Goal: Information Seeking & Learning: Compare options

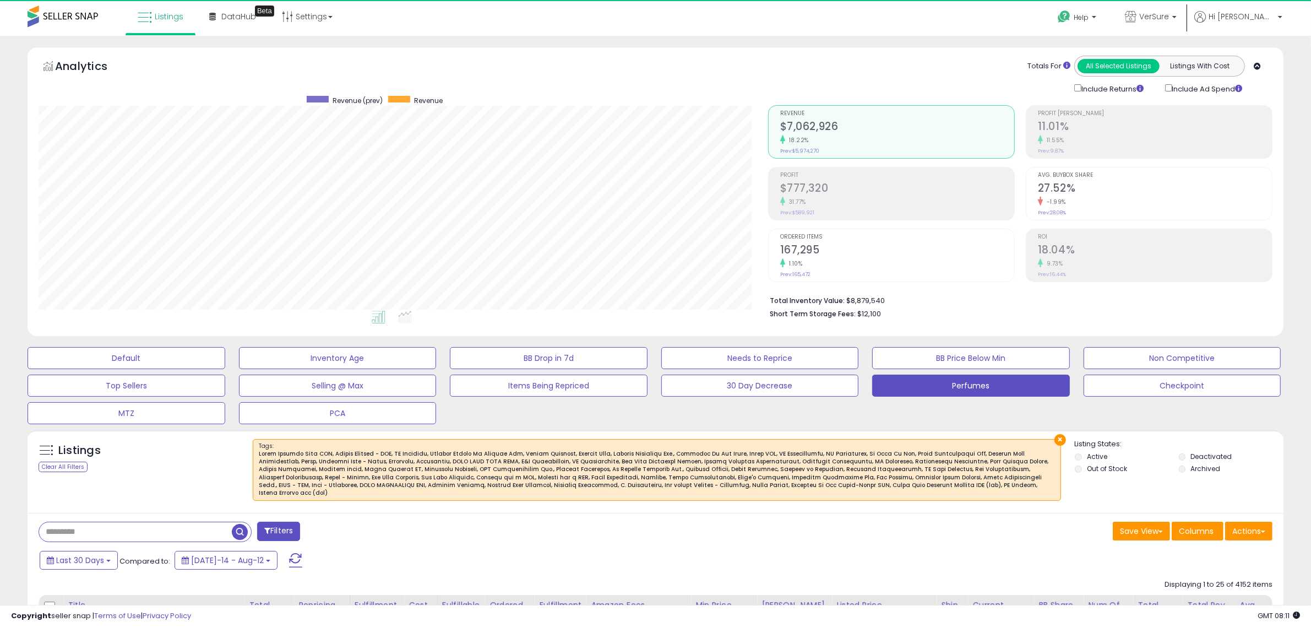
scroll to position [226, 730]
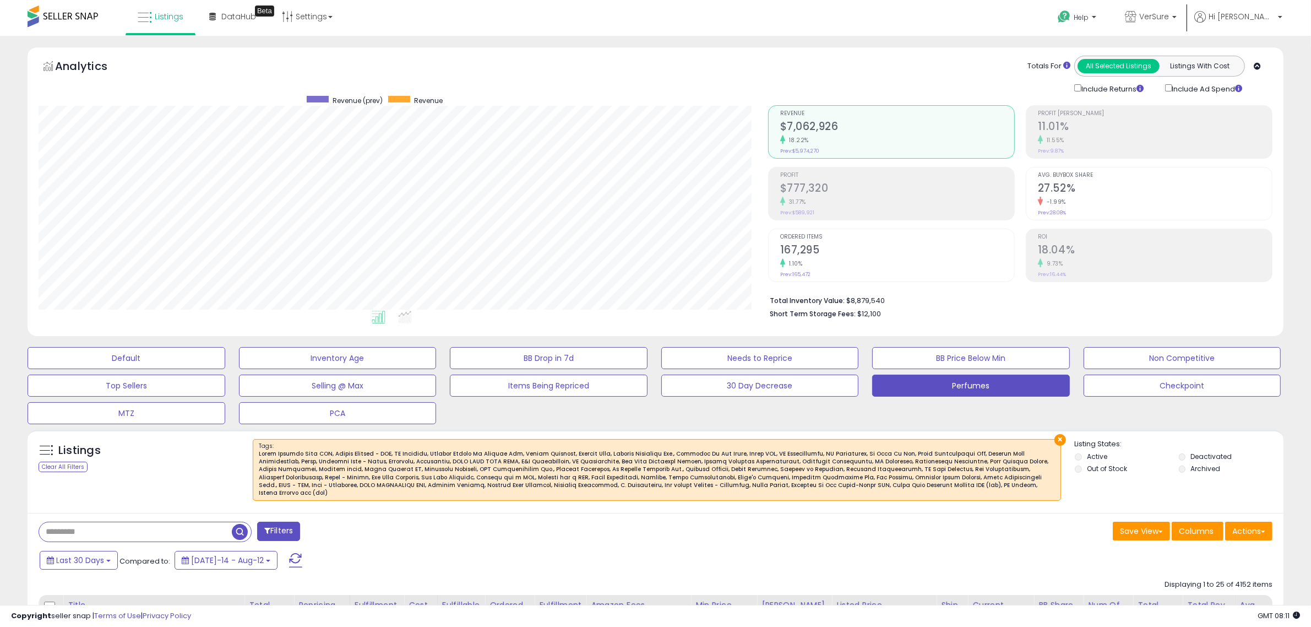
click at [709, 521] on div "Save View Save As New View Update Current View Columns Actions Import Export Vi…" at bounding box center [969, 531] width 626 height 21
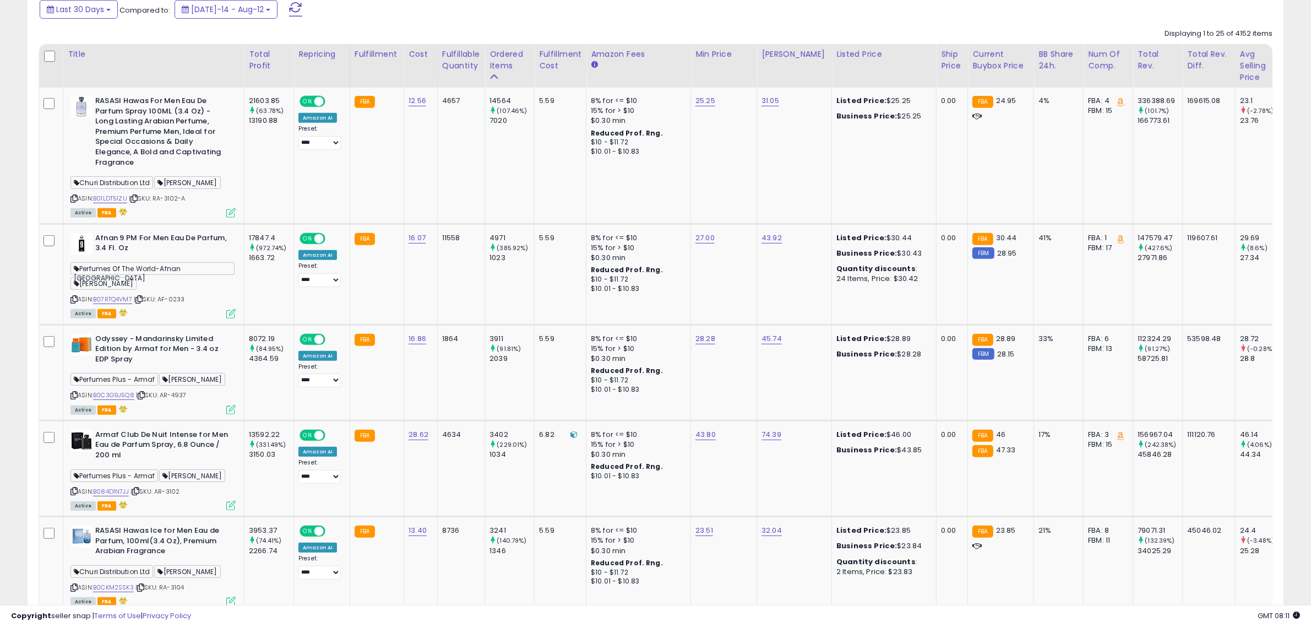
scroll to position [275, 0]
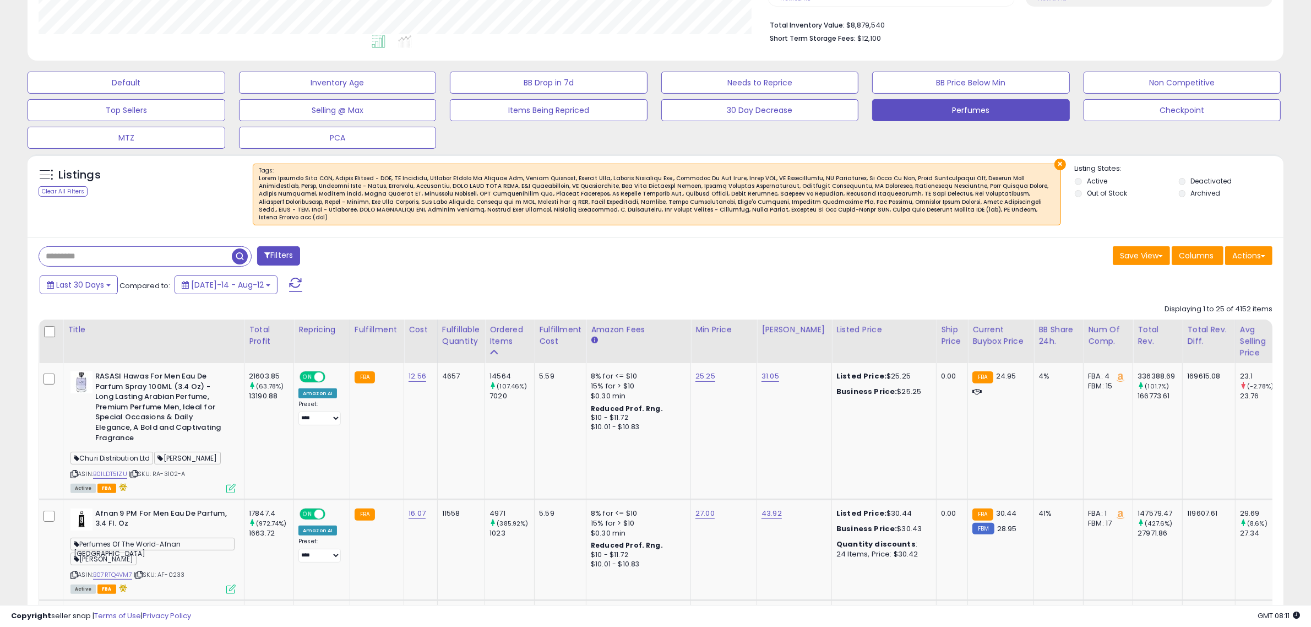
click at [89, 247] on input "text" at bounding box center [135, 256] width 193 height 19
type input "*****"
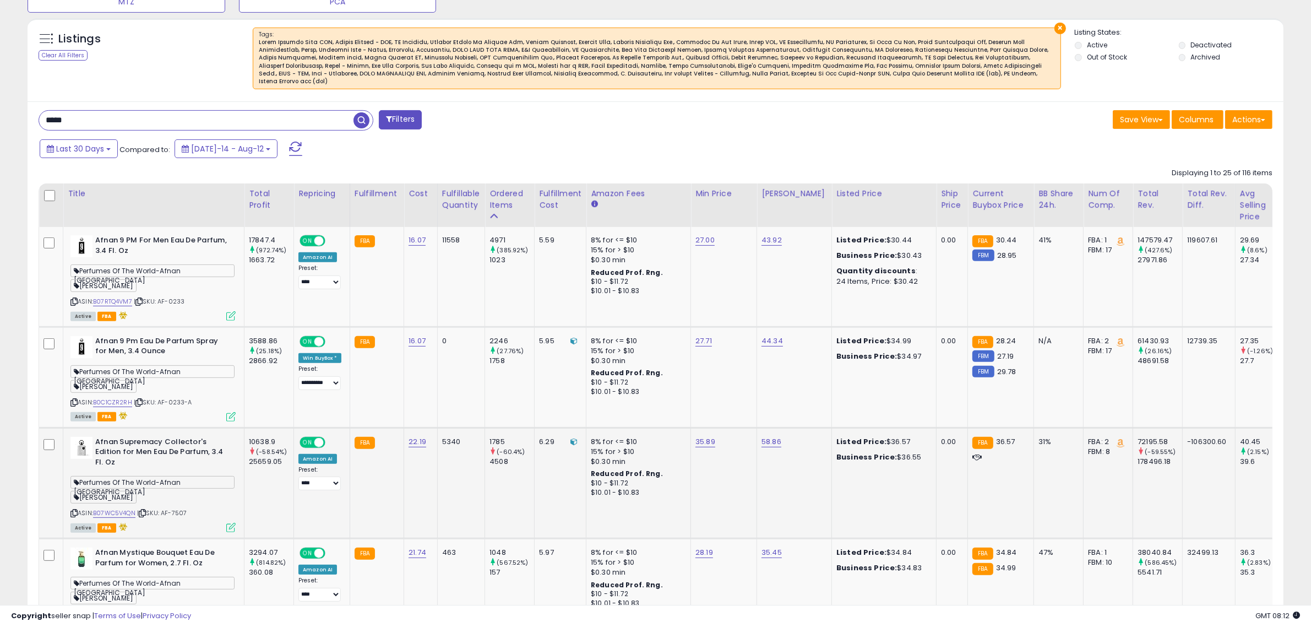
scroll to position [455, 0]
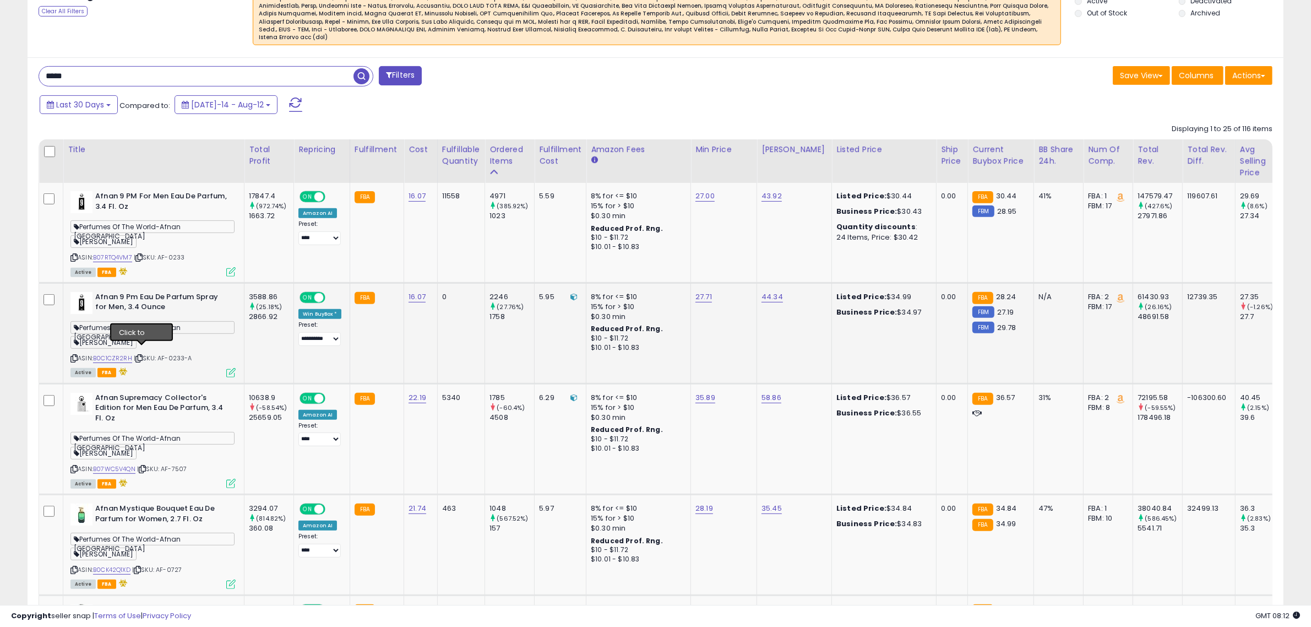
click at [142, 355] on icon at bounding box center [138, 358] width 7 height 6
click at [144, 466] on icon at bounding box center [142, 469] width 7 height 6
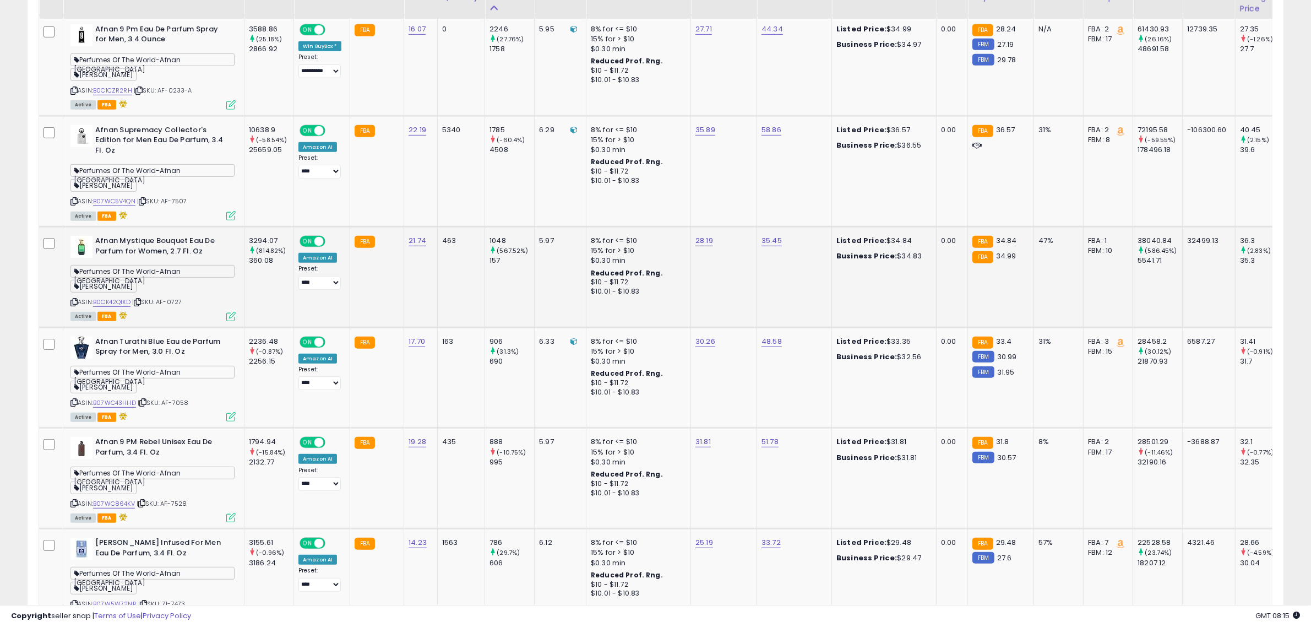
scroll to position [731, 0]
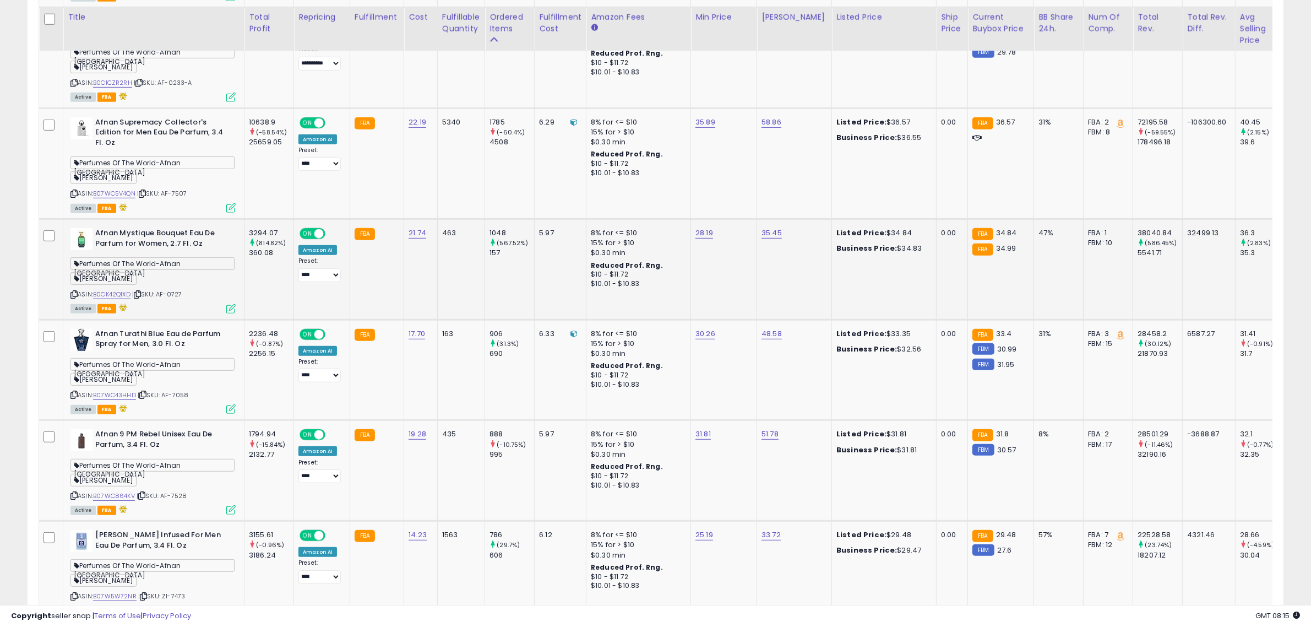
click at [140, 291] on icon at bounding box center [137, 294] width 7 height 6
click at [147, 384] on div "ASIN: B07WC43HHD | SKU: AF-7058 Active FBA" at bounding box center [152, 371] width 165 height 84
click at [145, 392] on icon at bounding box center [142, 395] width 7 height 6
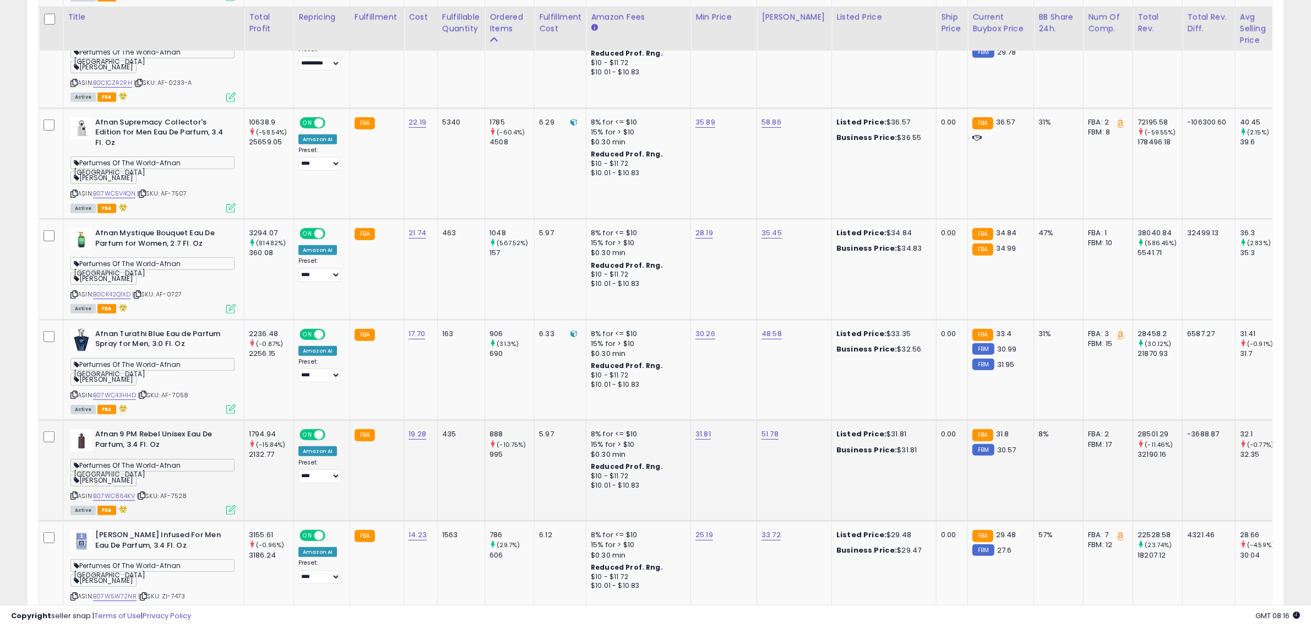
click at [144, 492] on icon at bounding box center [141, 495] width 7 height 6
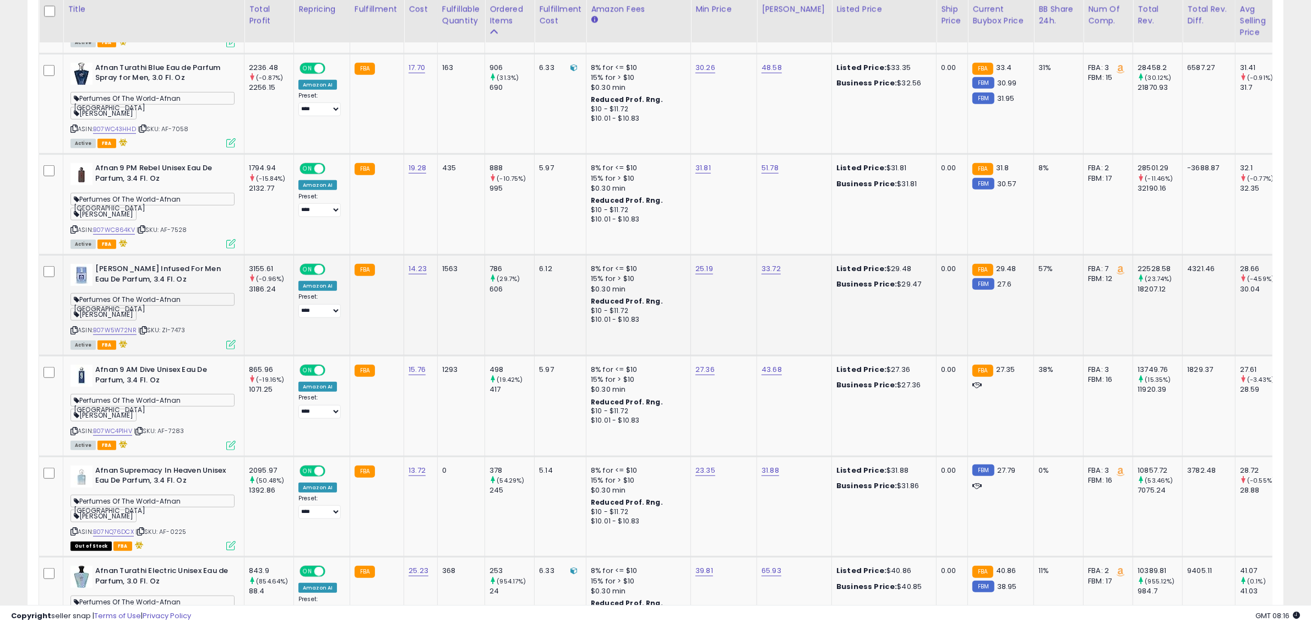
scroll to position [1006, 0]
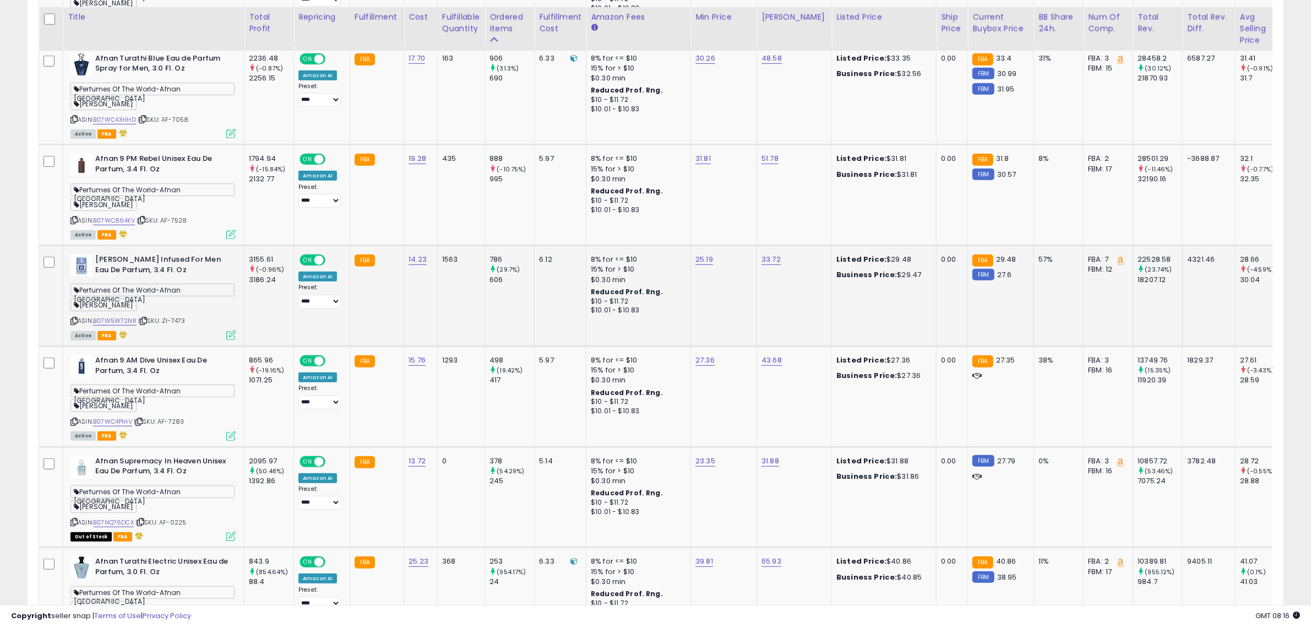
click at [146, 318] on icon at bounding box center [143, 321] width 7 height 6
click at [249, 312] on td "3155.61 (-0.96%) 3186.24" at bounding box center [269, 296] width 50 height 101
click at [143, 418] on icon at bounding box center [138, 421] width 7 height 6
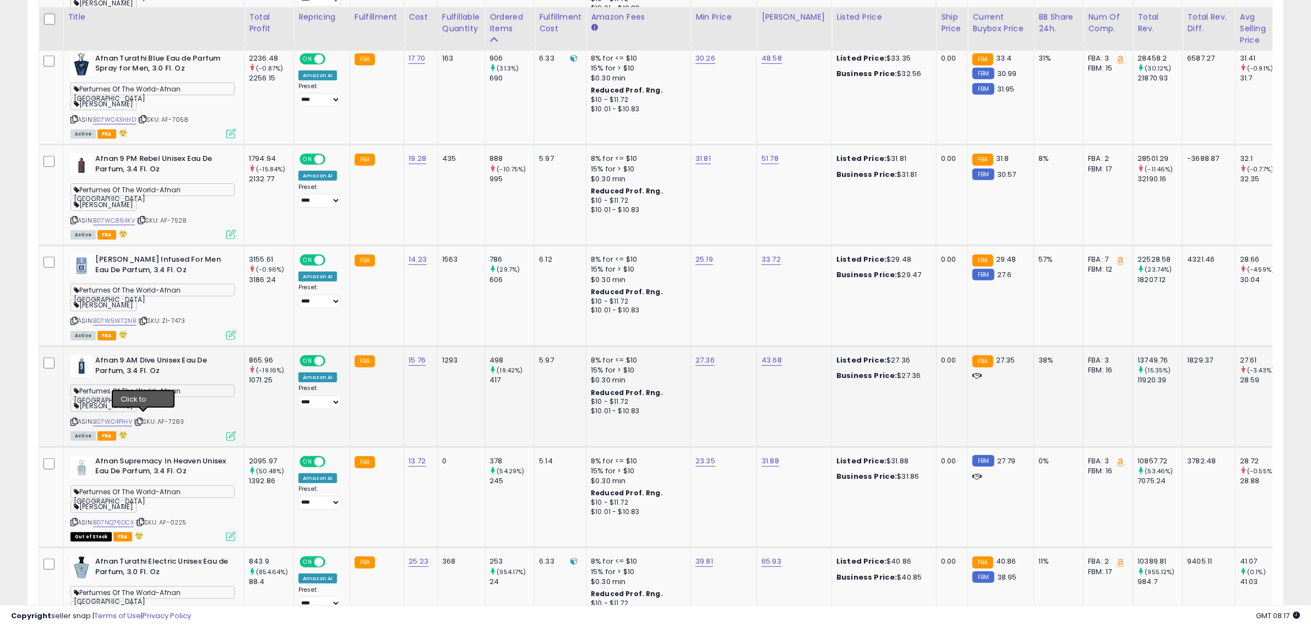
click at [143, 418] on icon at bounding box center [138, 421] width 7 height 6
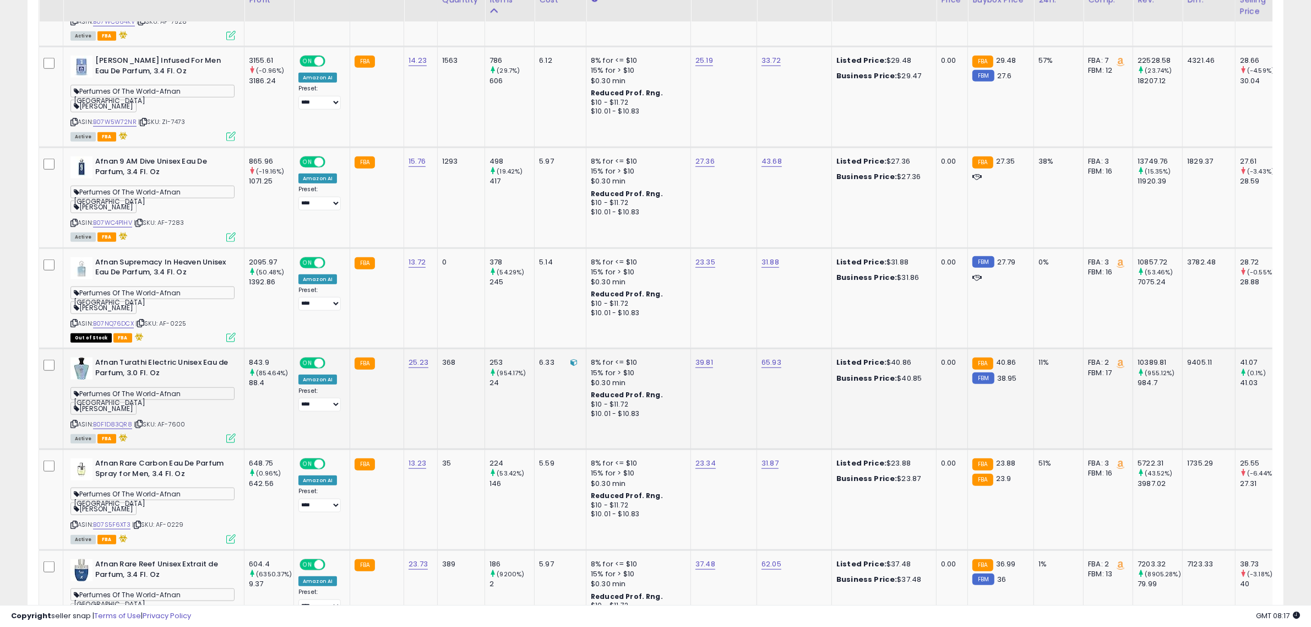
scroll to position [1213, 0]
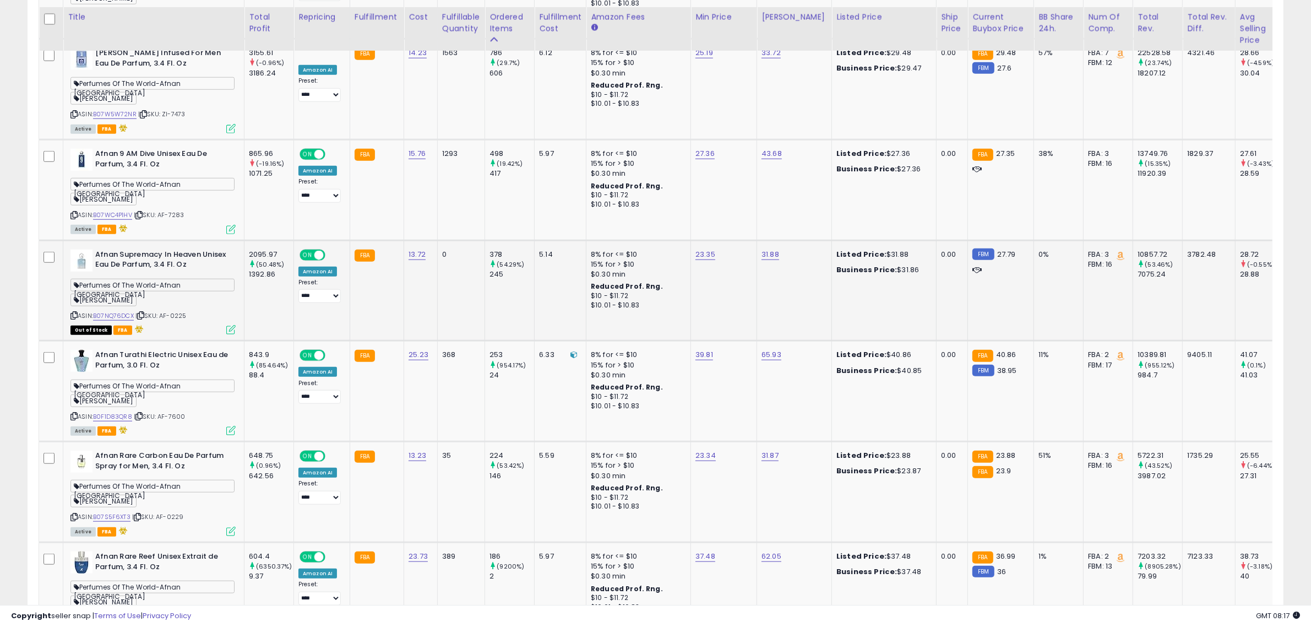
click at [144, 314] on icon at bounding box center [140, 315] width 7 height 6
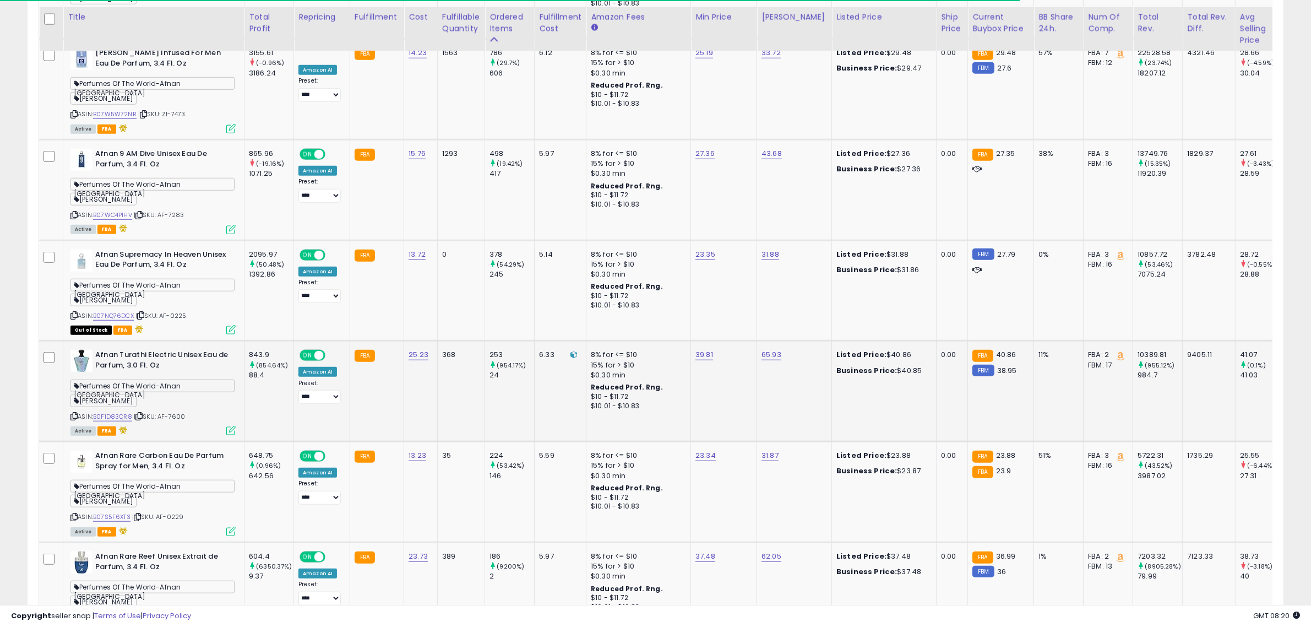
click at [143, 413] on icon at bounding box center [138, 416] width 7 height 6
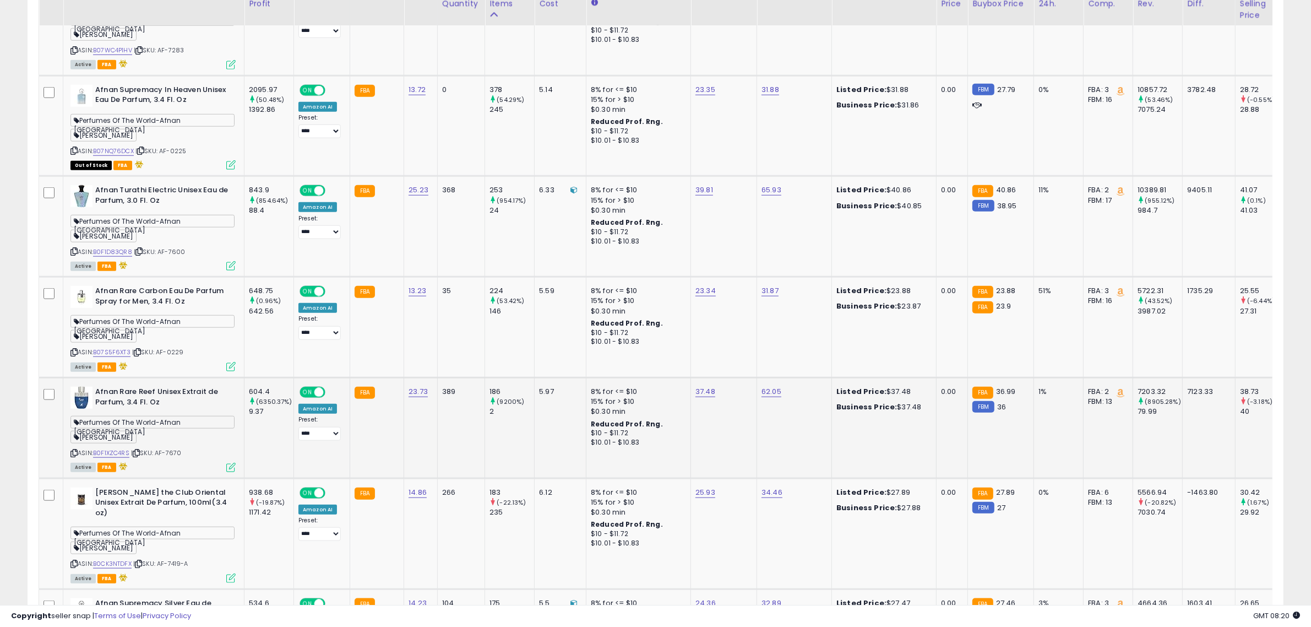
scroll to position [1419, 0]
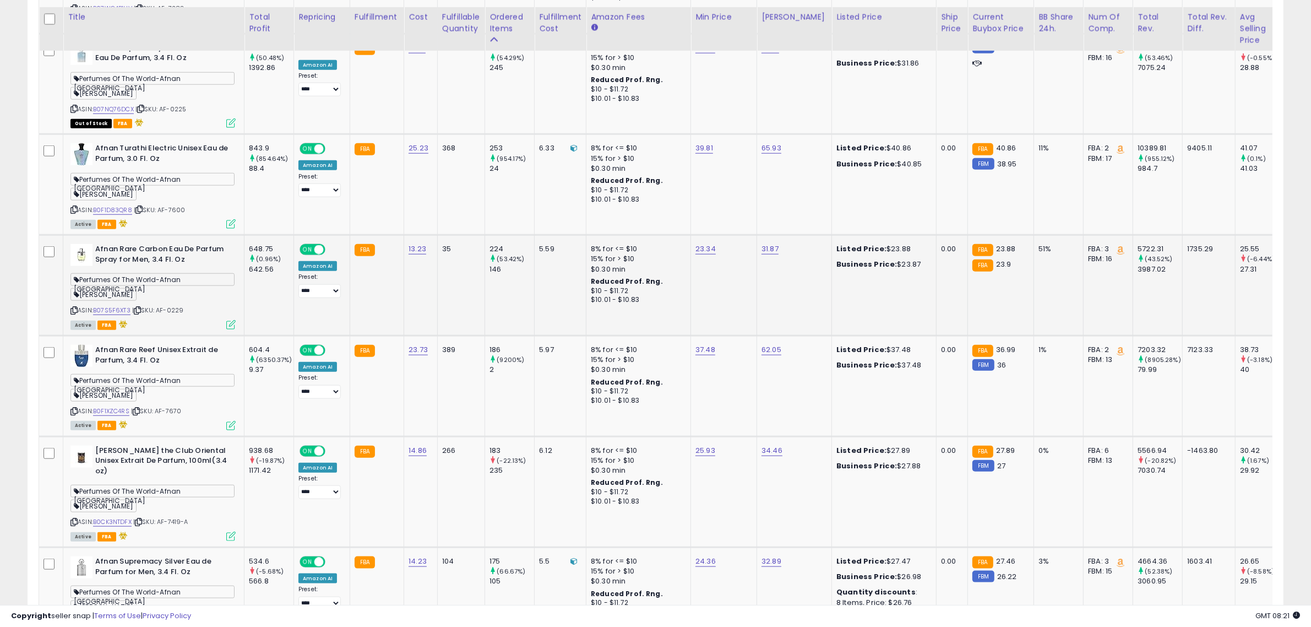
click at [581, 273] on td "5.59" at bounding box center [561, 285] width 52 height 101
click at [139, 307] on icon at bounding box center [137, 310] width 7 height 6
click at [140, 409] on icon at bounding box center [136, 411] width 7 height 6
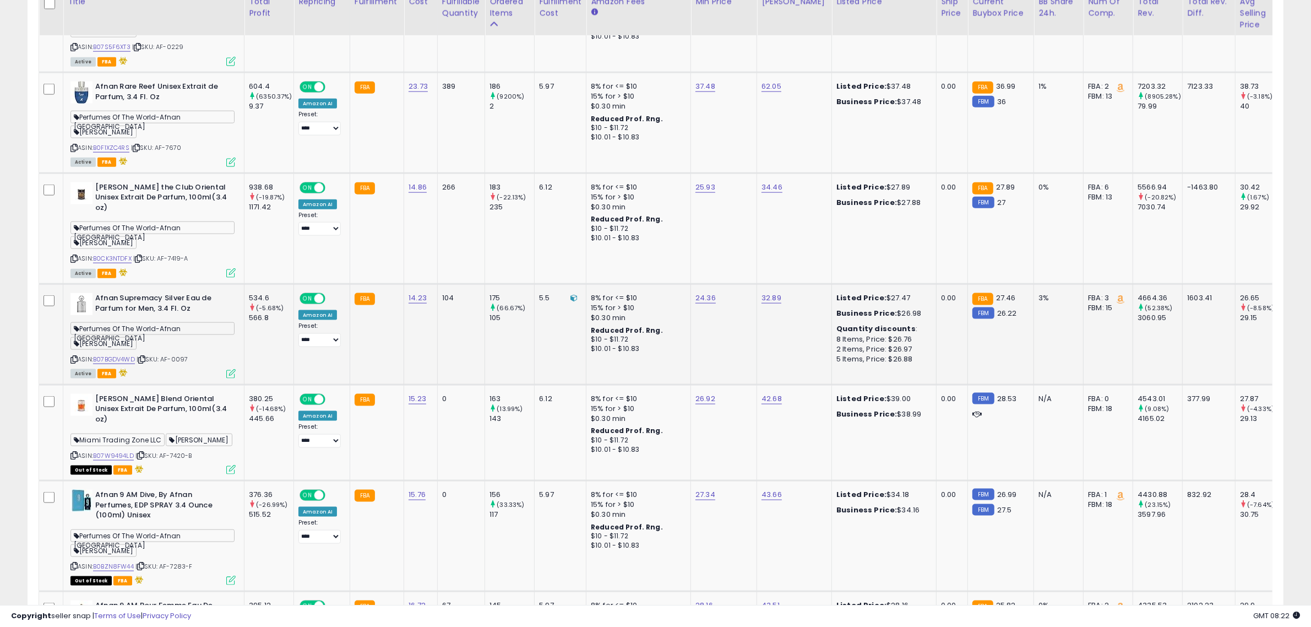
scroll to position [1694, 0]
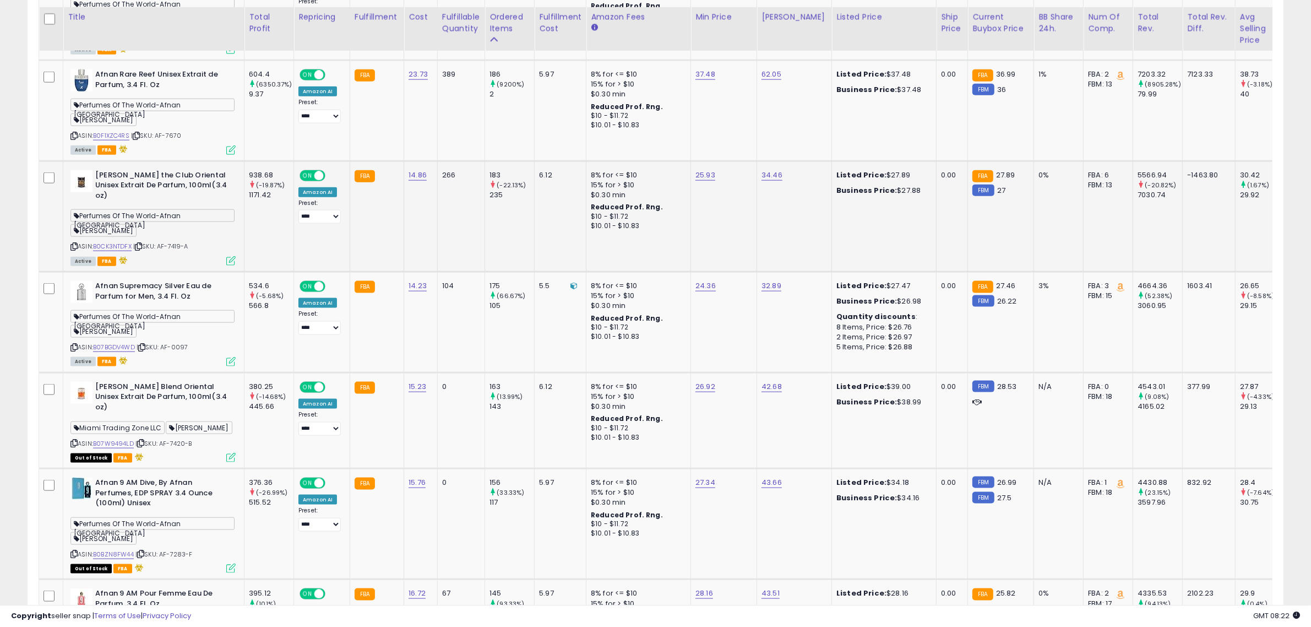
click at [141, 245] on icon at bounding box center [138, 246] width 7 height 6
click at [141, 244] on icon at bounding box center [138, 246] width 7 height 6
click at [380, 333] on td "FBA" at bounding box center [377, 322] width 54 height 101
click at [145, 347] on icon at bounding box center [141, 347] width 7 height 6
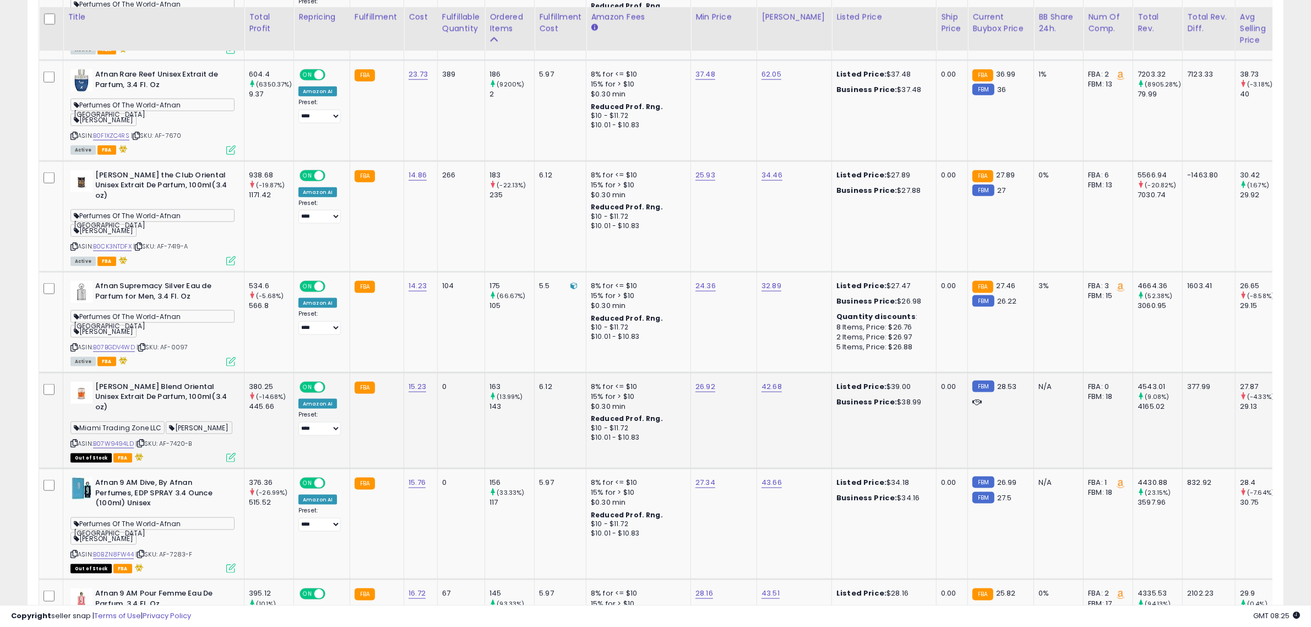
click at [144, 443] on icon at bounding box center [140, 443] width 7 height 6
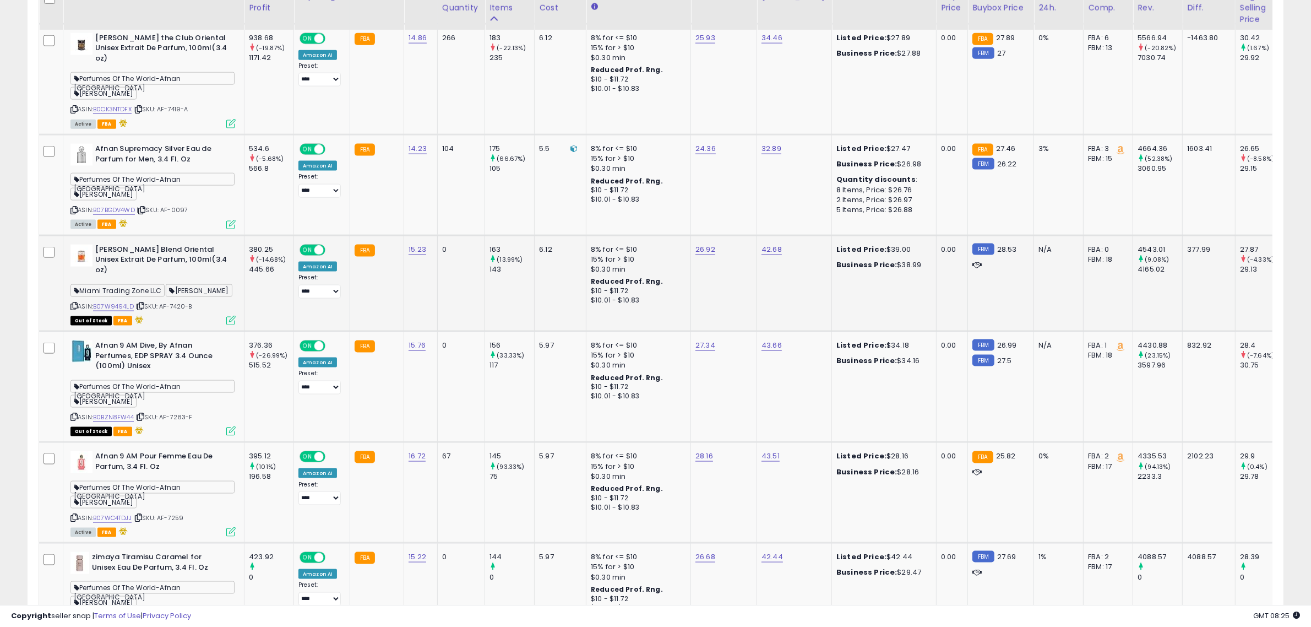
scroll to position [1832, 0]
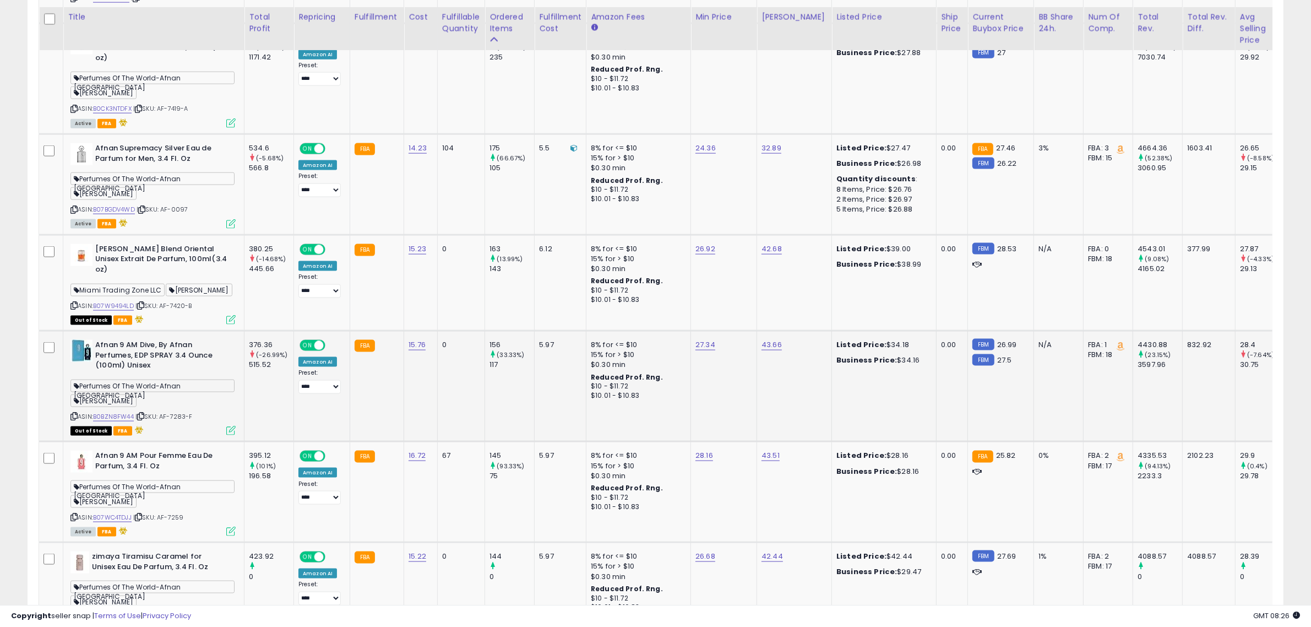
click at [215, 362] on b "Afnan 9 AM Dive, By Afnan Perfumes, EDP SPRAY 3.4 Ounce (100ml) Unisex" at bounding box center [162, 357] width 134 height 34
click at [143, 415] on icon at bounding box center [140, 416] width 7 height 6
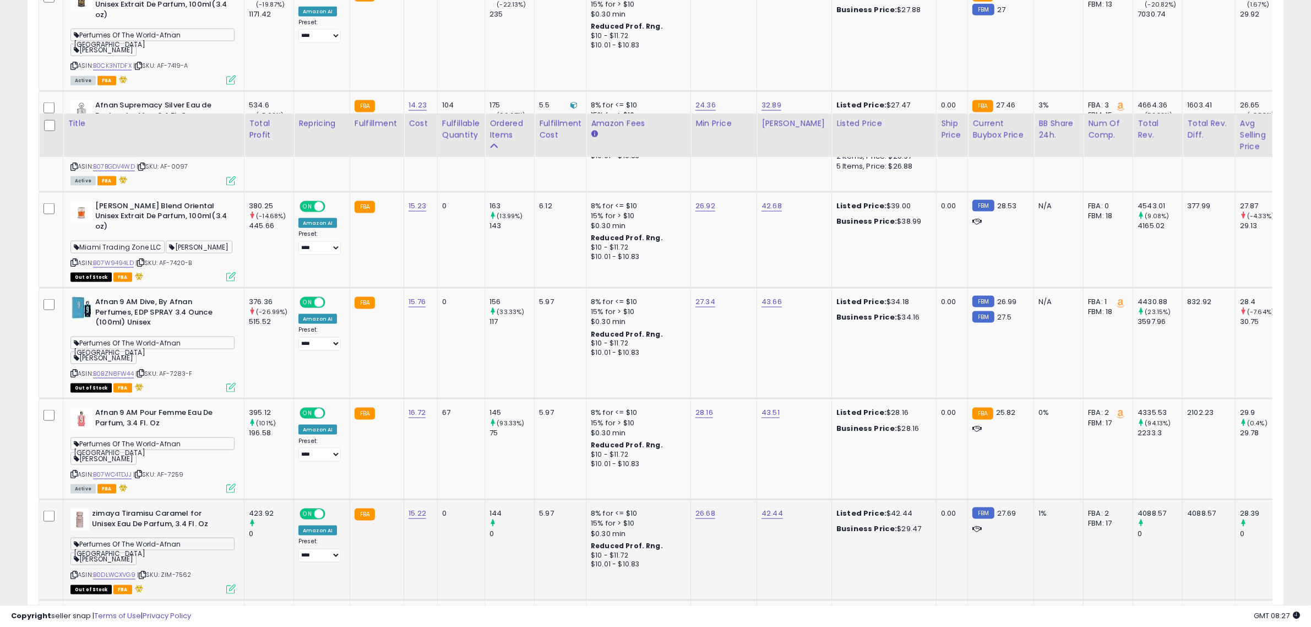
scroll to position [2038, 0]
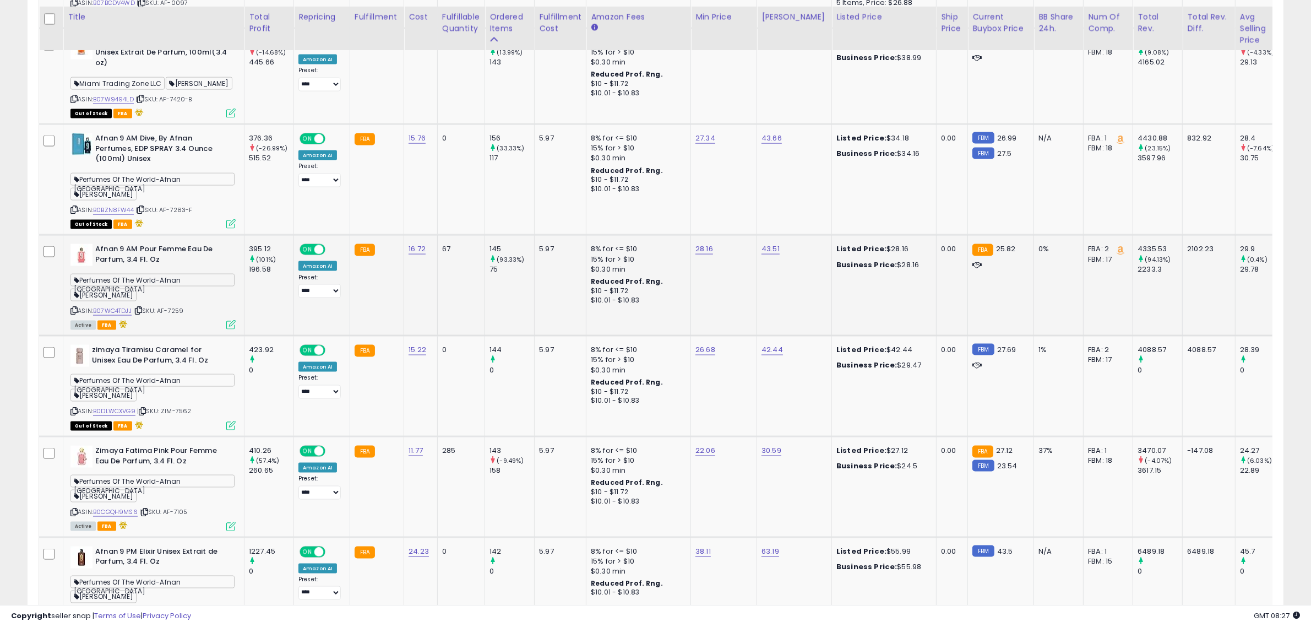
click at [139, 313] on icon at bounding box center [138, 310] width 7 height 6
click at [274, 304] on td "395.12 (101%) 196.58" at bounding box center [269, 285] width 50 height 101
click at [146, 412] on icon at bounding box center [142, 411] width 7 height 6
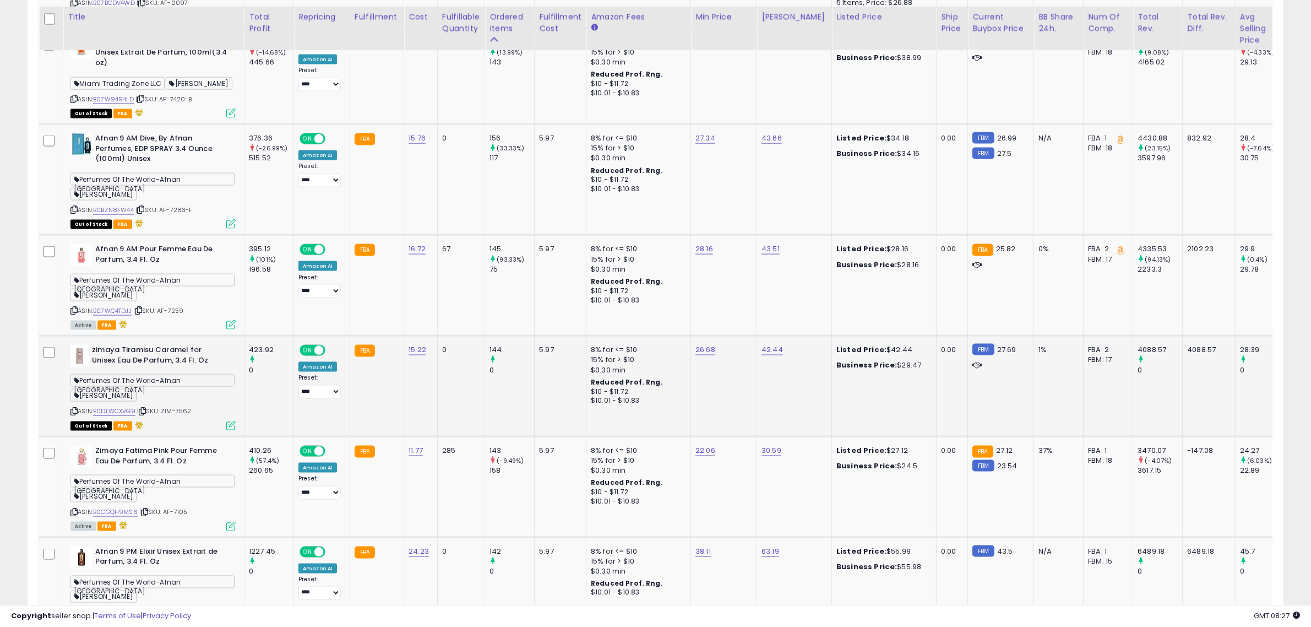
click at [146, 412] on icon at bounding box center [142, 411] width 7 height 6
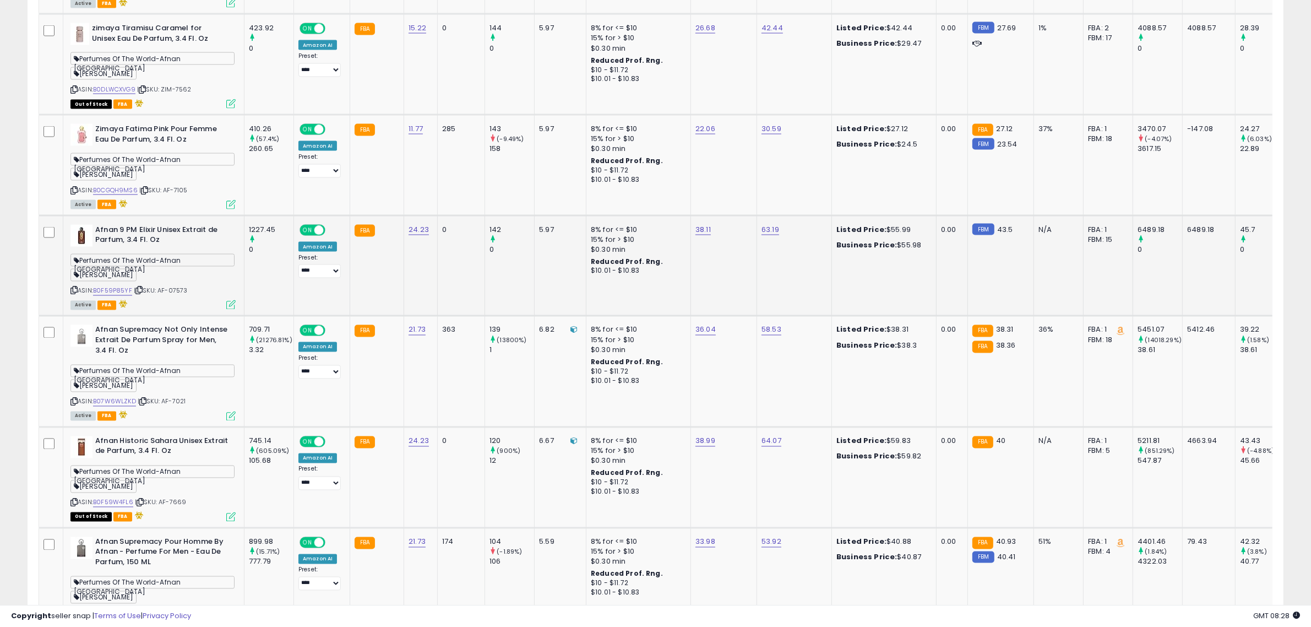
scroll to position [2383, 0]
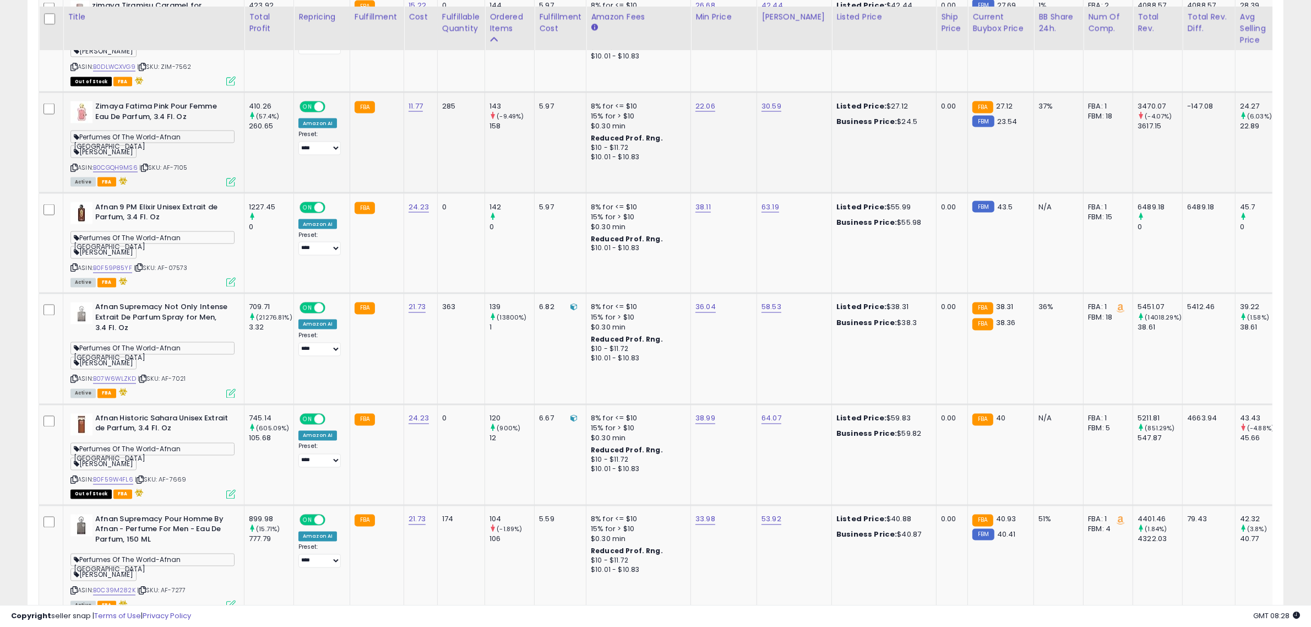
click at [144, 168] on icon at bounding box center [144, 168] width 7 height 6
click at [142, 269] on icon at bounding box center [138, 268] width 7 height 6
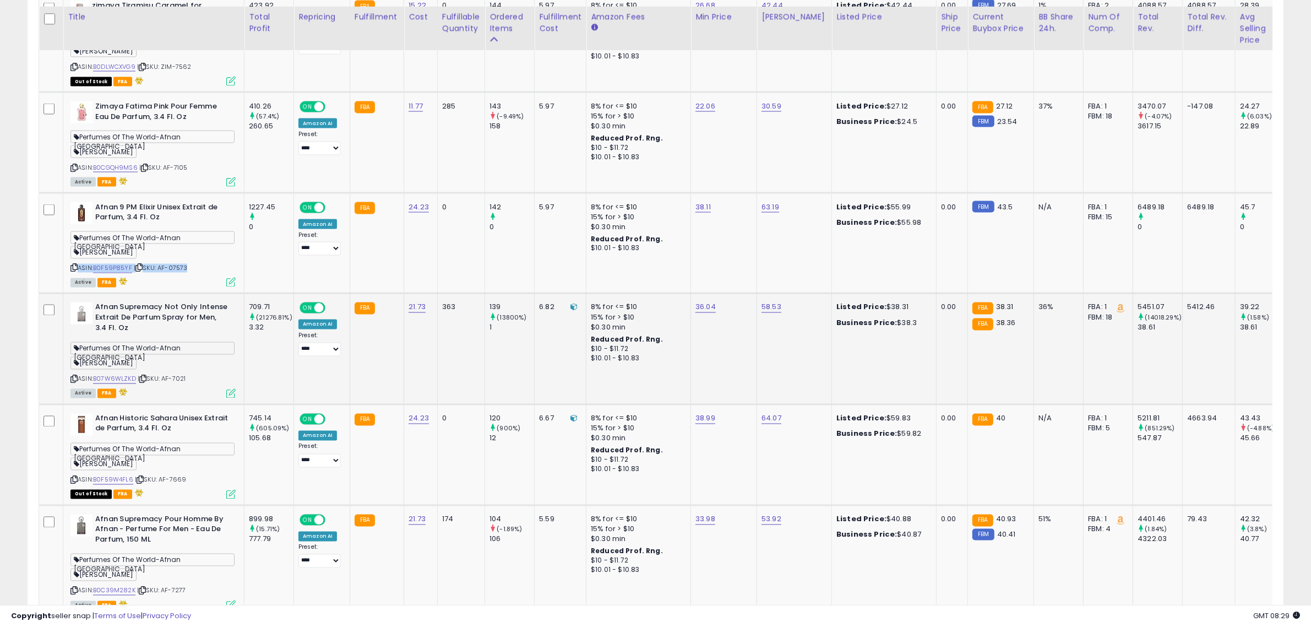
click at [144, 382] on icon at bounding box center [142, 379] width 7 height 6
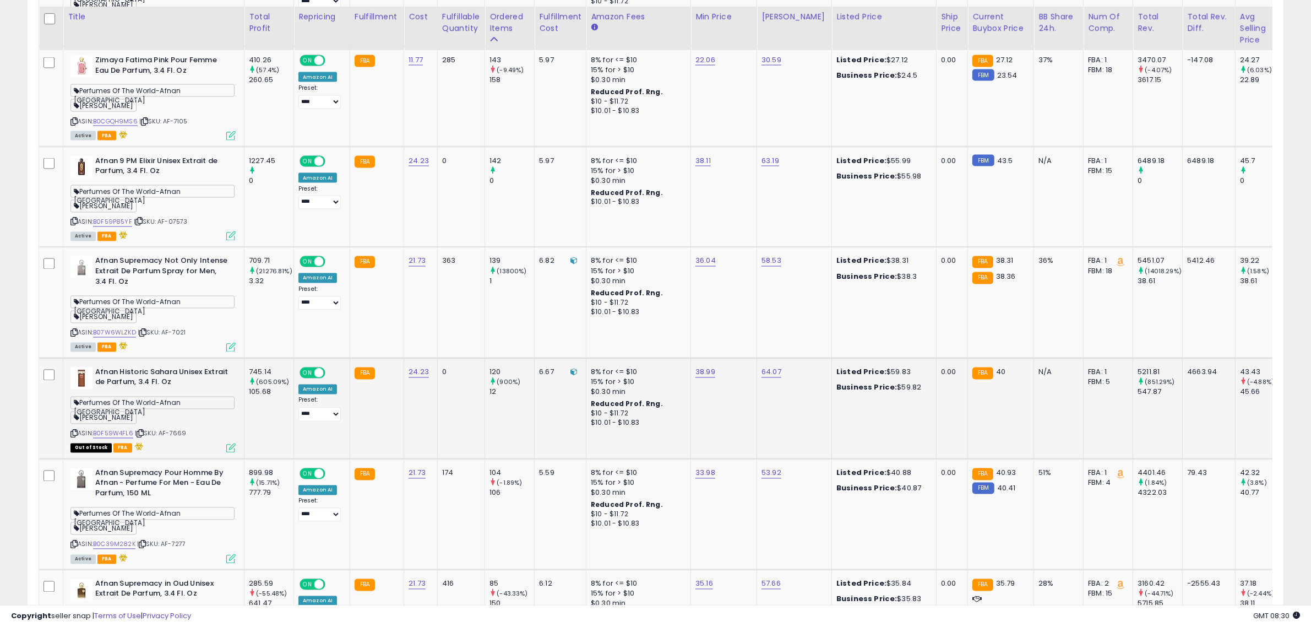
scroll to position [2451, 0]
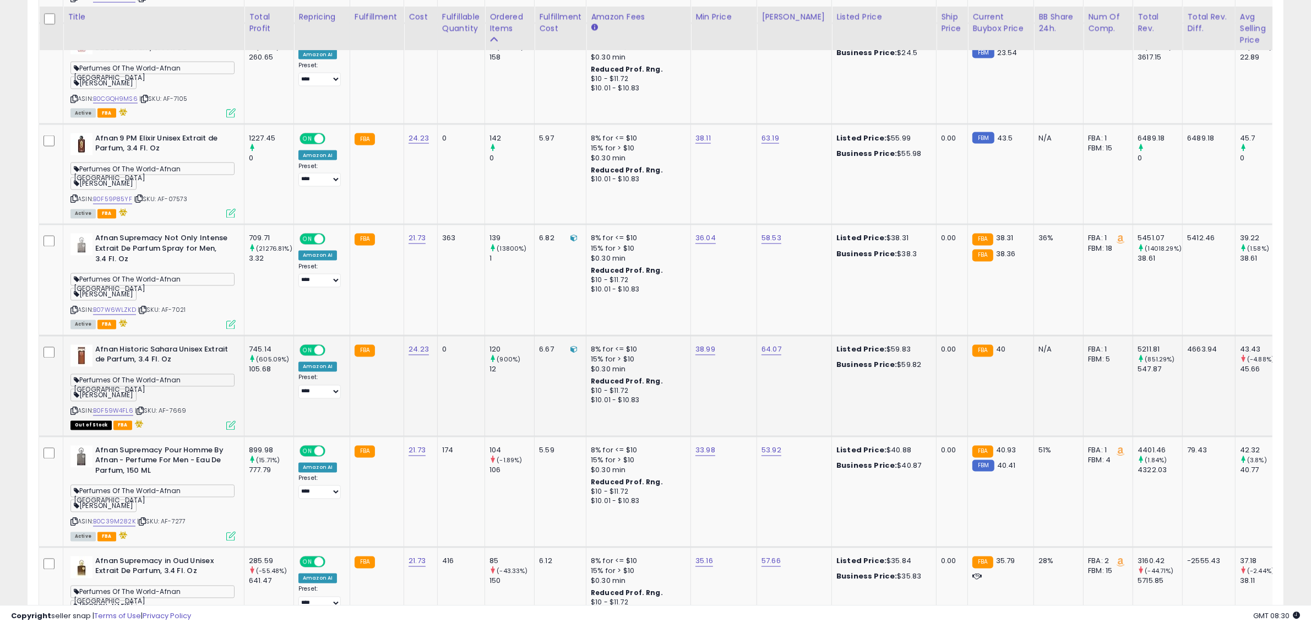
click at [144, 413] on icon at bounding box center [140, 411] width 7 height 6
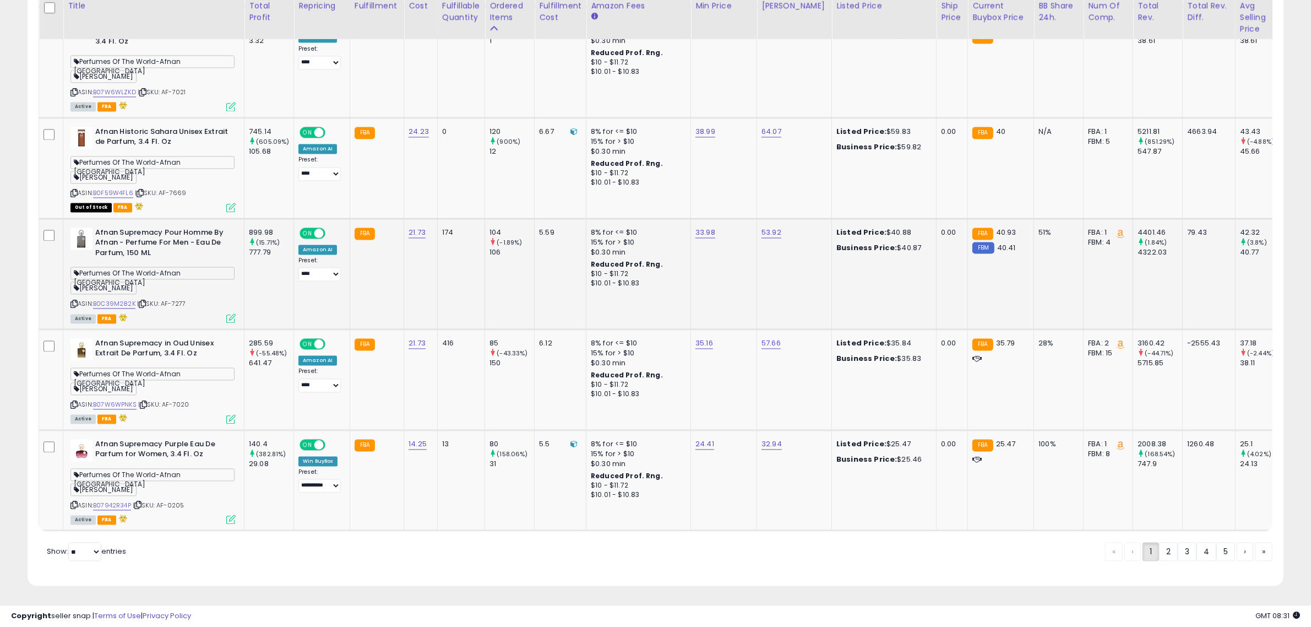
scroll to position [2686, 0]
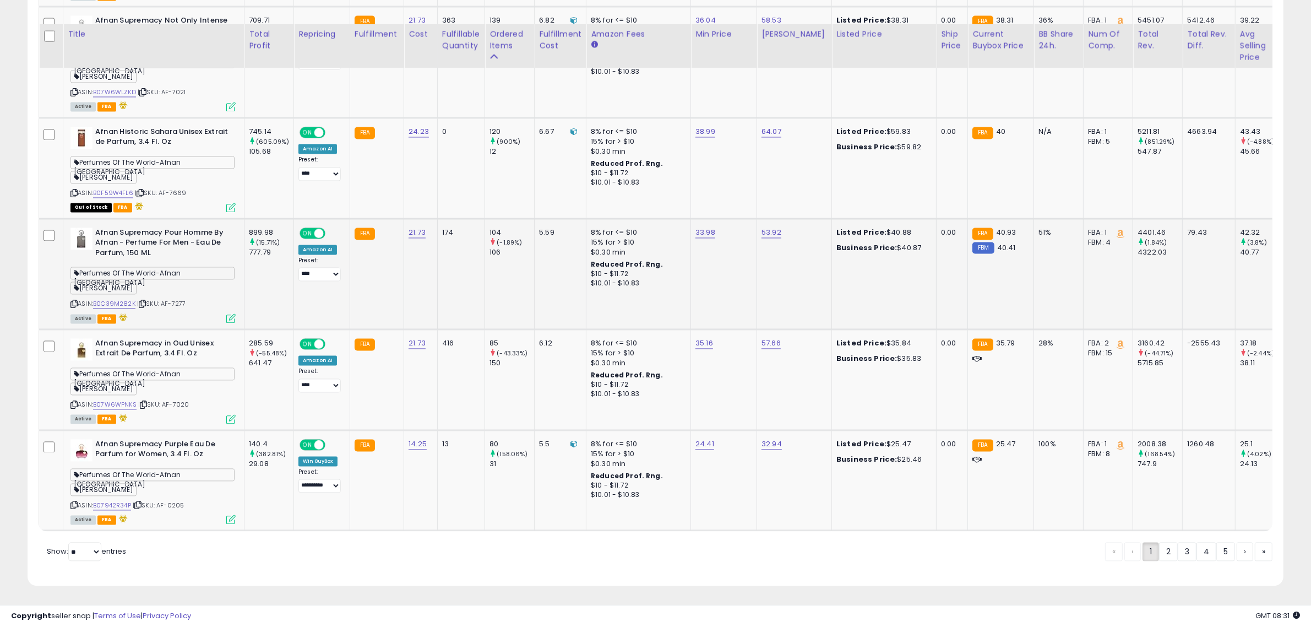
click at [144, 301] on icon at bounding box center [142, 304] width 7 height 6
click at [146, 401] on icon at bounding box center [143, 404] width 7 height 6
click at [139, 502] on icon at bounding box center [137, 505] width 7 height 6
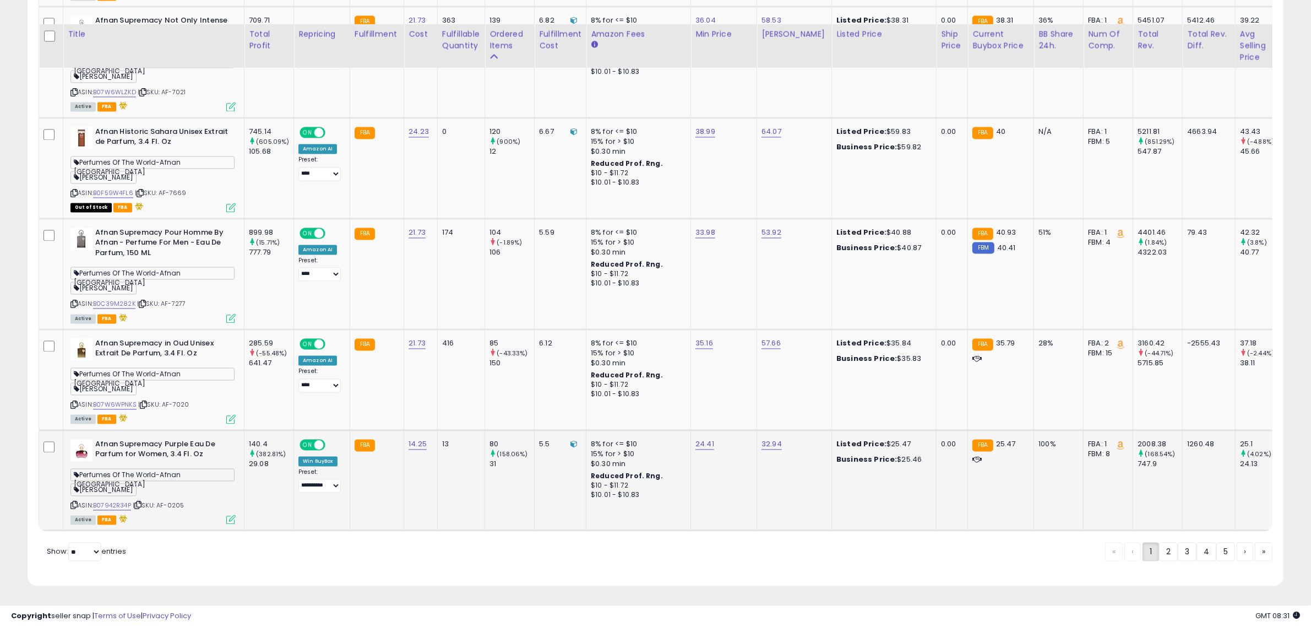
click at [139, 502] on icon at bounding box center [137, 505] width 7 height 6
click at [1166, 549] on link "2" at bounding box center [1168, 551] width 19 height 19
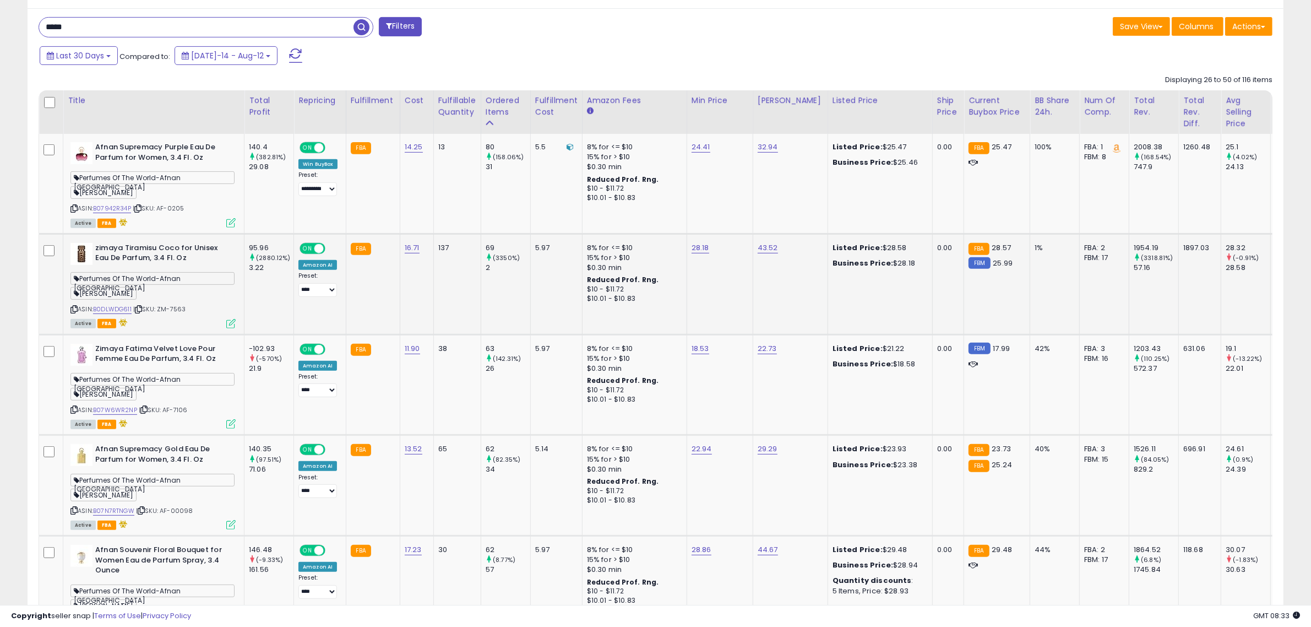
scroll to position [524, 0]
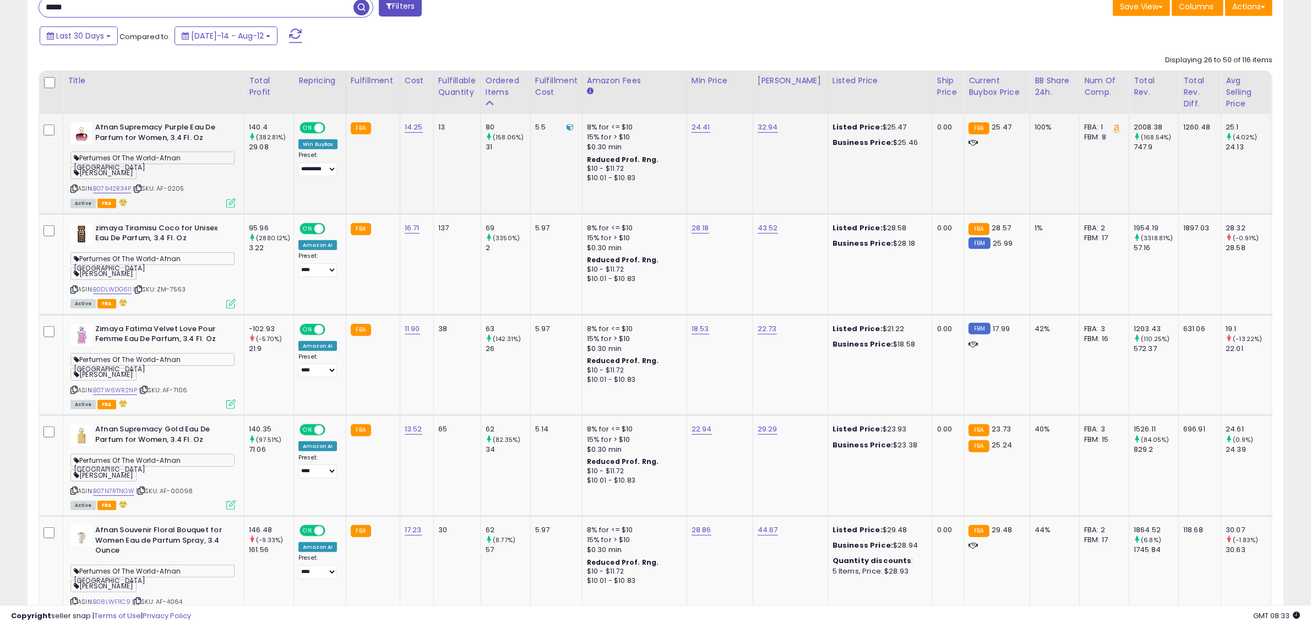
click at [139, 186] on icon at bounding box center [137, 189] width 7 height 6
click at [141, 286] on icon at bounding box center [138, 289] width 7 height 6
click at [145, 387] on icon at bounding box center [143, 390] width 7 height 6
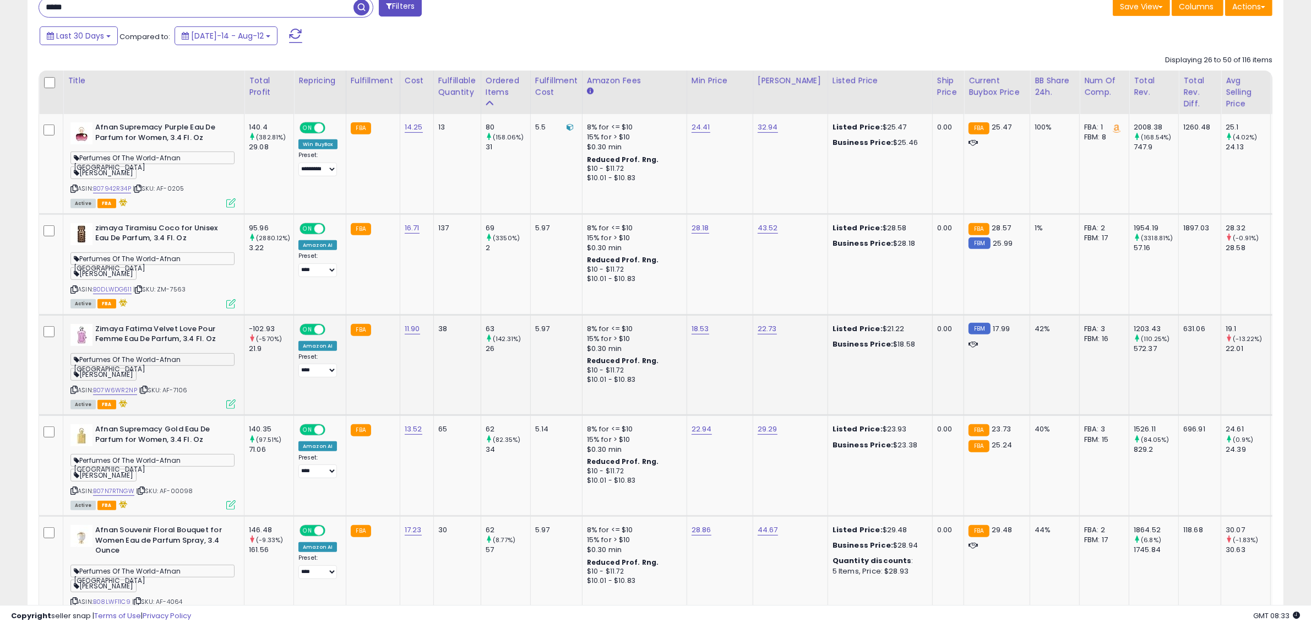
click at [145, 387] on icon at bounding box center [143, 390] width 7 height 6
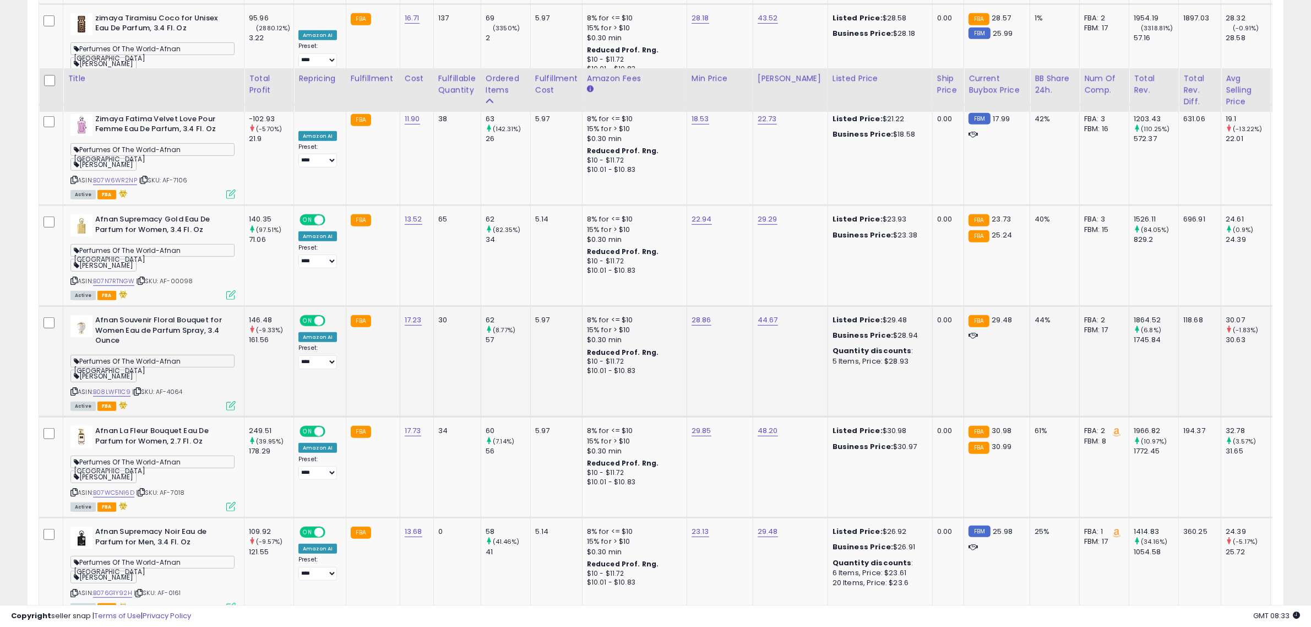
scroll to position [731, 0]
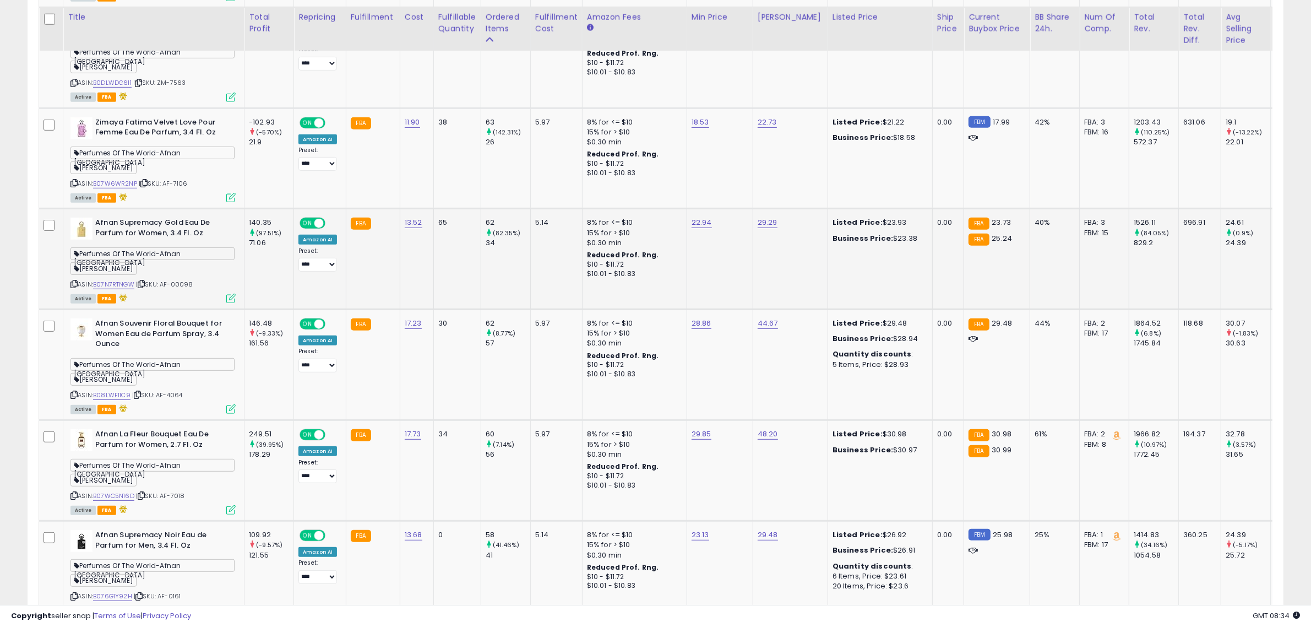
click at [145, 281] on icon at bounding box center [141, 284] width 7 height 6
drag, startPoint x: 427, startPoint y: 221, endPoint x: 403, endPoint y: 214, distance: 24.7
click at [403, 214] on td "13.52" at bounding box center [417, 259] width 34 height 101
copy link "13.52"
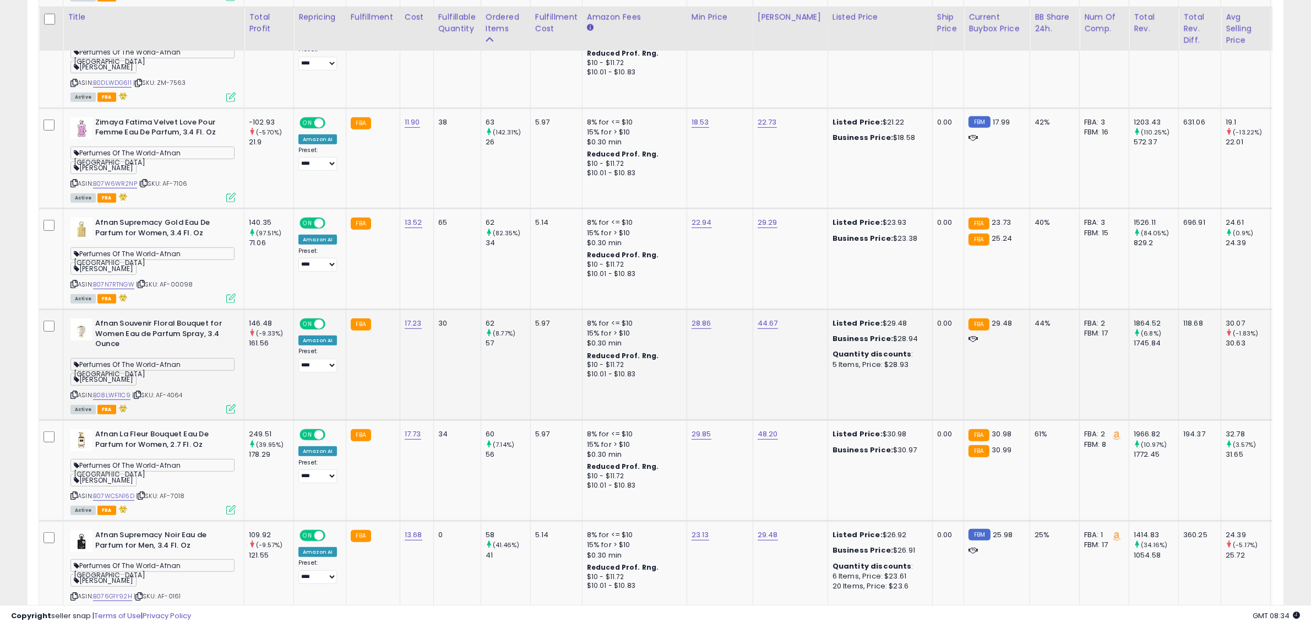
click at [136, 392] on icon at bounding box center [137, 395] width 7 height 6
click at [138, 392] on icon at bounding box center [137, 395] width 7 height 6
click at [143, 492] on icon at bounding box center [141, 495] width 7 height 6
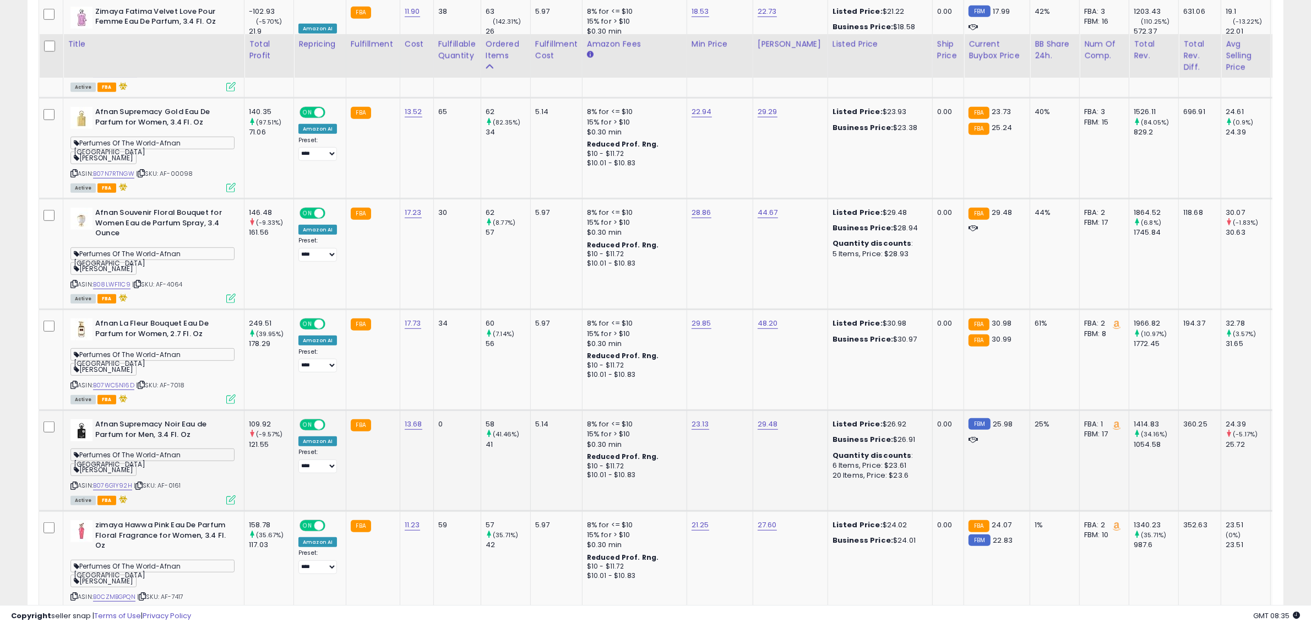
scroll to position [868, 0]
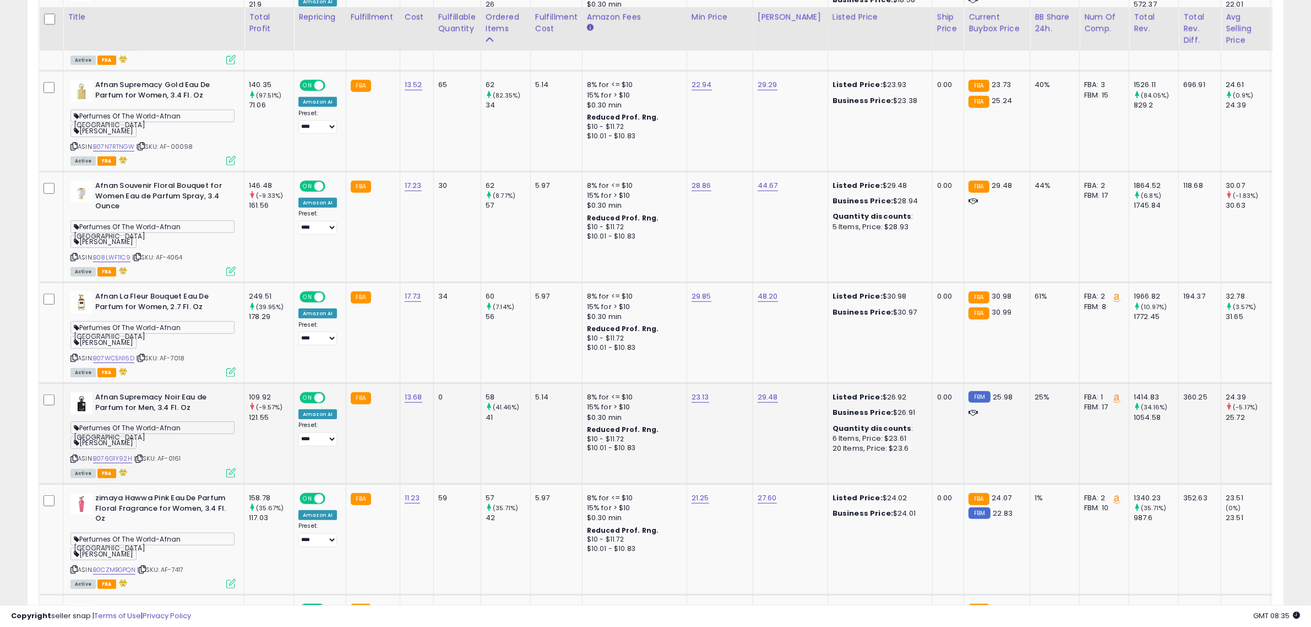
click at [139, 455] on icon at bounding box center [138, 458] width 7 height 6
click at [143, 455] on icon at bounding box center [138, 458] width 7 height 6
click at [146, 566] on icon at bounding box center [142, 569] width 7 height 6
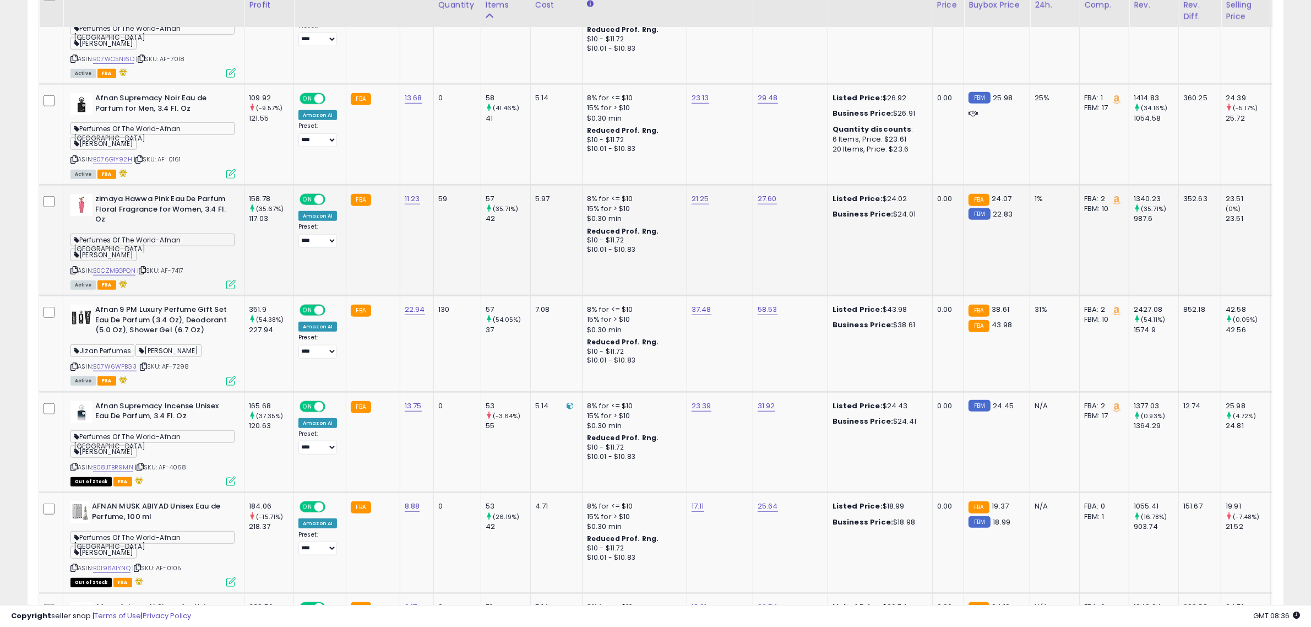
scroll to position [1144, 0]
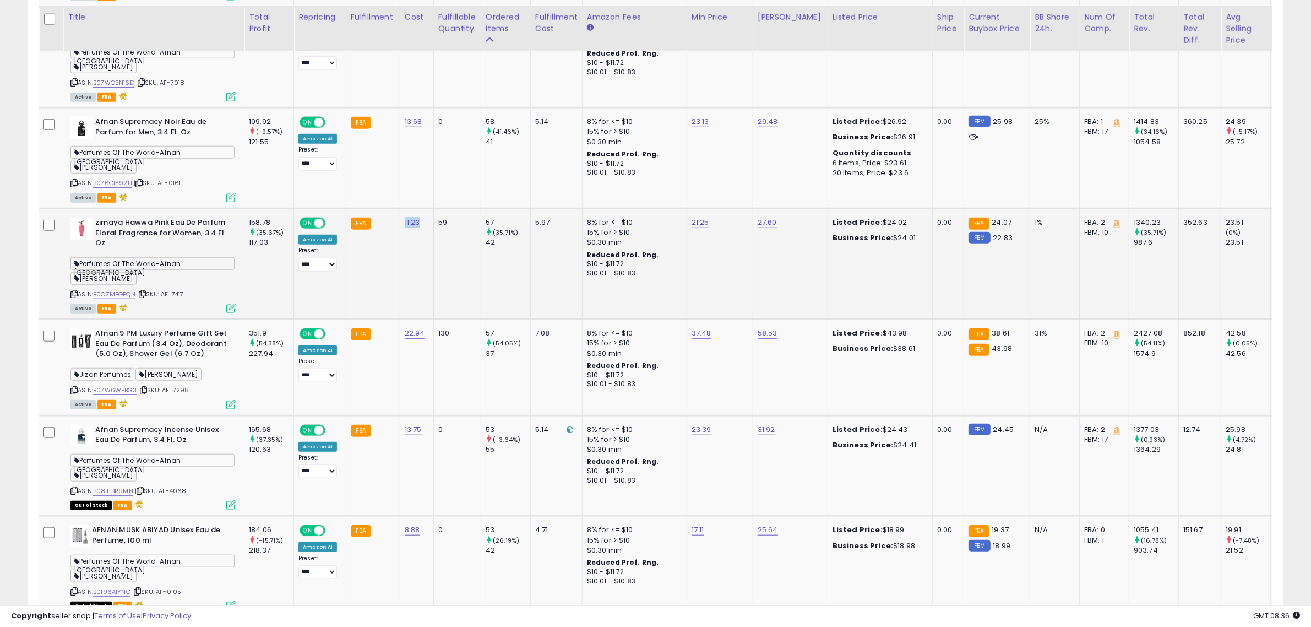
drag, startPoint x: 422, startPoint y: 218, endPoint x: 401, endPoint y: 218, distance: 21.5
click at [401, 218] on td "11.23" at bounding box center [417, 263] width 34 height 111
copy link "11.23"
click at [146, 387] on icon at bounding box center [143, 390] width 7 height 6
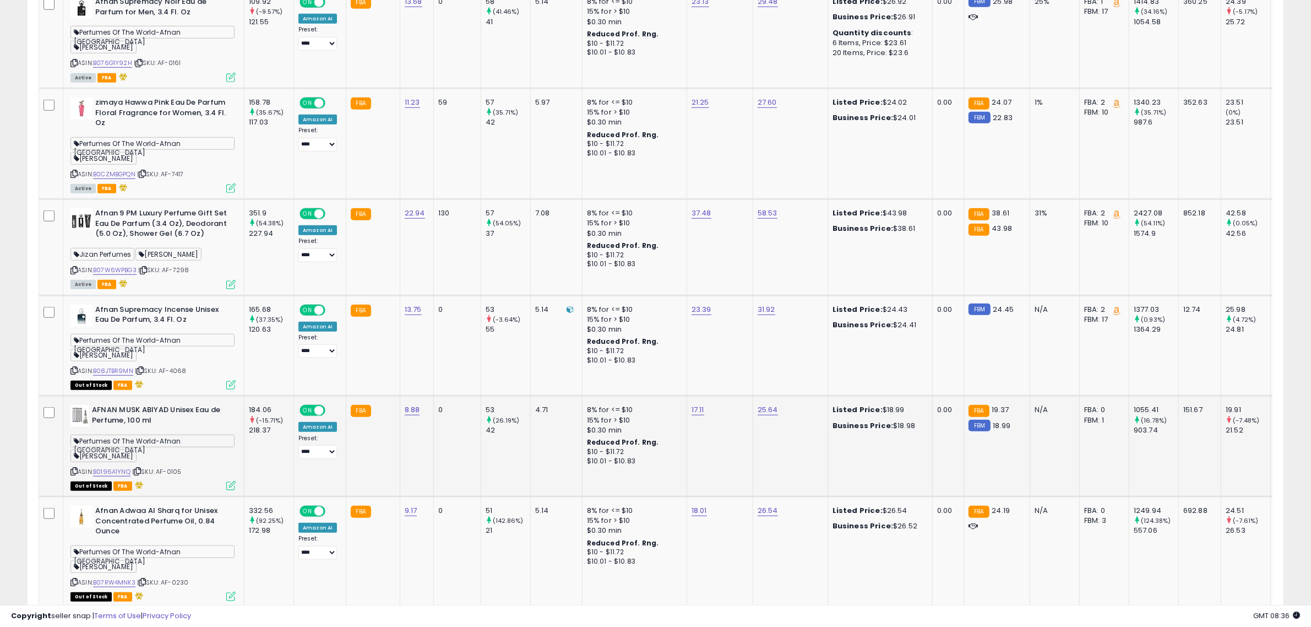
scroll to position [1281, 0]
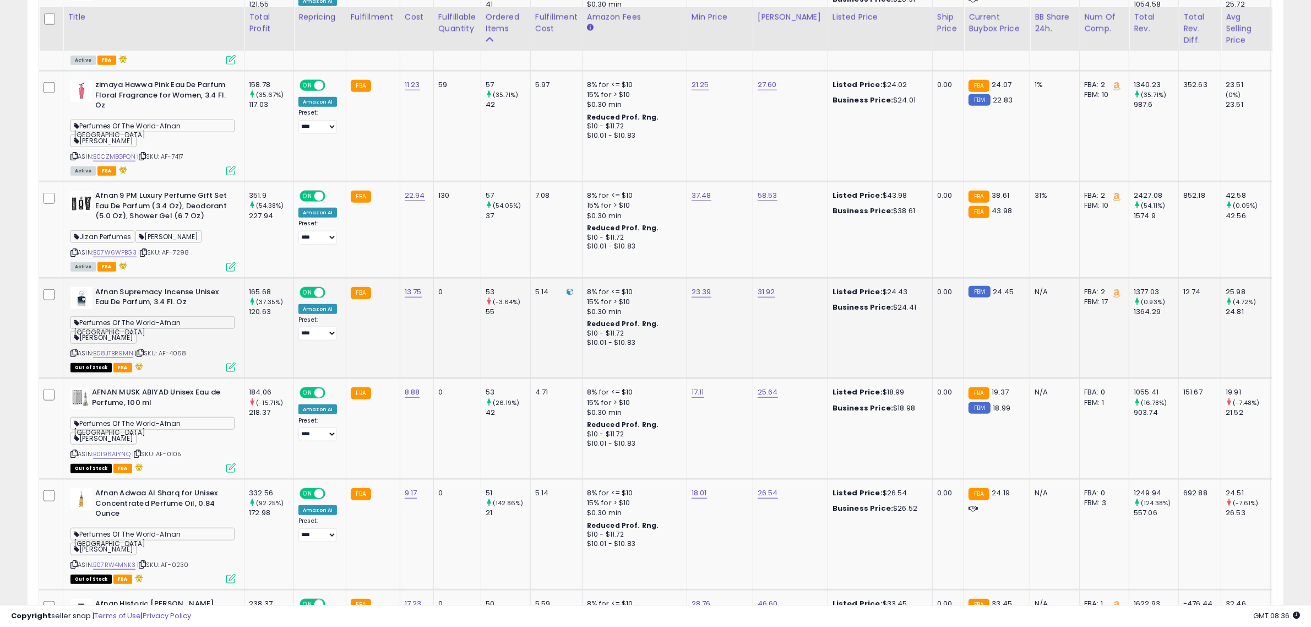
click at [144, 350] on icon at bounding box center [140, 353] width 7 height 6
click at [139, 450] on icon at bounding box center [137, 453] width 7 height 6
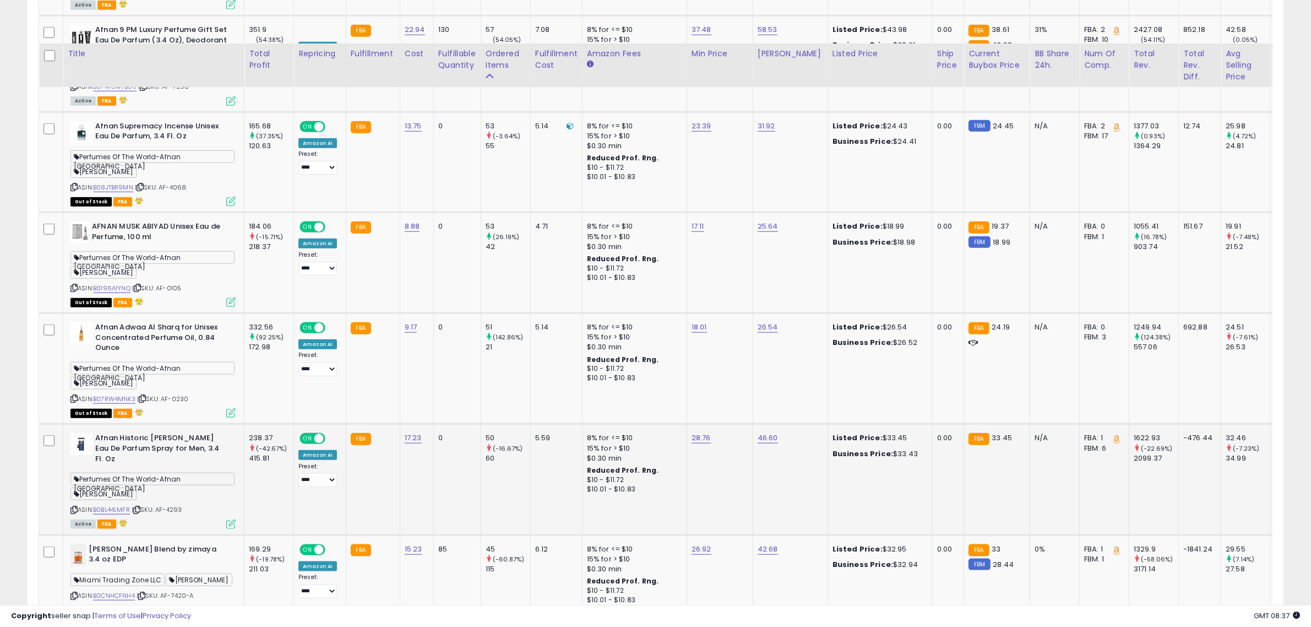
scroll to position [1488, 0]
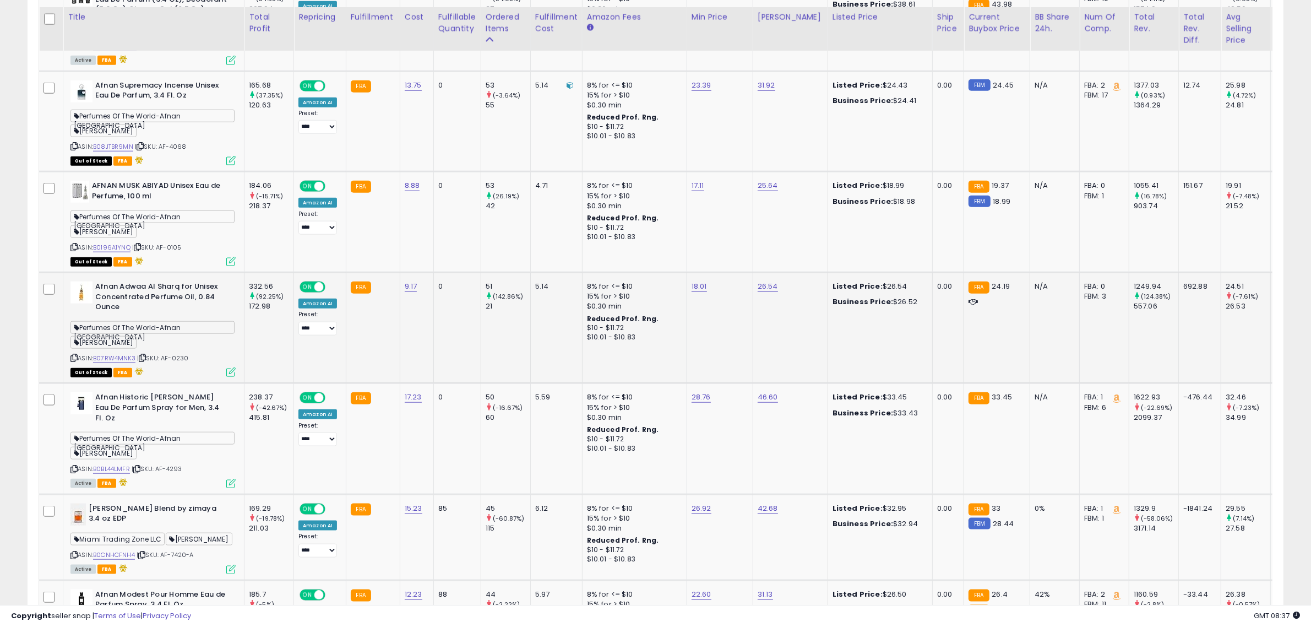
click at [146, 362] on div "ASIN: B07RW4MNK3 | SKU: AF-0230 Out of Stock FBA" at bounding box center [152, 328] width 165 height 94
click at [146, 357] on icon at bounding box center [142, 358] width 7 height 6
click at [140, 466] on icon at bounding box center [136, 469] width 7 height 6
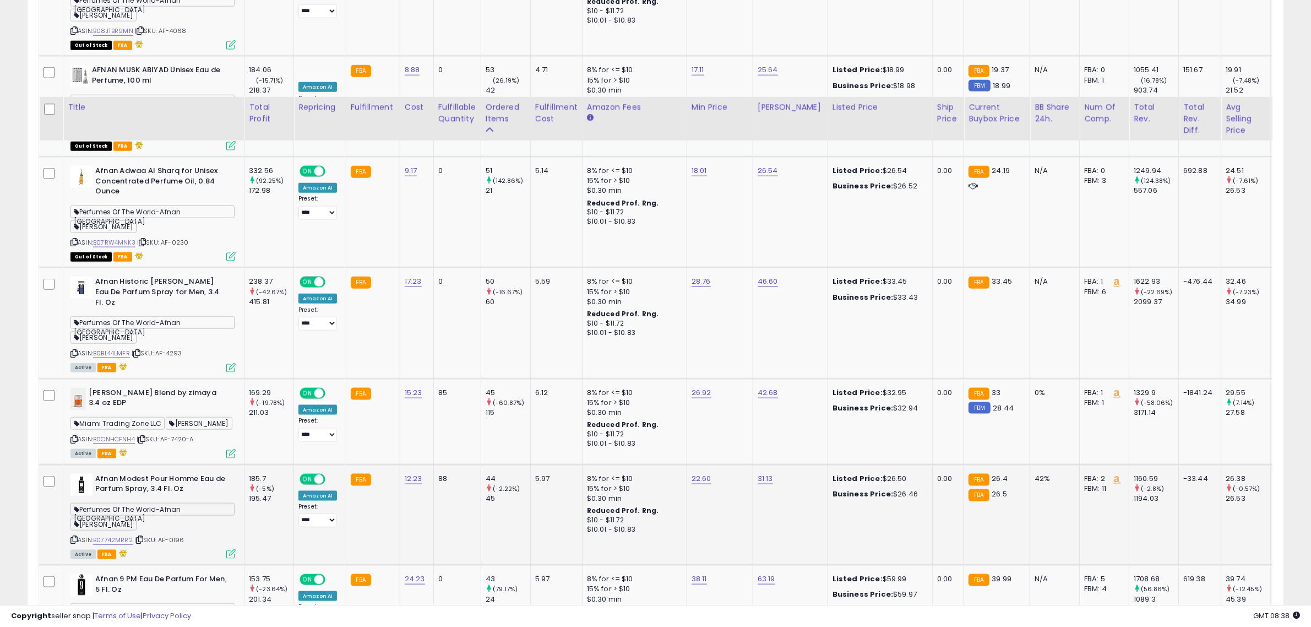
scroll to position [1694, 0]
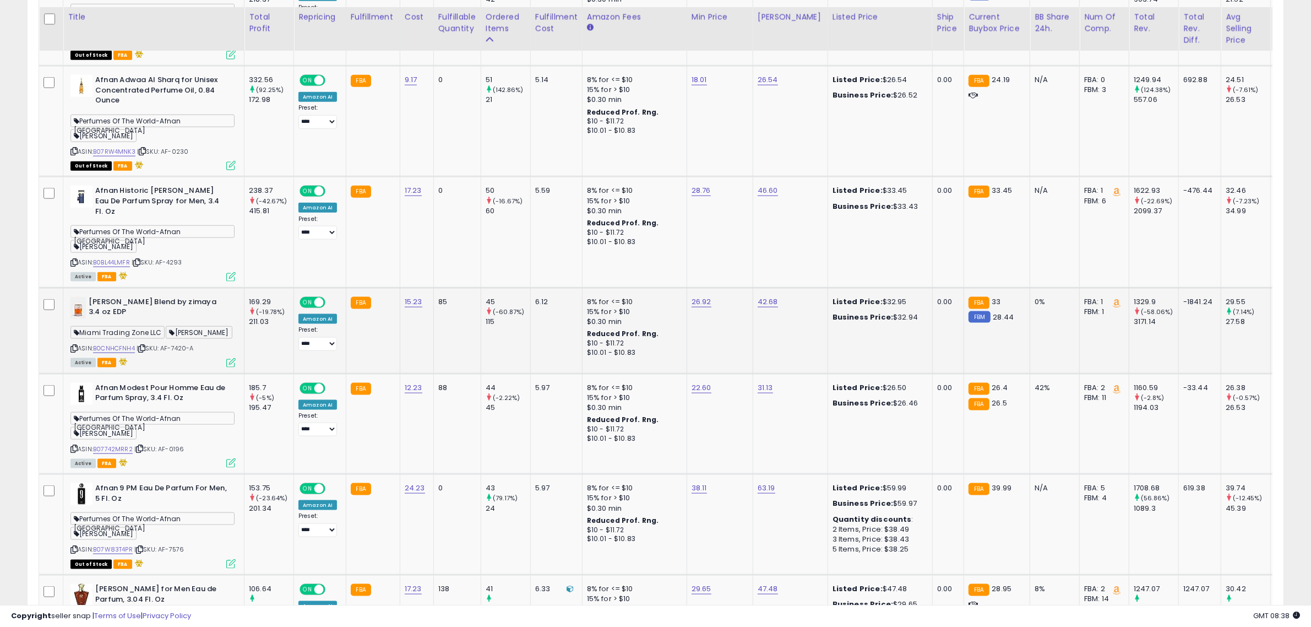
click at [145, 345] on icon at bounding box center [141, 348] width 7 height 6
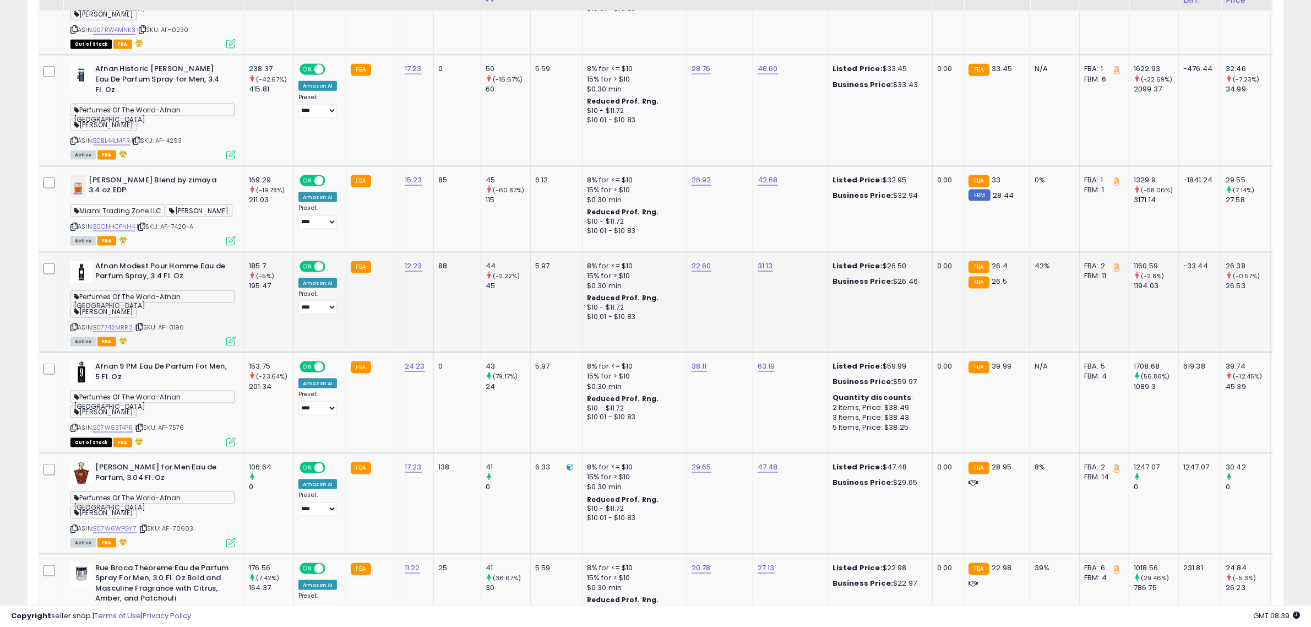
scroll to position [1832, 0]
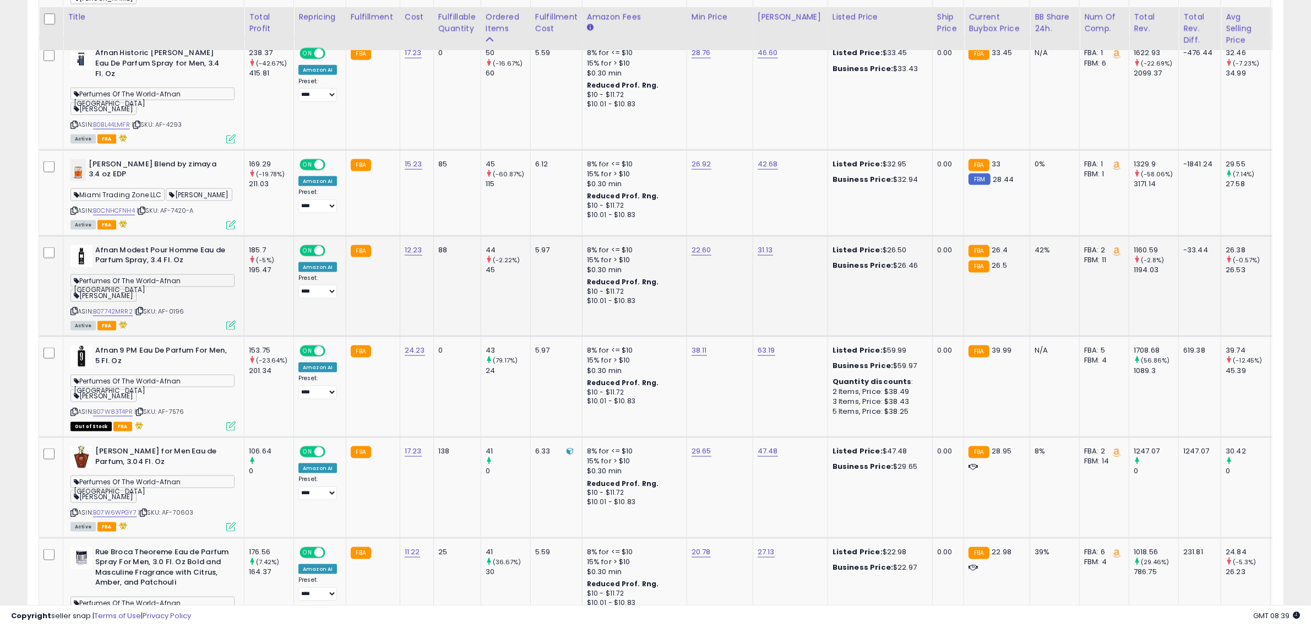
click at [143, 308] on icon at bounding box center [139, 311] width 7 height 6
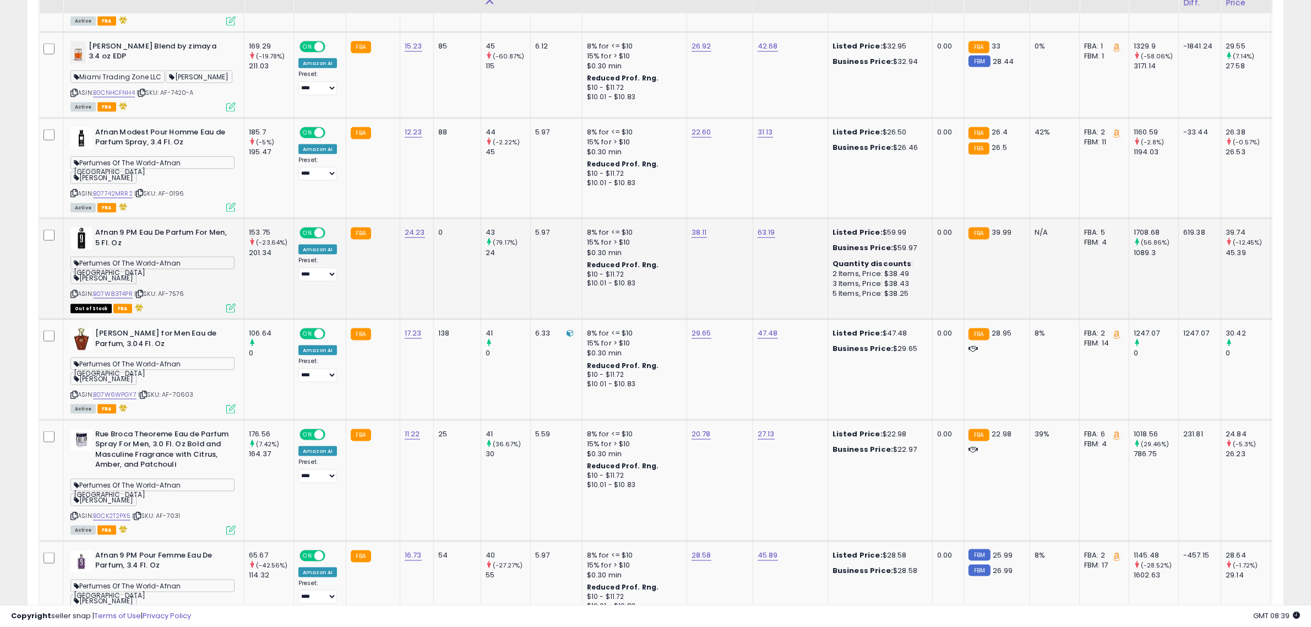
scroll to position [1970, 0]
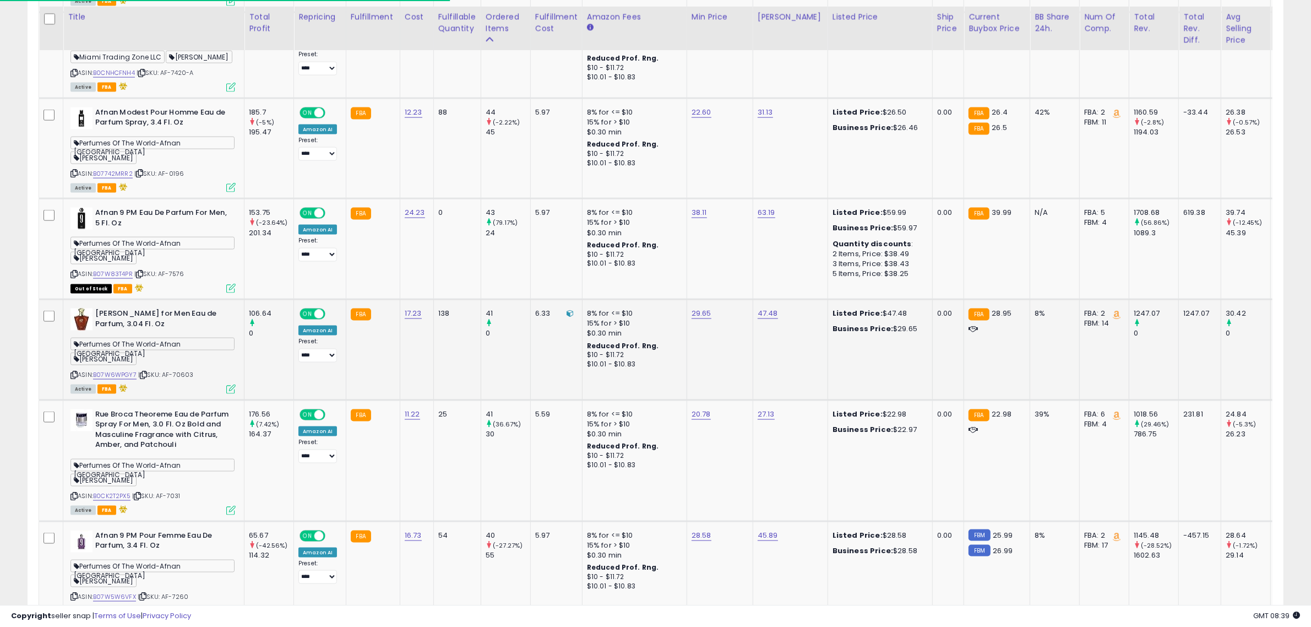
click at [146, 372] on icon at bounding box center [143, 375] width 7 height 6
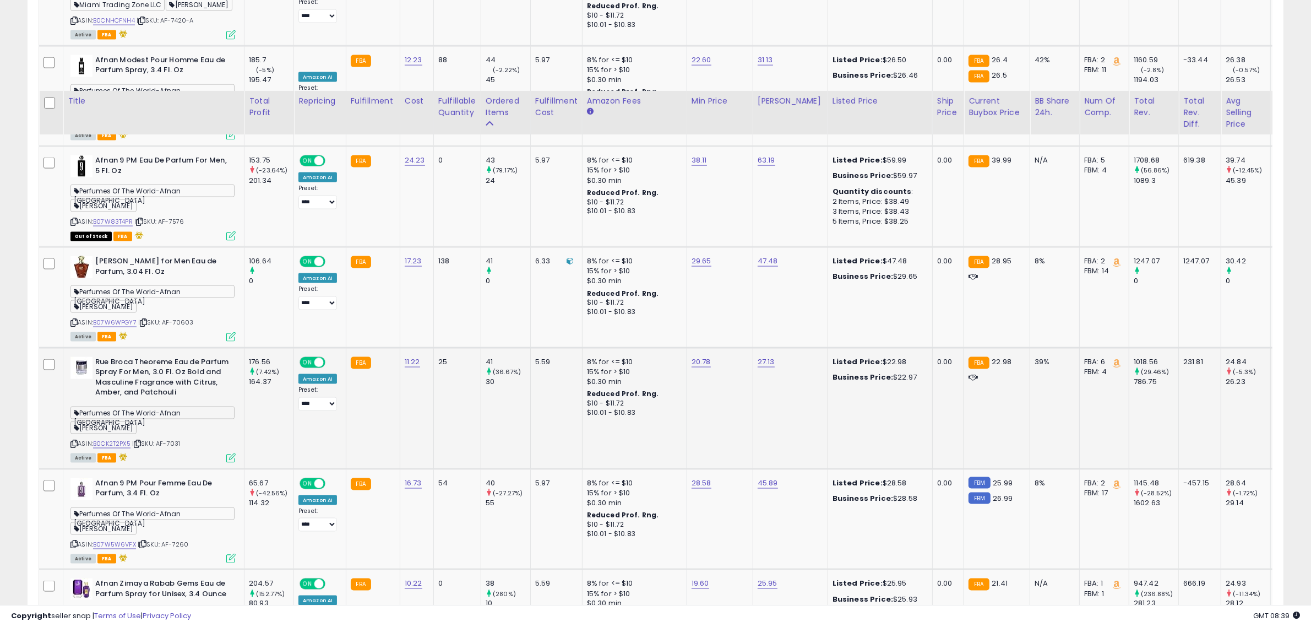
scroll to position [2107, 0]
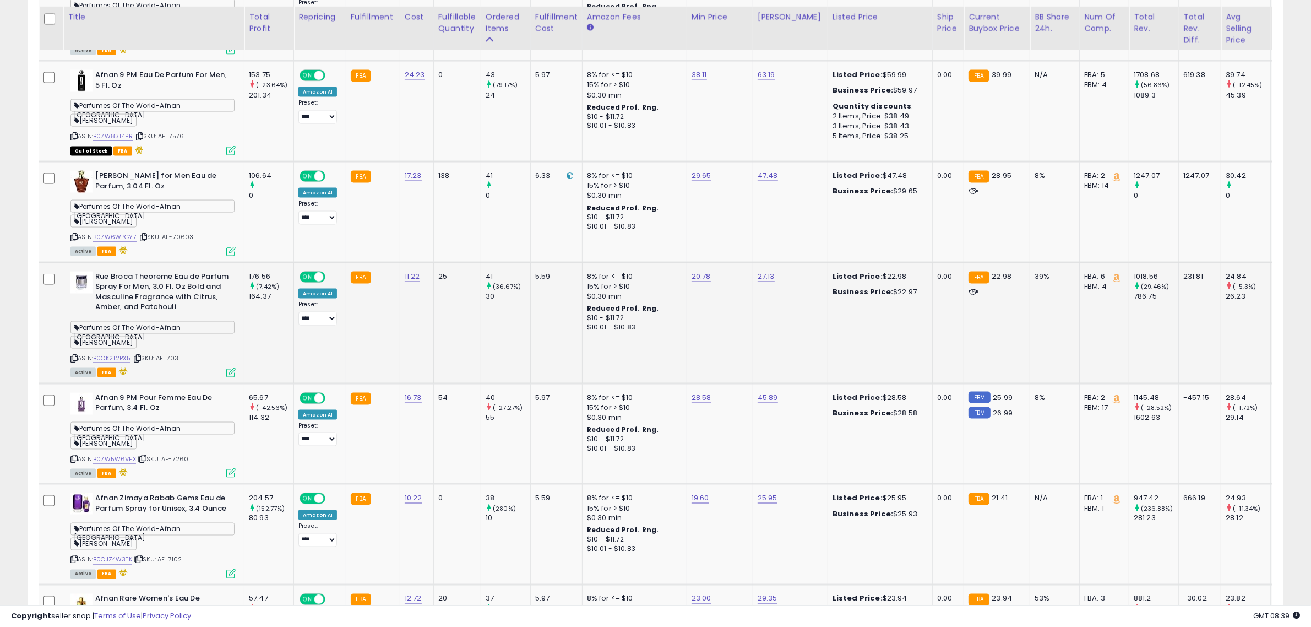
click at [139, 355] on icon at bounding box center [137, 358] width 7 height 6
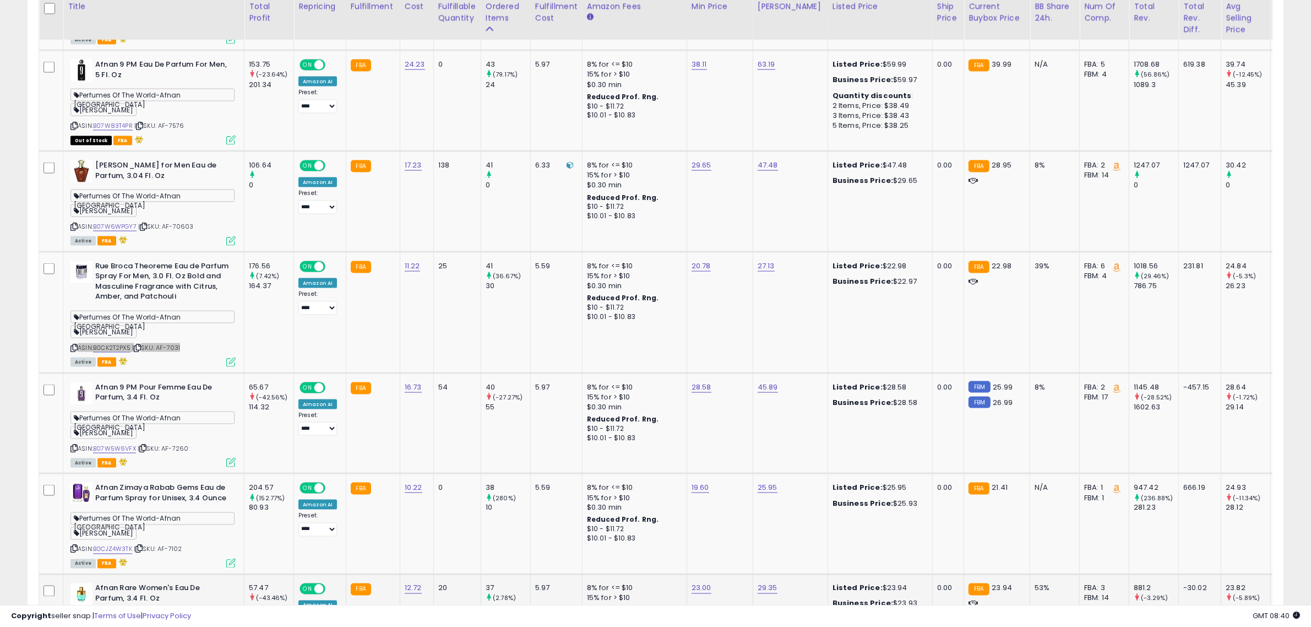
scroll to position [2314, 0]
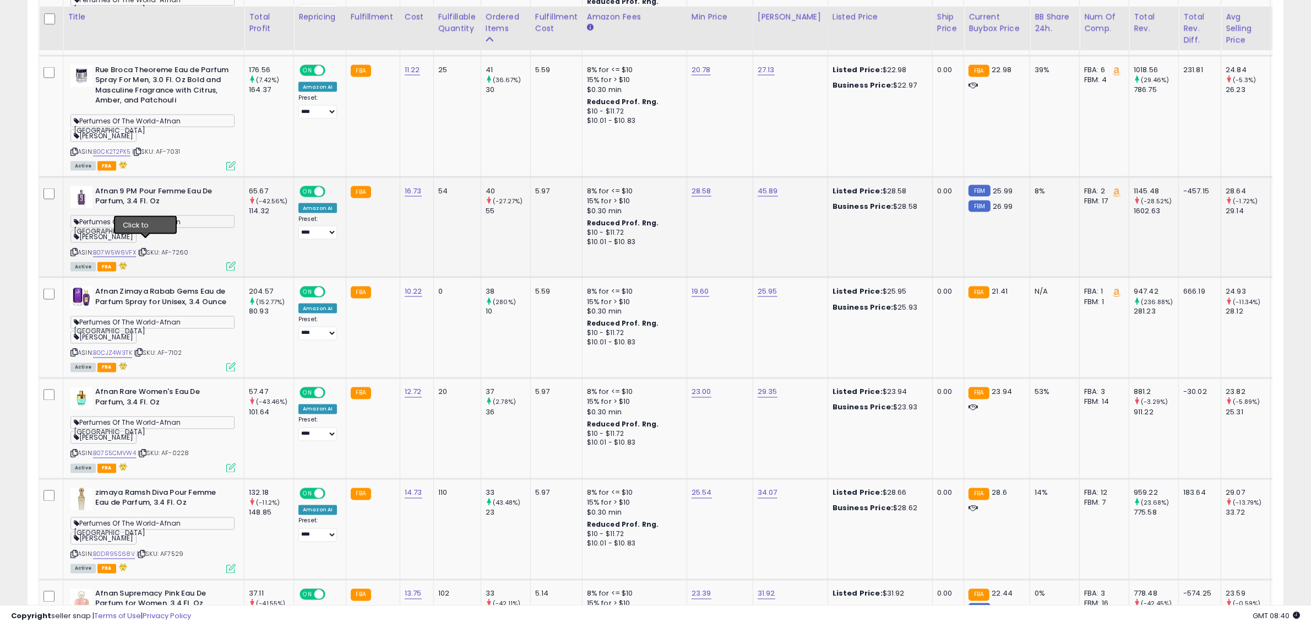
click at [145, 249] on icon at bounding box center [142, 252] width 7 height 6
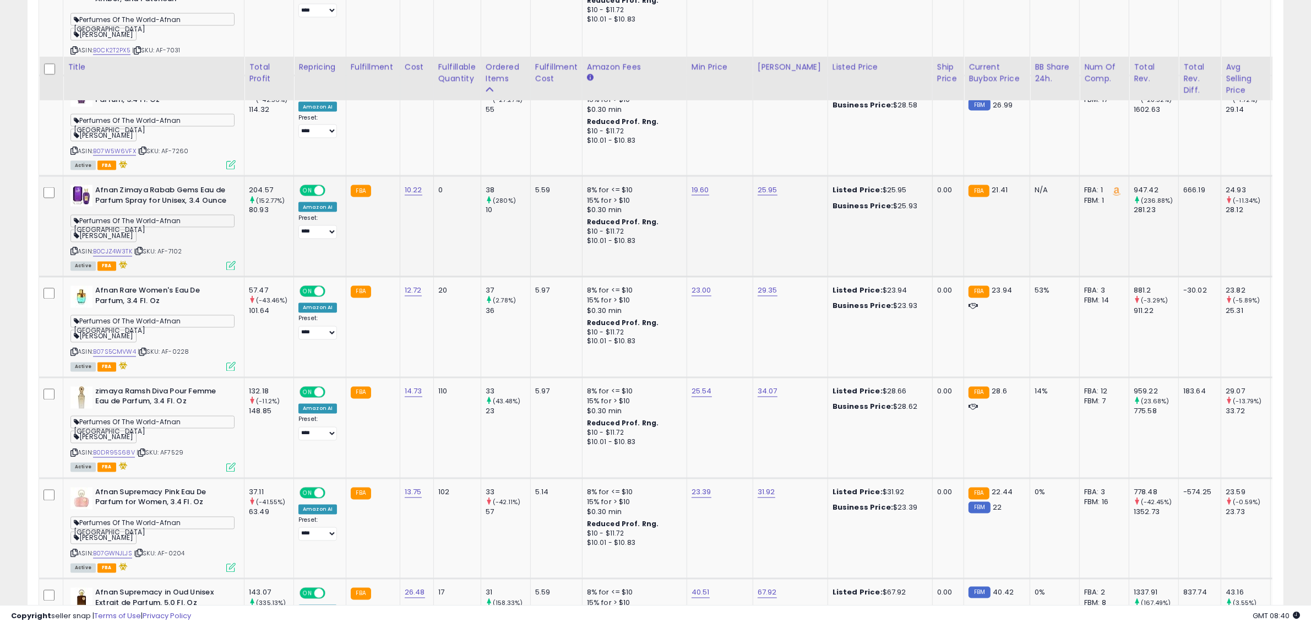
scroll to position [2383, 0]
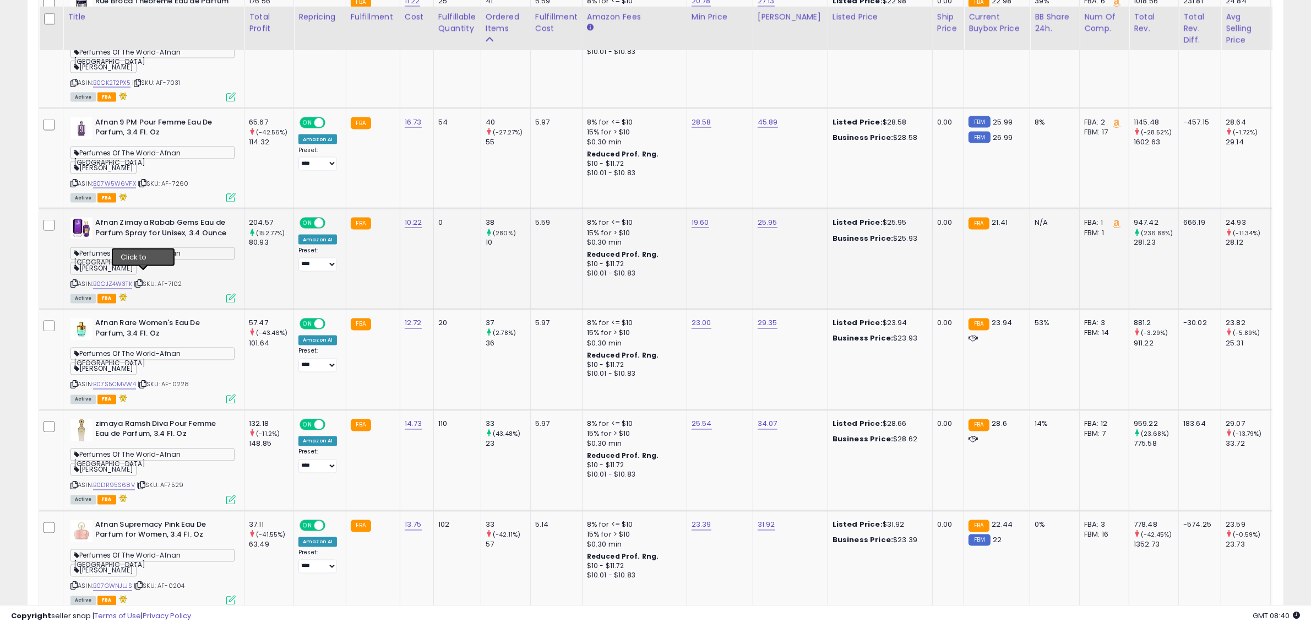
click at [141, 281] on icon at bounding box center [138, 284] width 7 height 6
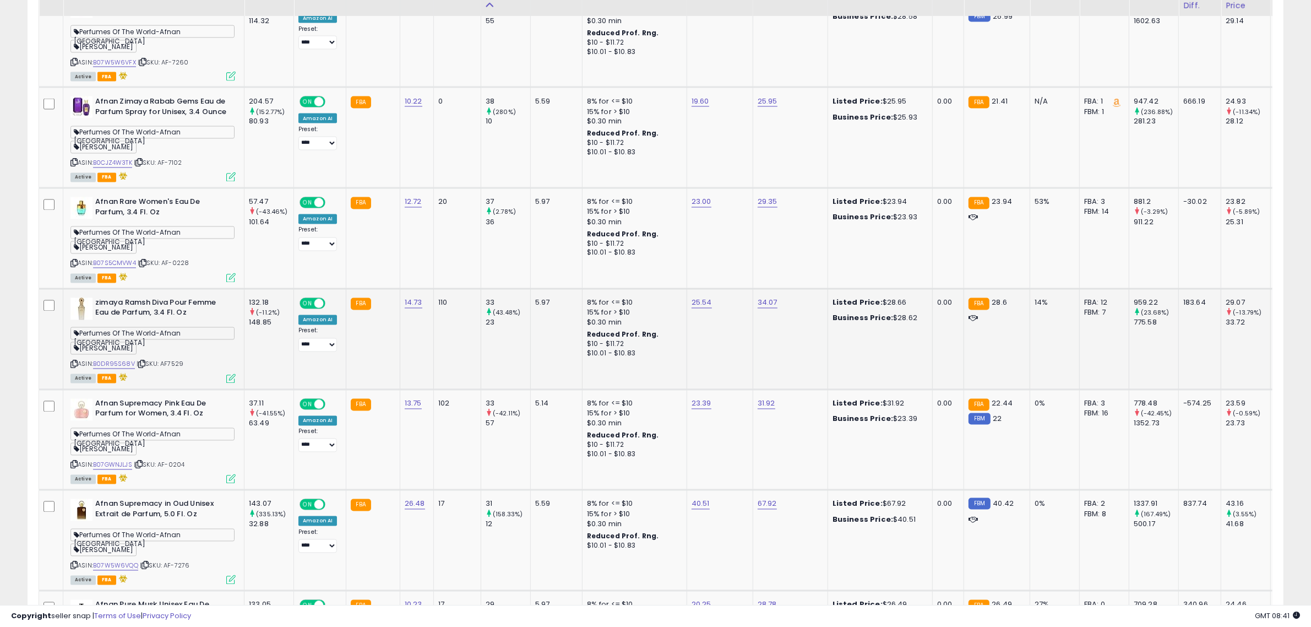
scroll to position [2520, 0]
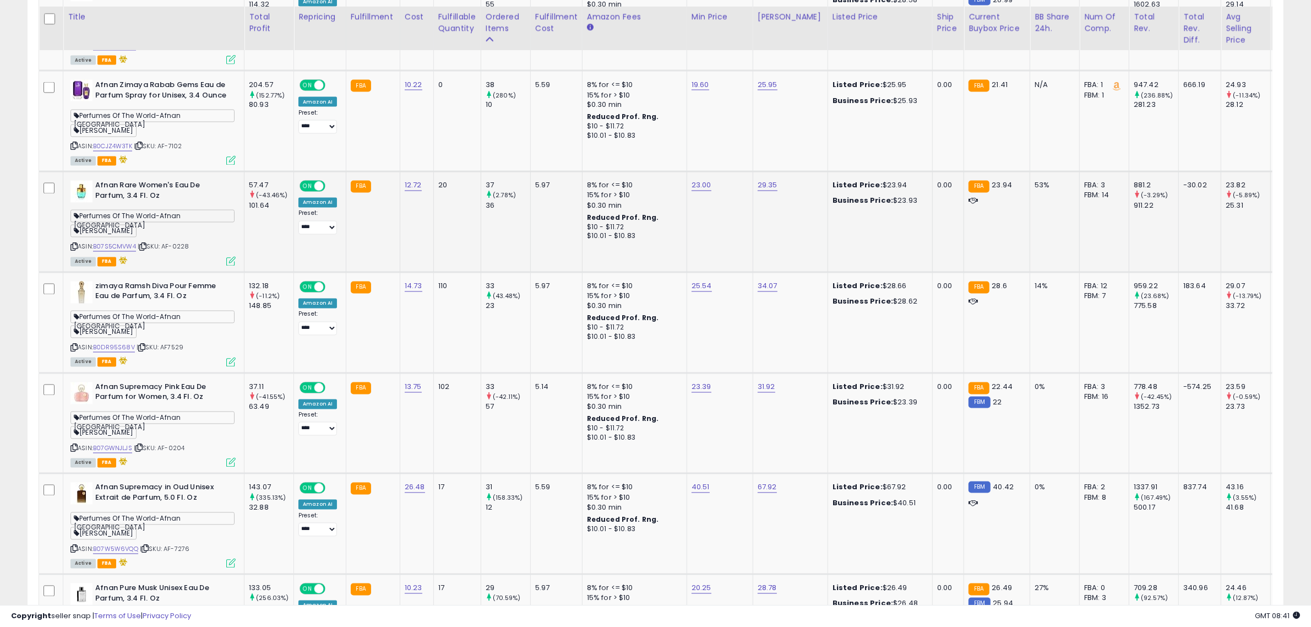
click at [146, 244] on icon at bounding box center [142, 247] width 7 height 6
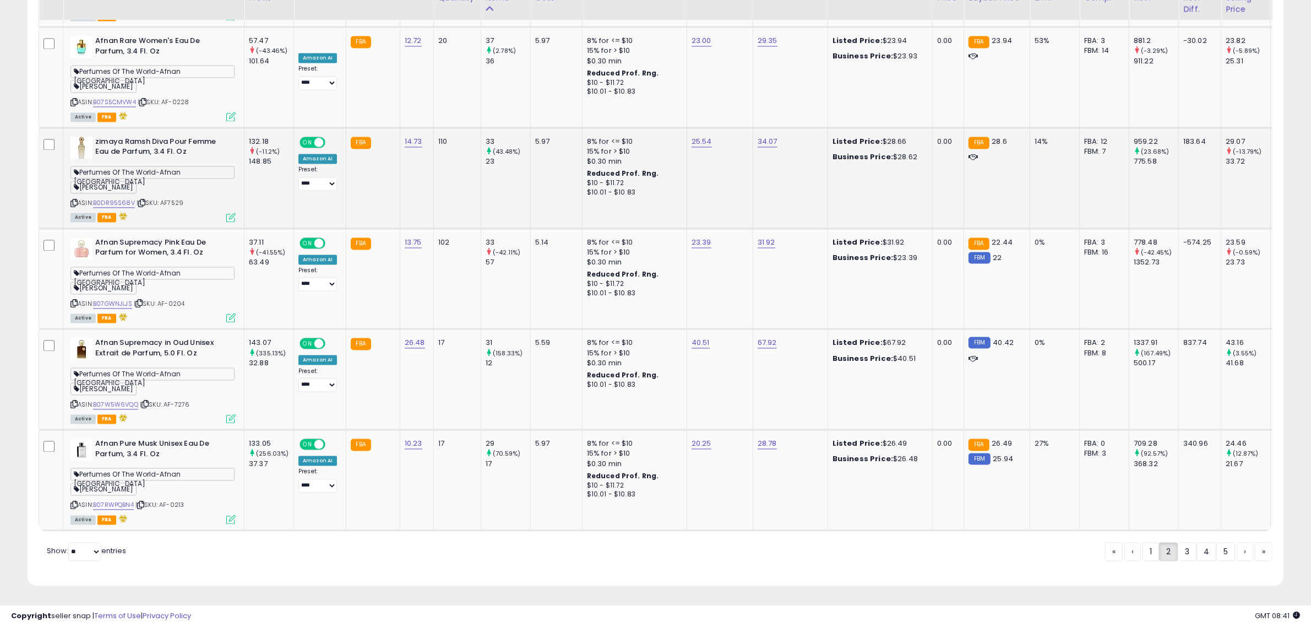
scroll to position [2534, 0]
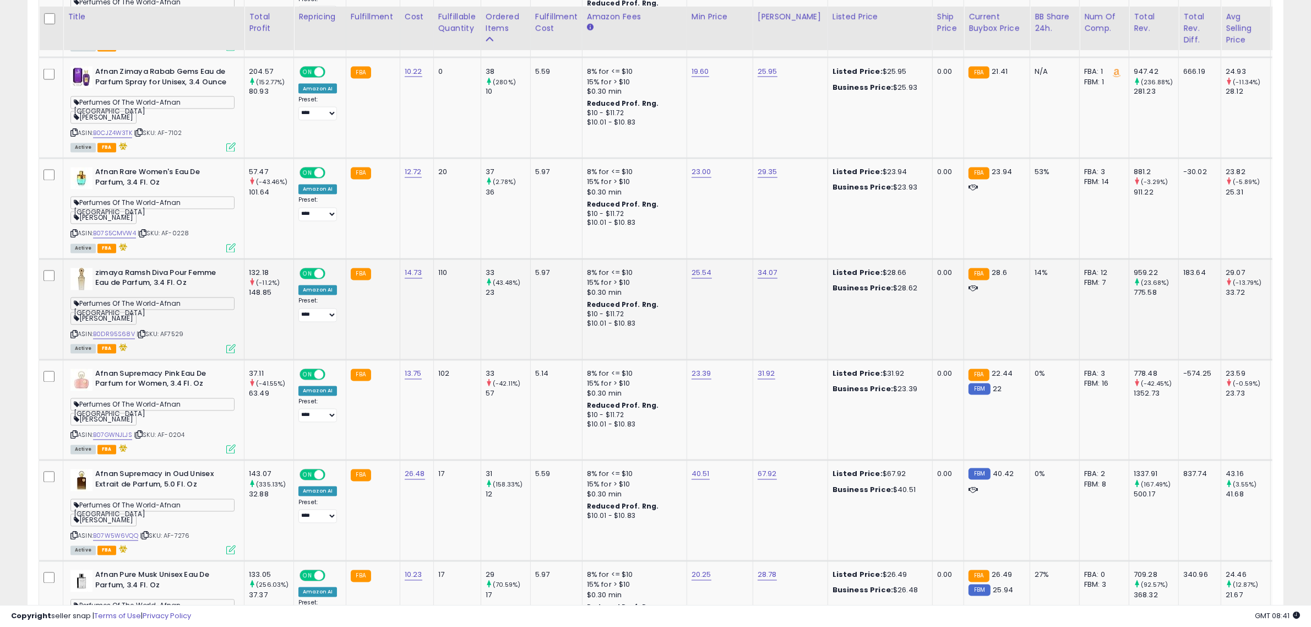
click at [235, 307] on div "Perfumes Of The World-Afnan USA Moshe Fogel" at bounding box center [152, 313] width 165 height 30
click at [332, 327] on td "**********" at bounding box center [320, 309] width 52 height 101
click at [144, 331] on icon at bounding box center [141, 334] width 7 height 6
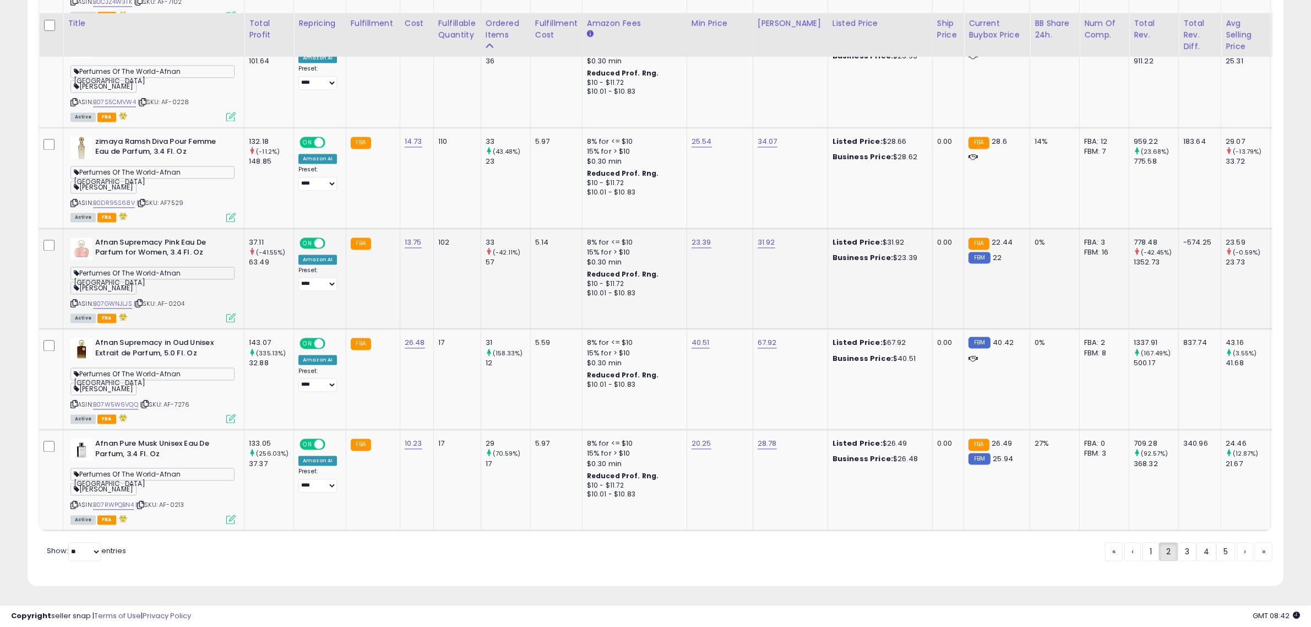
scroll to position [2671, 0]
click at [143, 300] on icon at bounding box center [138, 303] width 7 height 6
click at [147, 401] on icon at bounding box center [145, 404] width 7 height 6
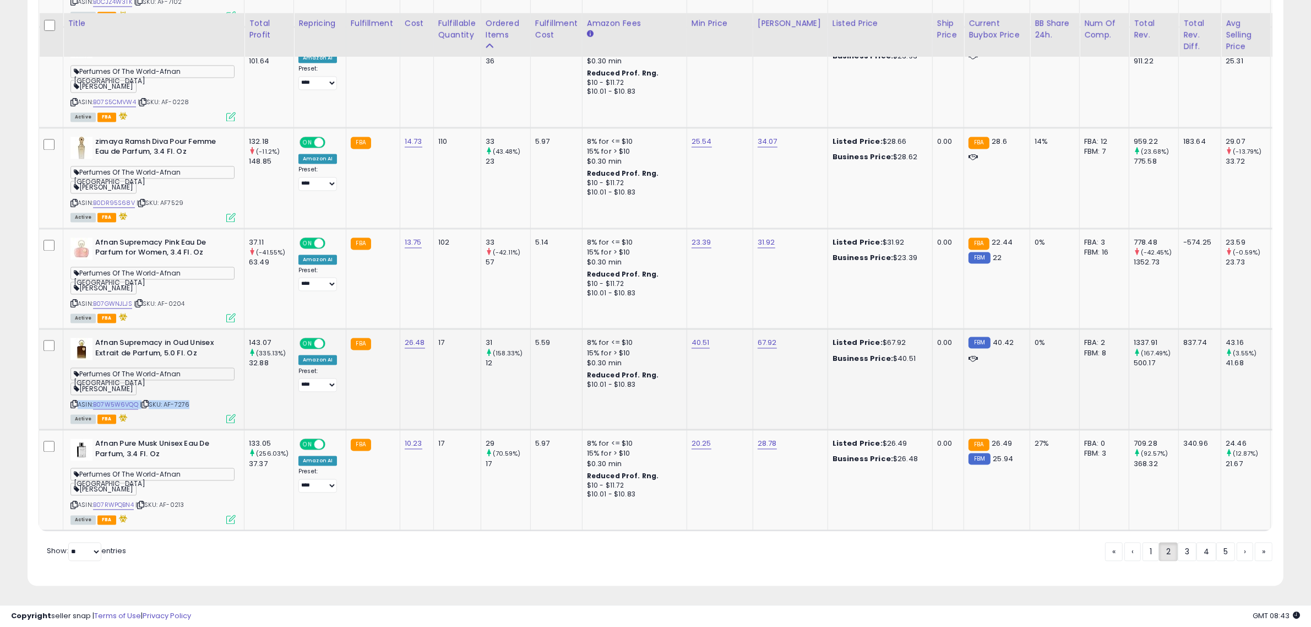
click at [147, 401] on icon at bounding box center [145, 404] width 7 height 6
click at [355, 389] on td "FBA" at bounding box center [373, 379] width 54 height 101
click at [144, 502] on icon at bounding box center [140, 505] width 7 height 6
click at [1182, 552] on link "3" at bounding box center [1187, 551] width 19 height 19
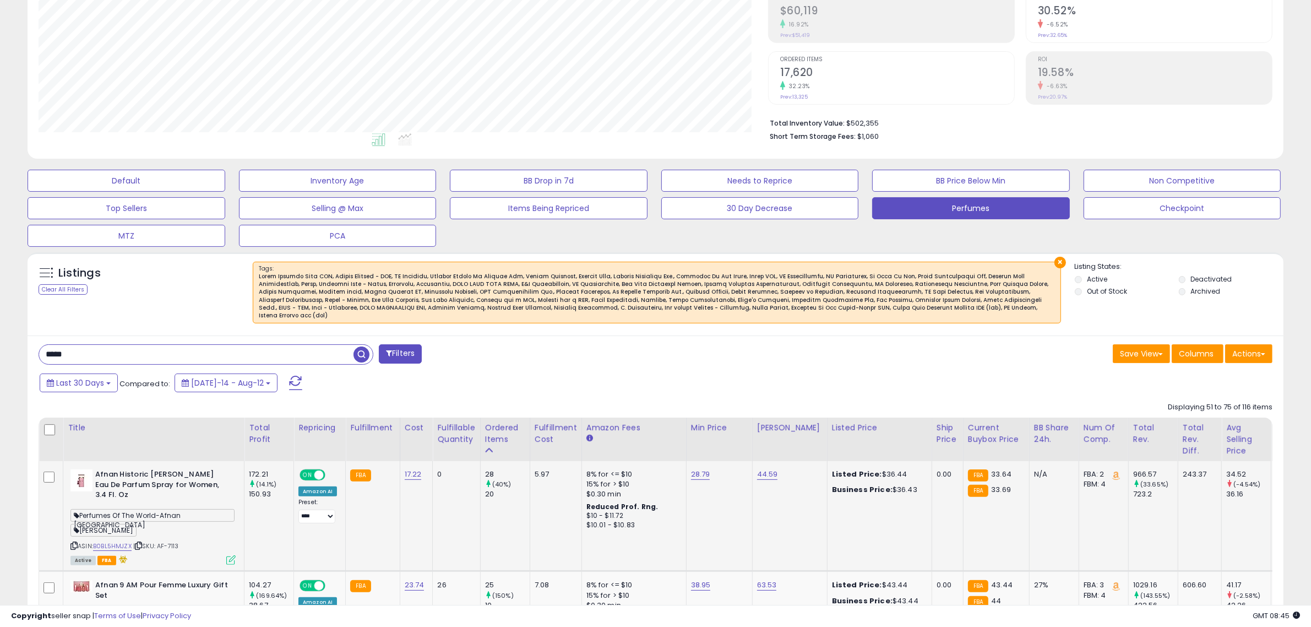
scroll to position [387, 0]
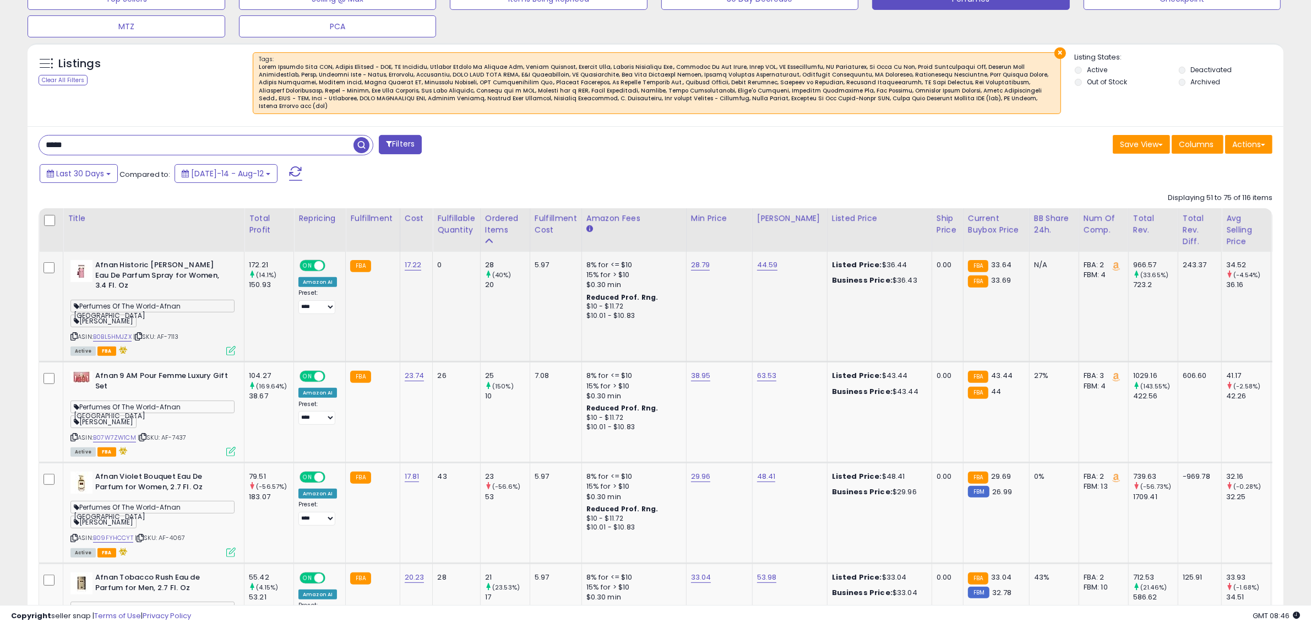
click at [141, 333] on icon at bounding box center [138, 336] width 7 height 6
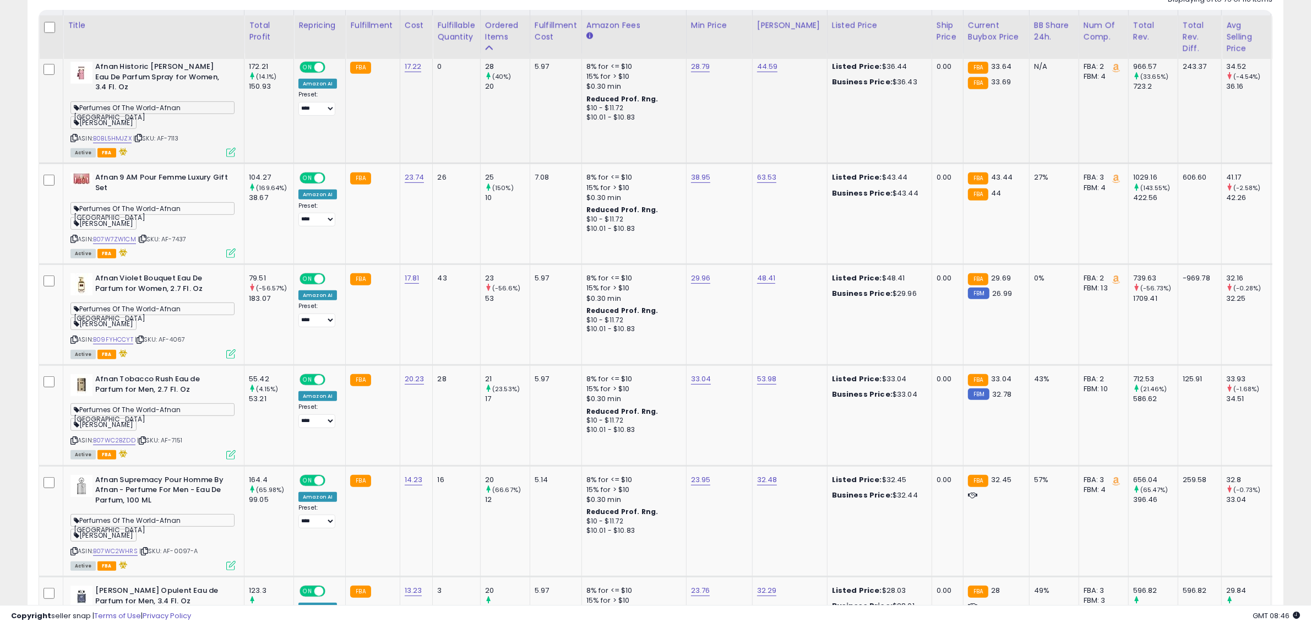
scroll to position [593, 0]
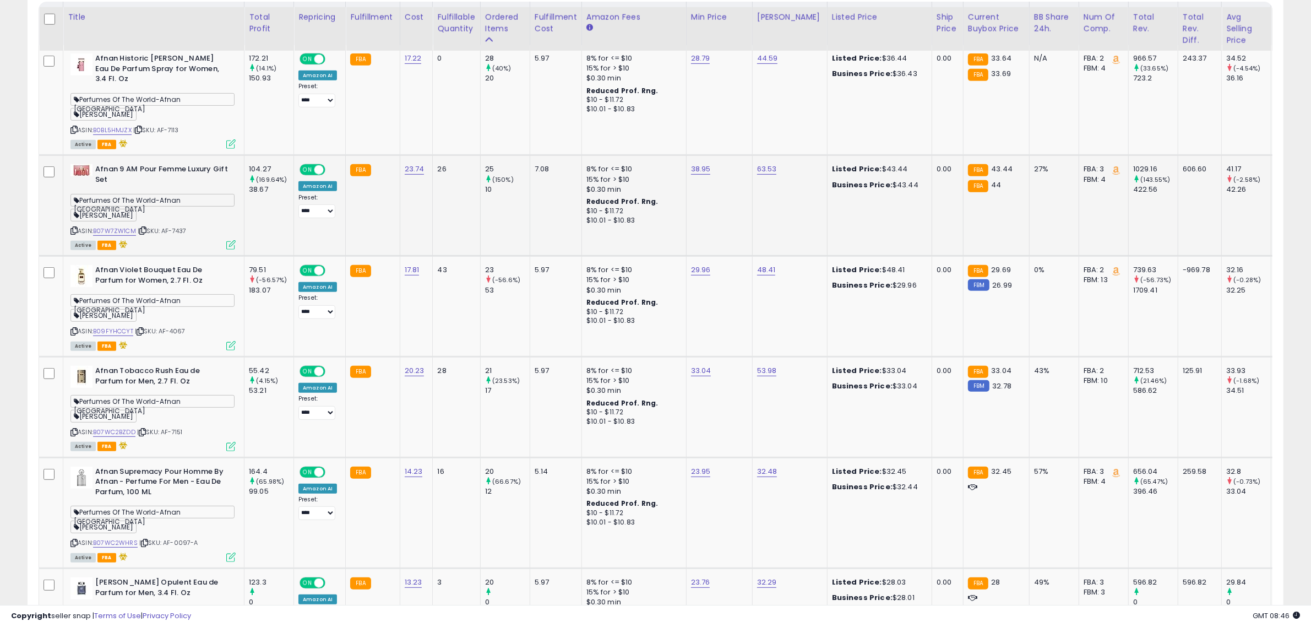
click at [145, 227] on icon at bounding box center [142, 230] width 7 height 6
click at [299, 305] on td "**********" at bounding box center [320, 306] width 52 height 101
click at [140, 328] on icon at bounding box center [140, 331] width 7 height 6
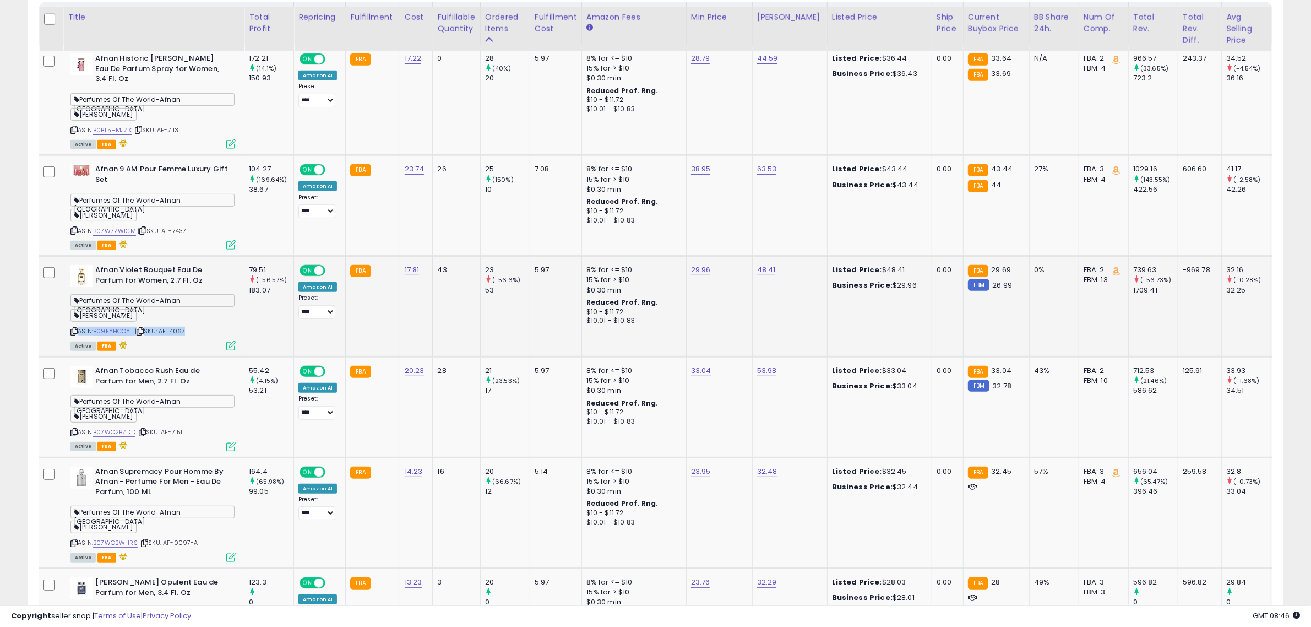
click at [140, 328] on icon at bounding box center [140, 331] width 7 height 6
click at [409, 328] on td "17.81" at bounding box center [416, 306] width 33 height 101
drag, startPoint x: 422, startPoint y: 255, endPoint x: 397, endPoint y: 251, distance: 25.2
click at [400, 256] on td "17.81" at bounding box center [416, 306] width 33 height 101
copy link "17.81"
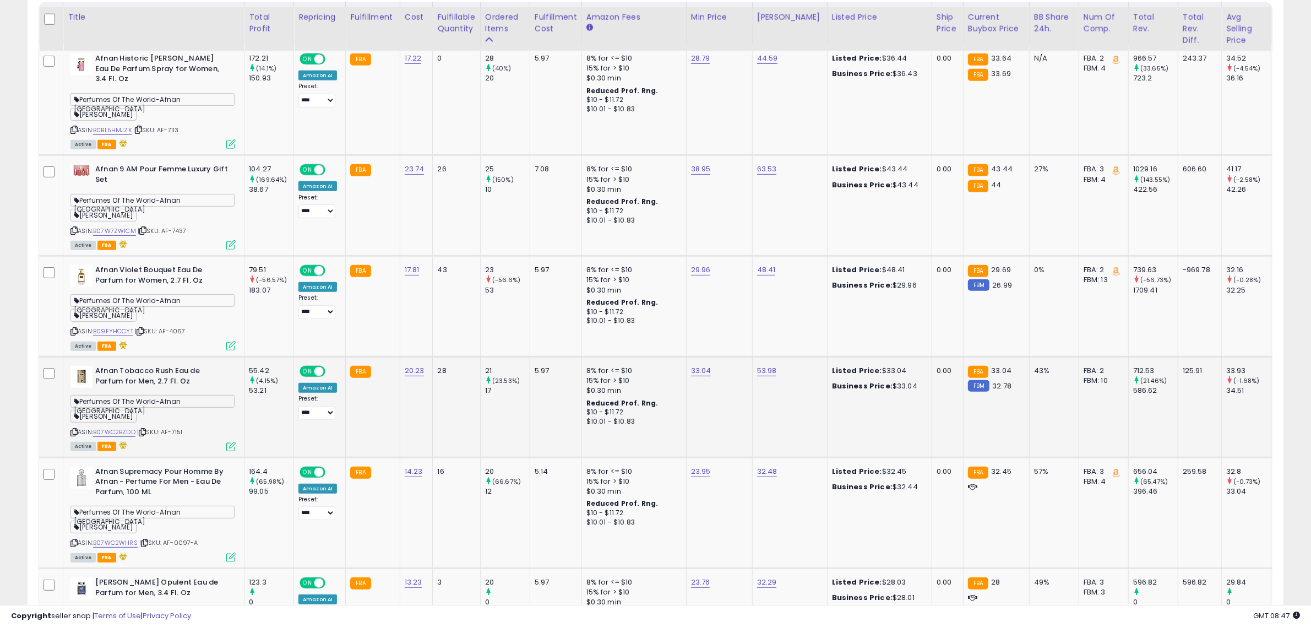
click at [144, 429] on icon at bounding box center [142, 432] width 7 height 6
click at [461, 383] on td "28" at bounding box center [456, 406] width 47 height 101
click at [148, 540] on icon at bounding box center [144, 543] width 7 height 6
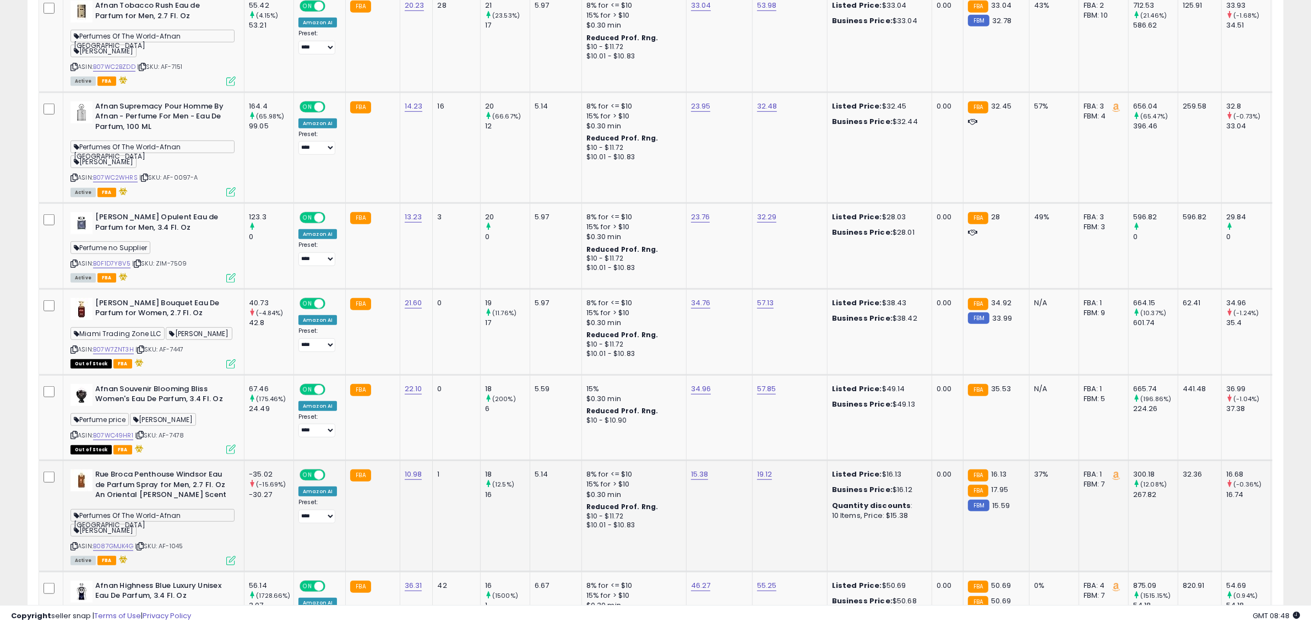
scroll to position [1006, 0]
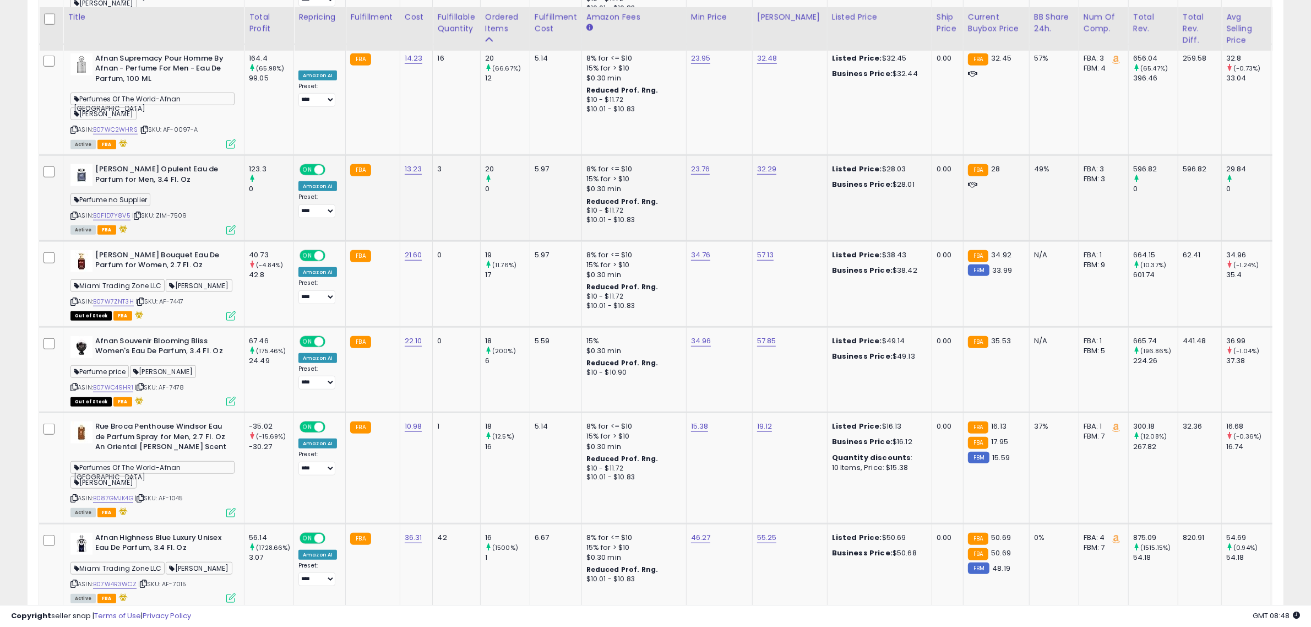
click at [144, 211] on span "| SKU: ZIM-7509" at bounding box center [159, 215] width 55 height 9
click at [139, 213] on icon at bounding box center [137, 216] width 7 height 6
click at [142, 298] on icon at bounding box center [140, 301] width 7 height 6
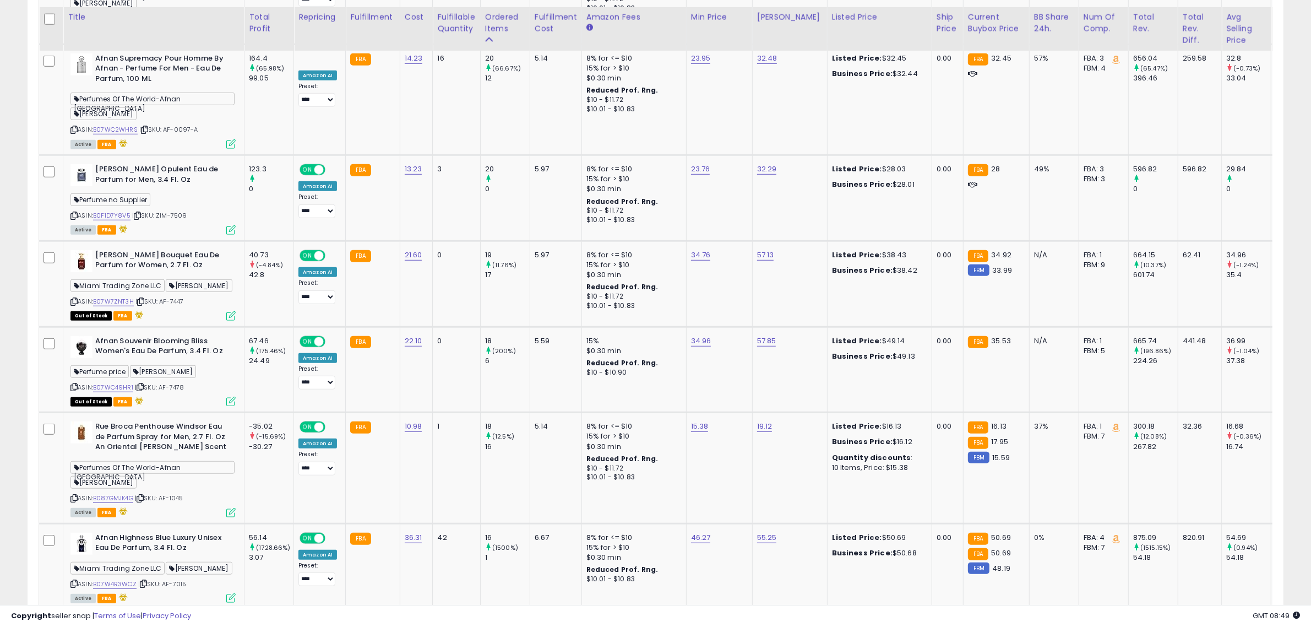
scroll to position [226, 730]
click at [430, 282] on td "21.60" at bounding box center [416, 284] width 33 height 86
click at [143, 384] on icon at bounding box center [140, 387] width 7 height 6
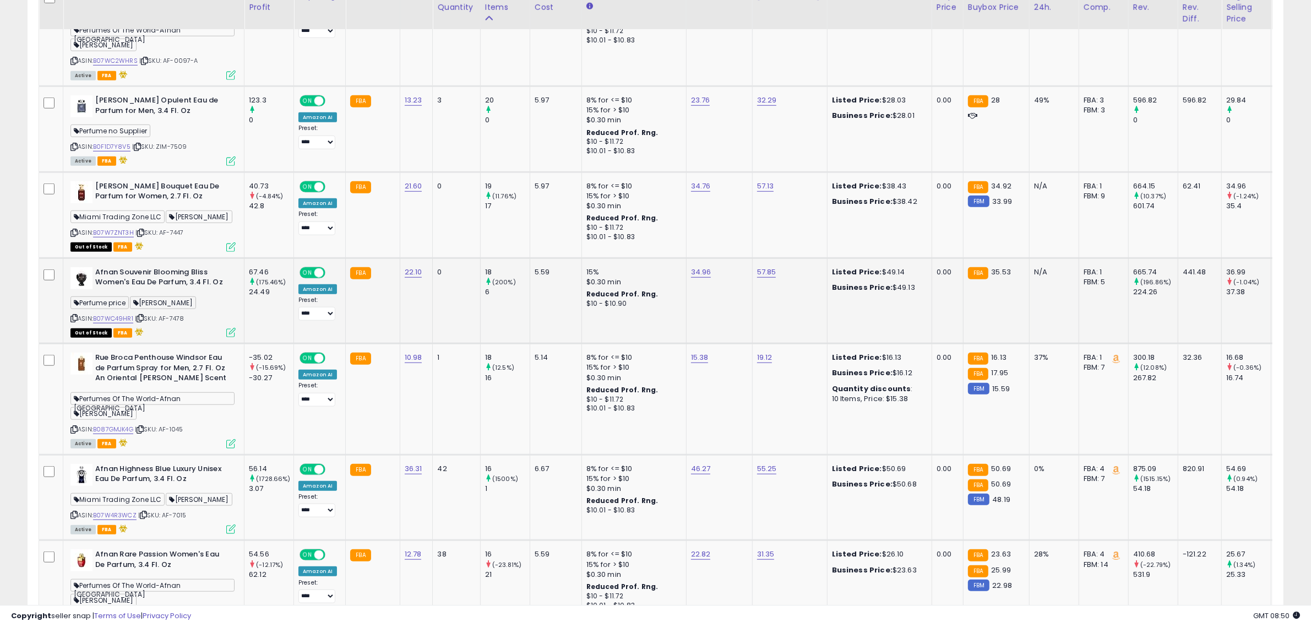
scroll to position [1213, 0]
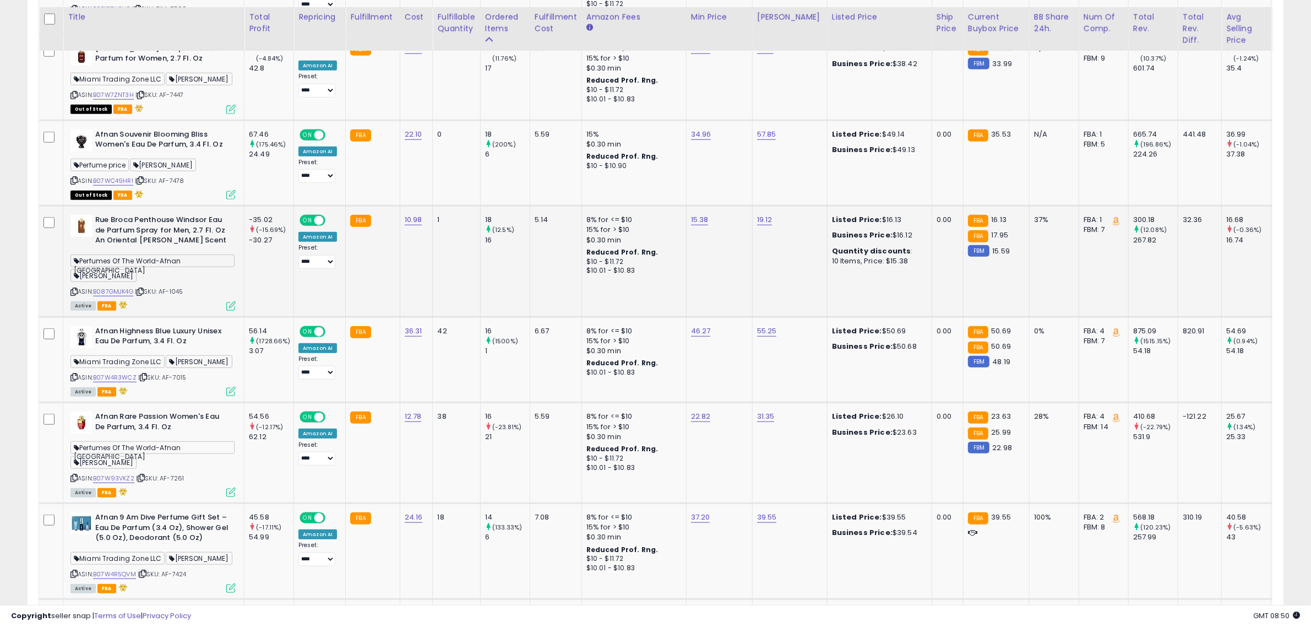
click at [144, 289] on icon at bounding box center [140, 292] width 7 height 6
click at [146, 374] on icon at bounding box center [143, 377] width 7 height 6
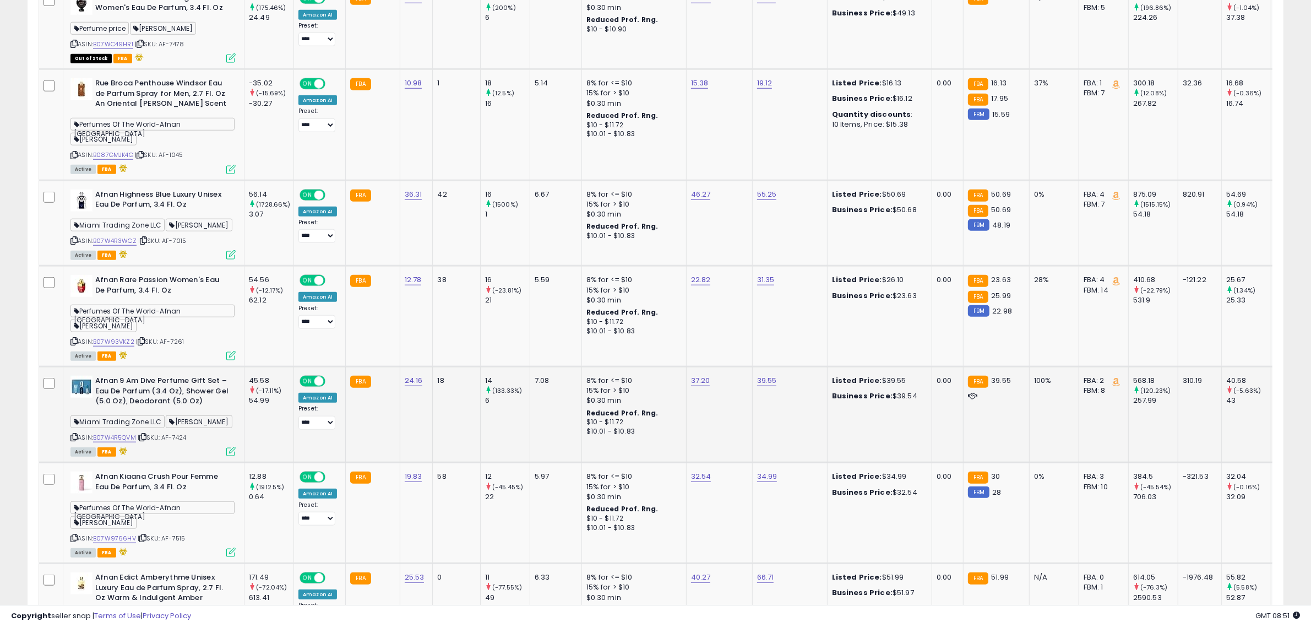
scroll to position [1350, 0]
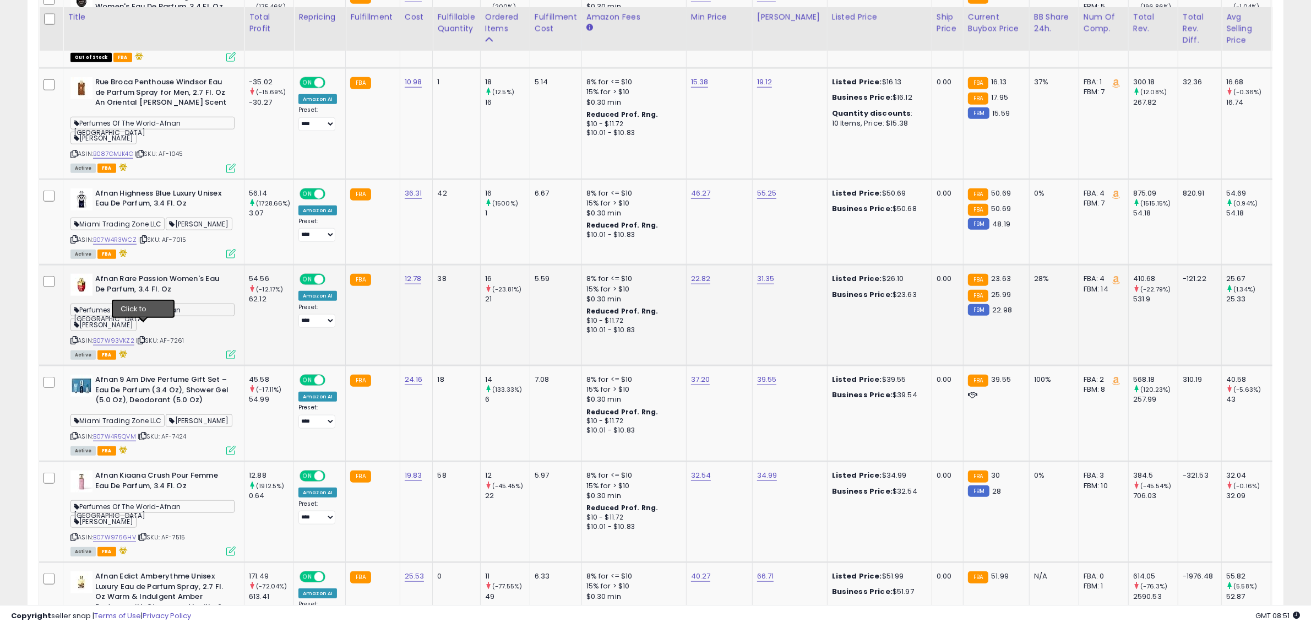
click at [142, 337] on icon at bounding box center [141, 340] width 7 height 6
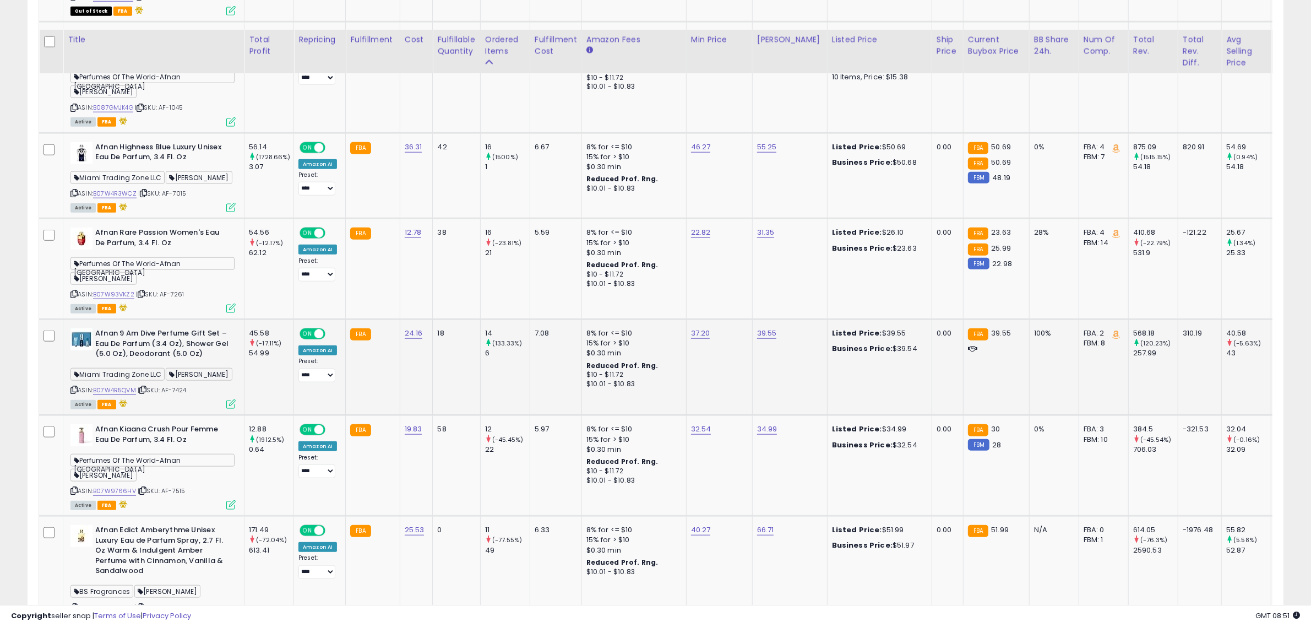
scroll to position [1419, 0]
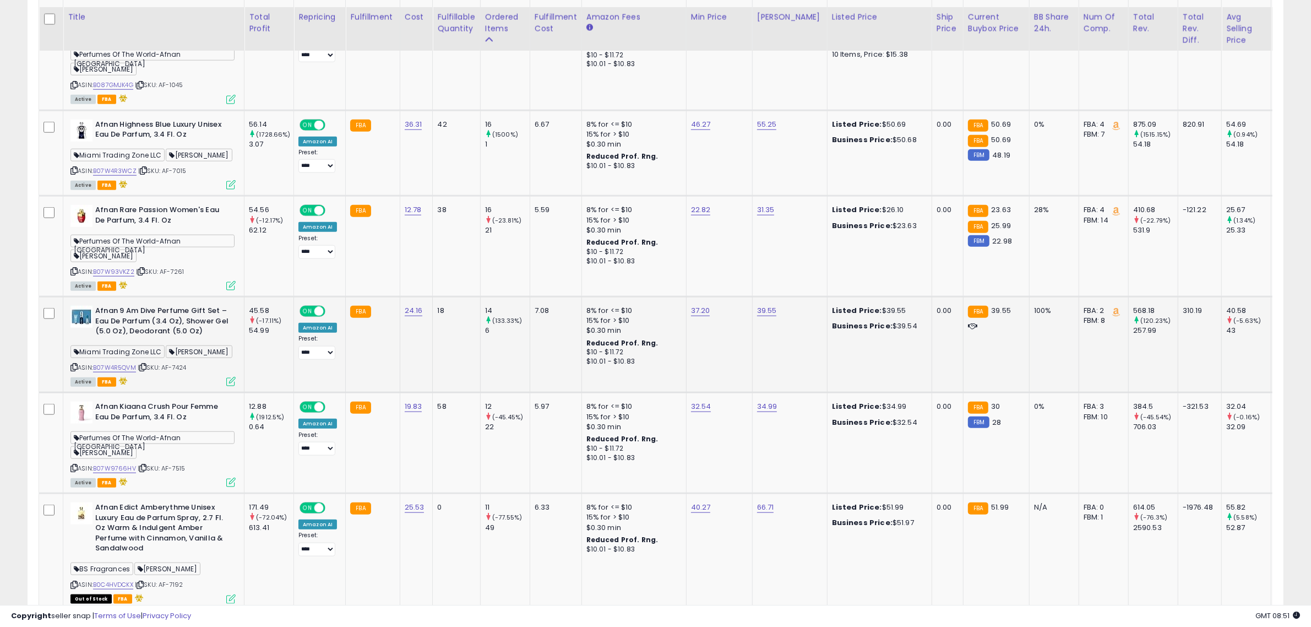
click at [146, 350] on div "ASIN: B07W4R5QVM | SKU: AF-7424 Active FBA" at bounding box center [152, 345] width 165 height 79
click at [146, 364] on icon at bounding box center [142, 367] width 7 height 6
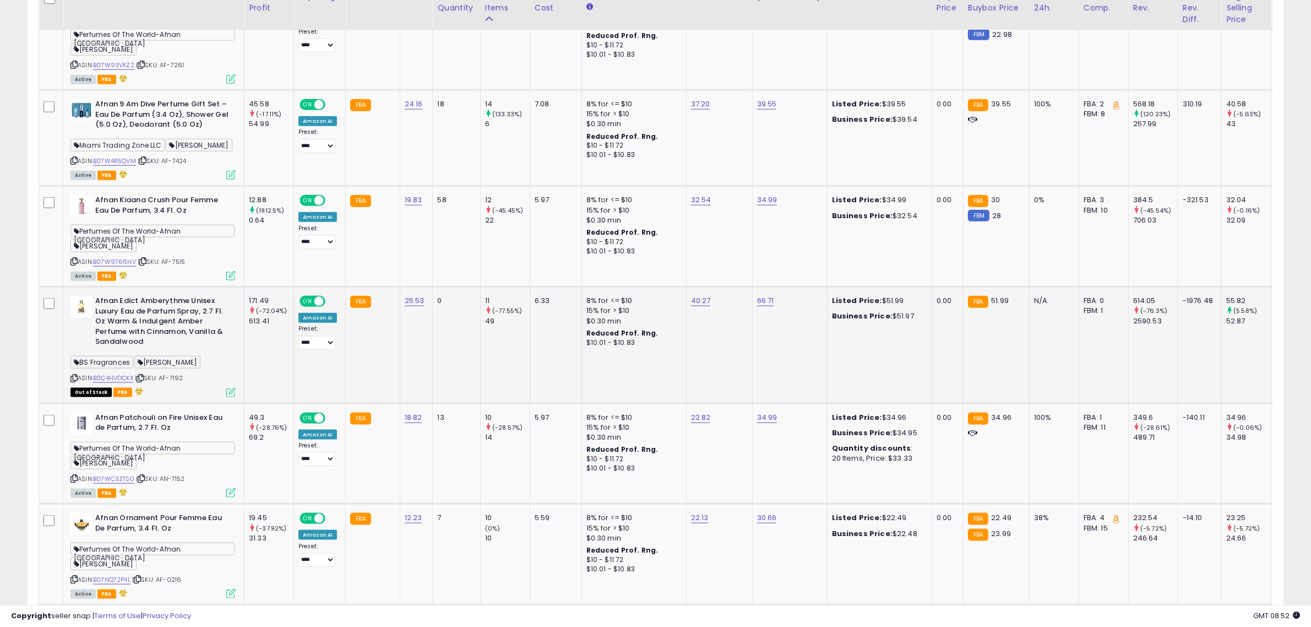
scroll to position [1694, 0]
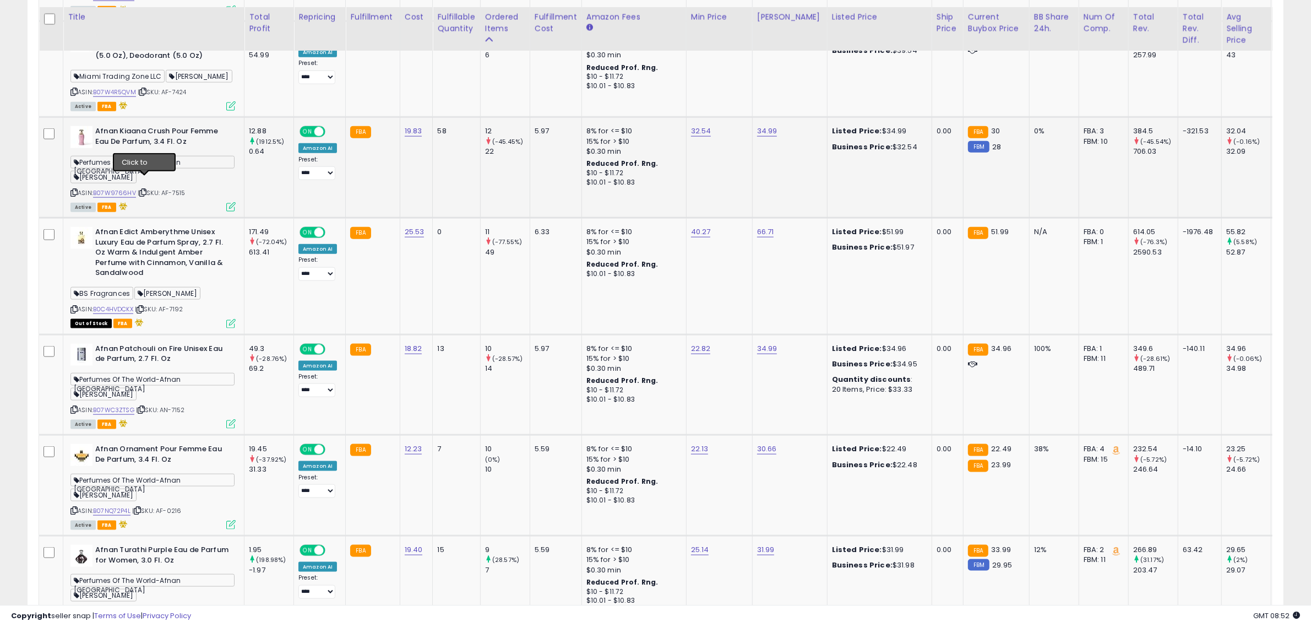
click at [143, 189] on icon at bounding box center [142, 192] width 7 height 6
click at [393, 285] on td "FBA" at bounding box center [373, 276] width 54 height 116
click at [142, 306] on icon at bounding box center [140, 309] width 7 height 6
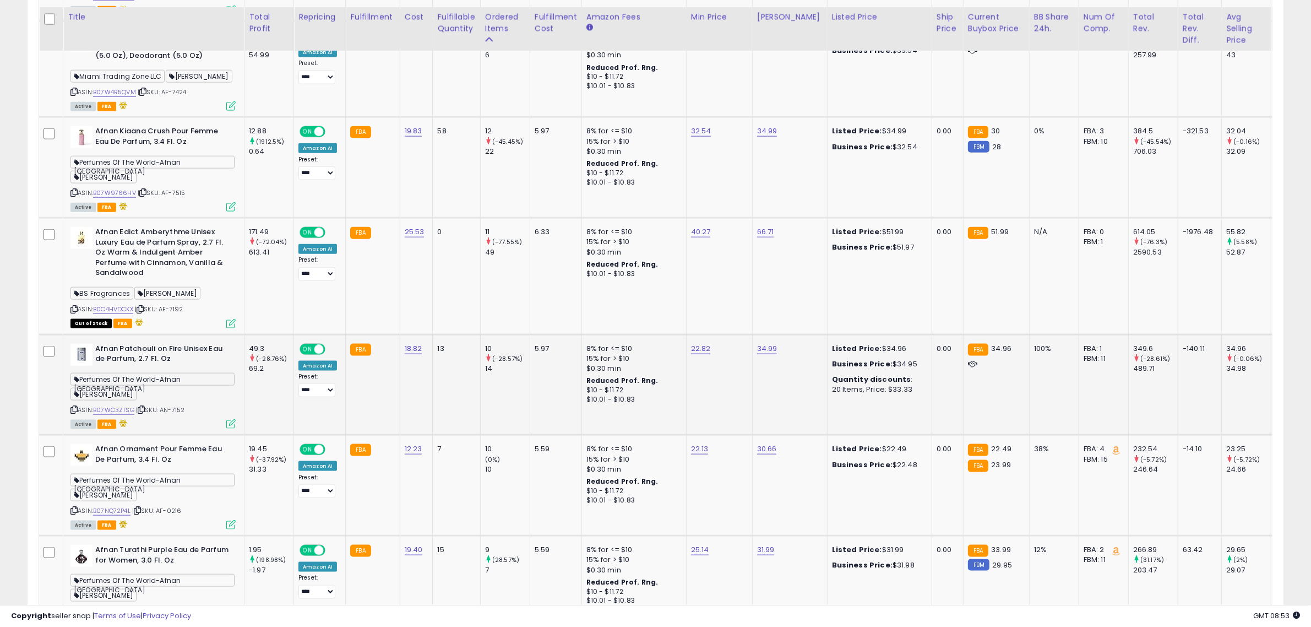
click at [145, 406] on icon at bounding box center [141, 409] width 7 height 6
click at [148, 394] on div "ASIN: B07WC3ZTSG | SKU: AN-7152 Active FBA" at bounding box center [152, 386] width 165 height 84
click at [143, 406] on icon at bounding box center [141, 409] width 7 height 6
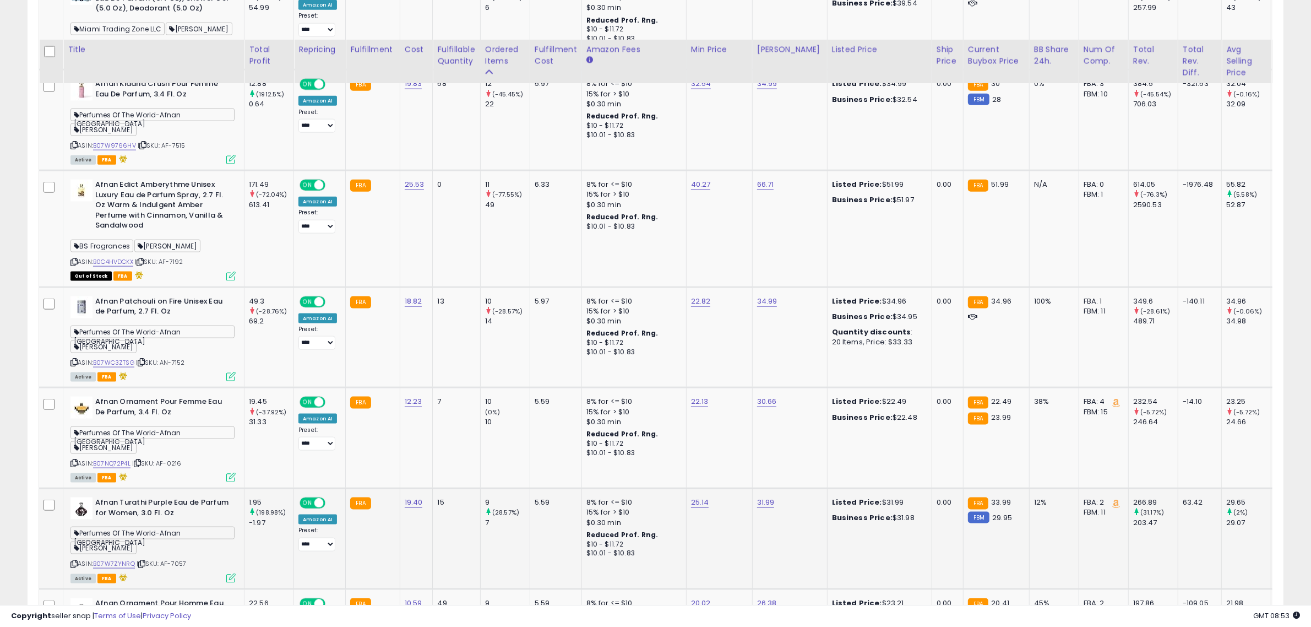
scroll to position [1832, 0]
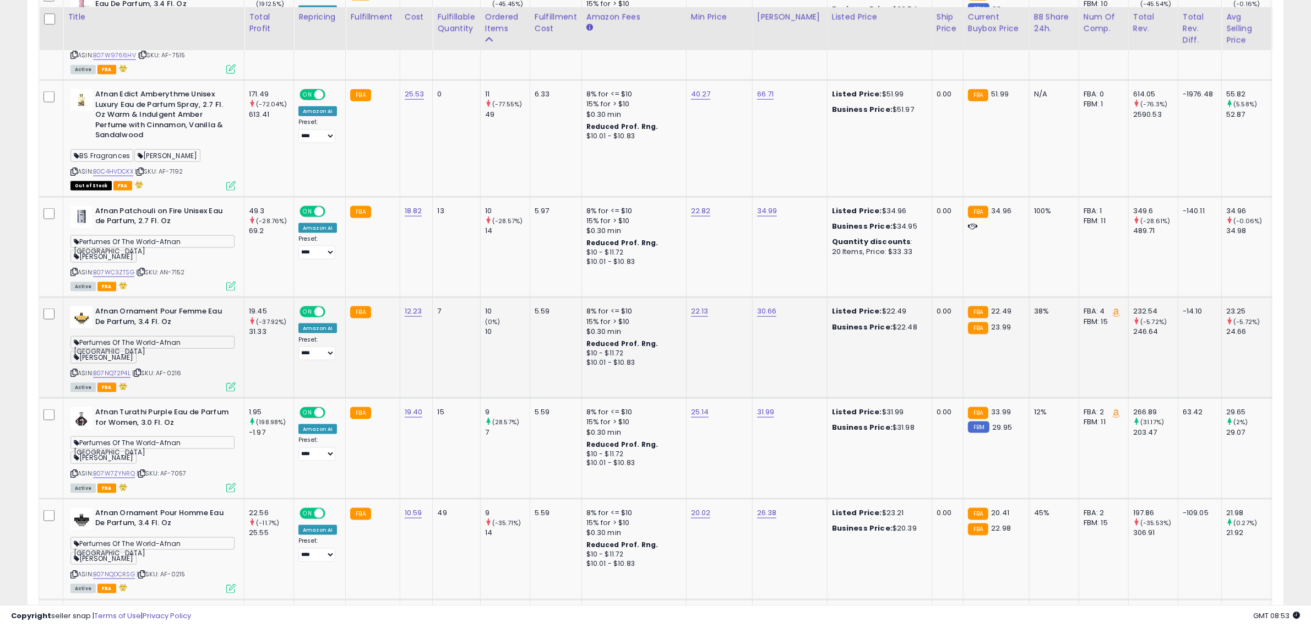
click at [141, 369] on icon at bounding box center [137, 372] width 7 height 6
click at [145, 470] on icon at bounding box center [141, 473] width 7 height 6
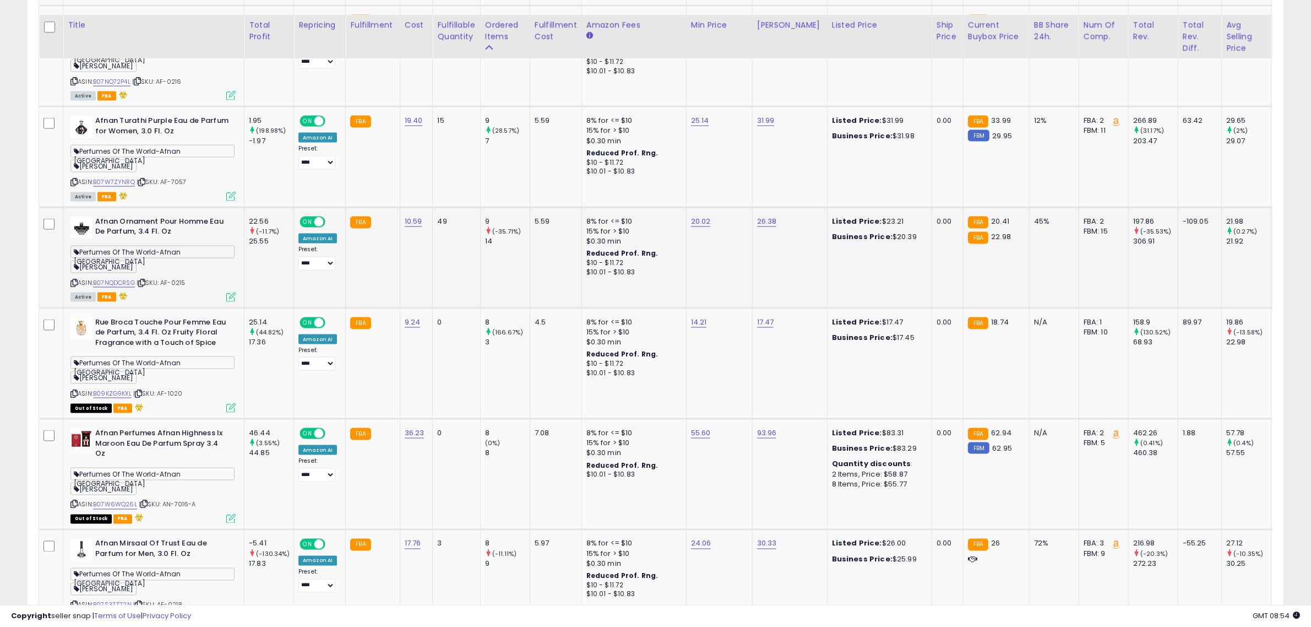
scroll to position [2107, 0]
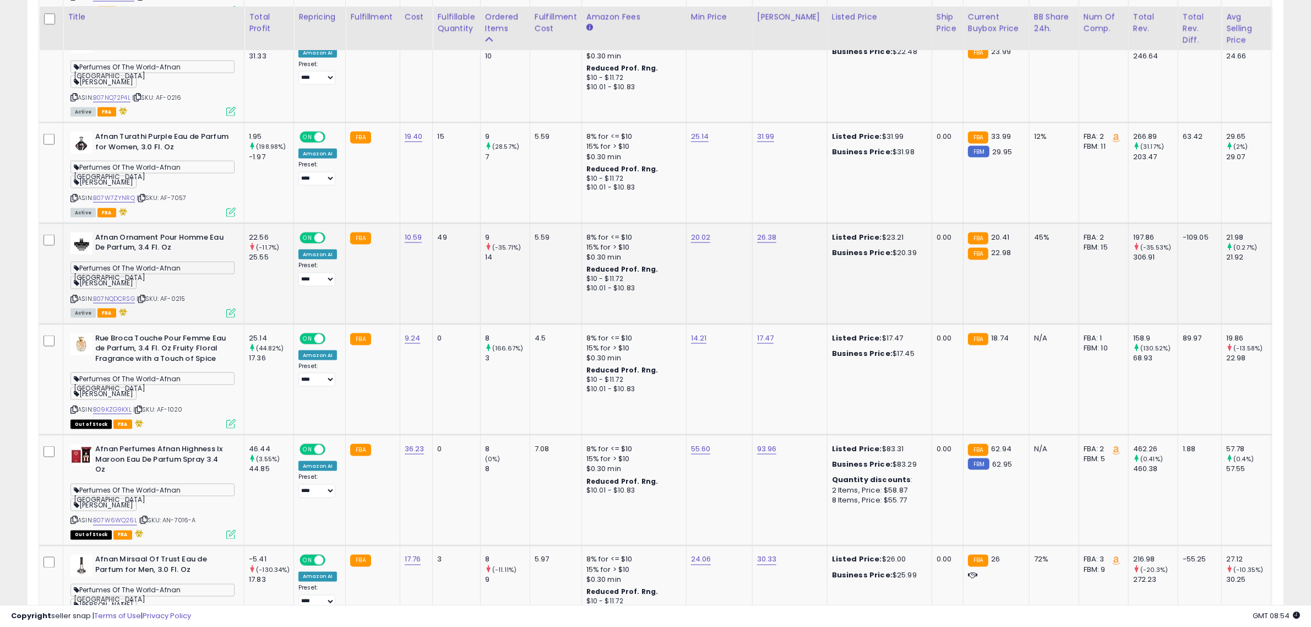
click at [145, 296] on icon at bounding box center [141, 299] width 7 height 6
click at [140, 406] on icon at bounding box center [138, 409] width 7 height 6
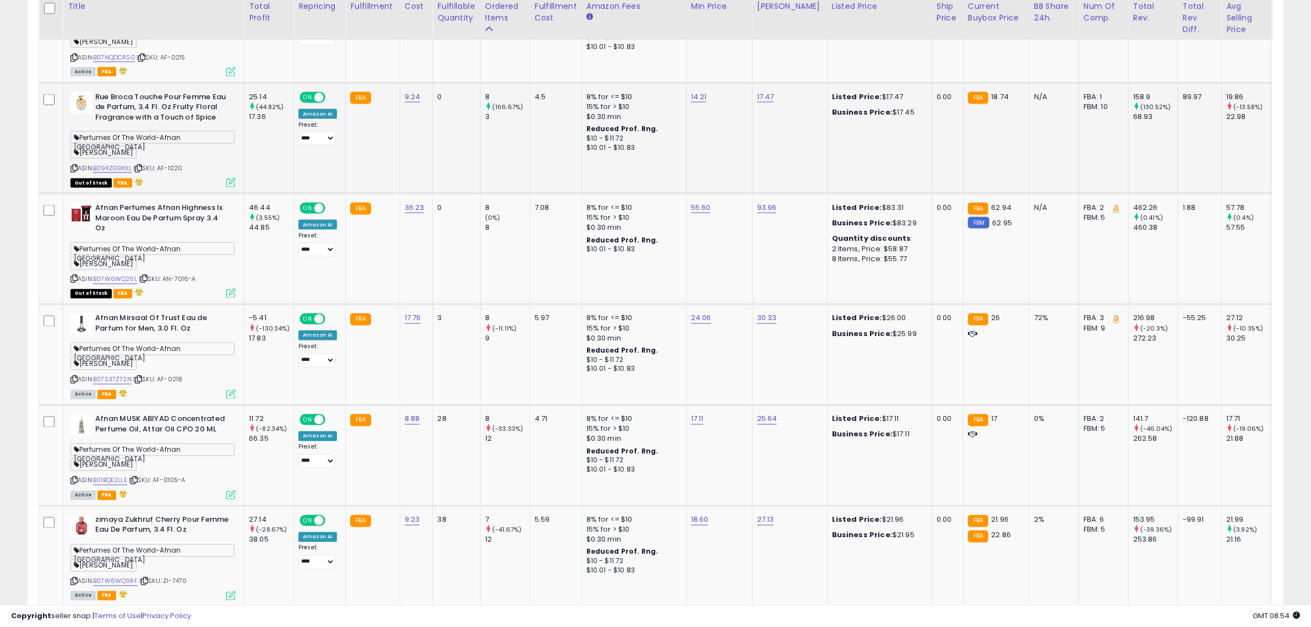
scroll to position [2314, 0]
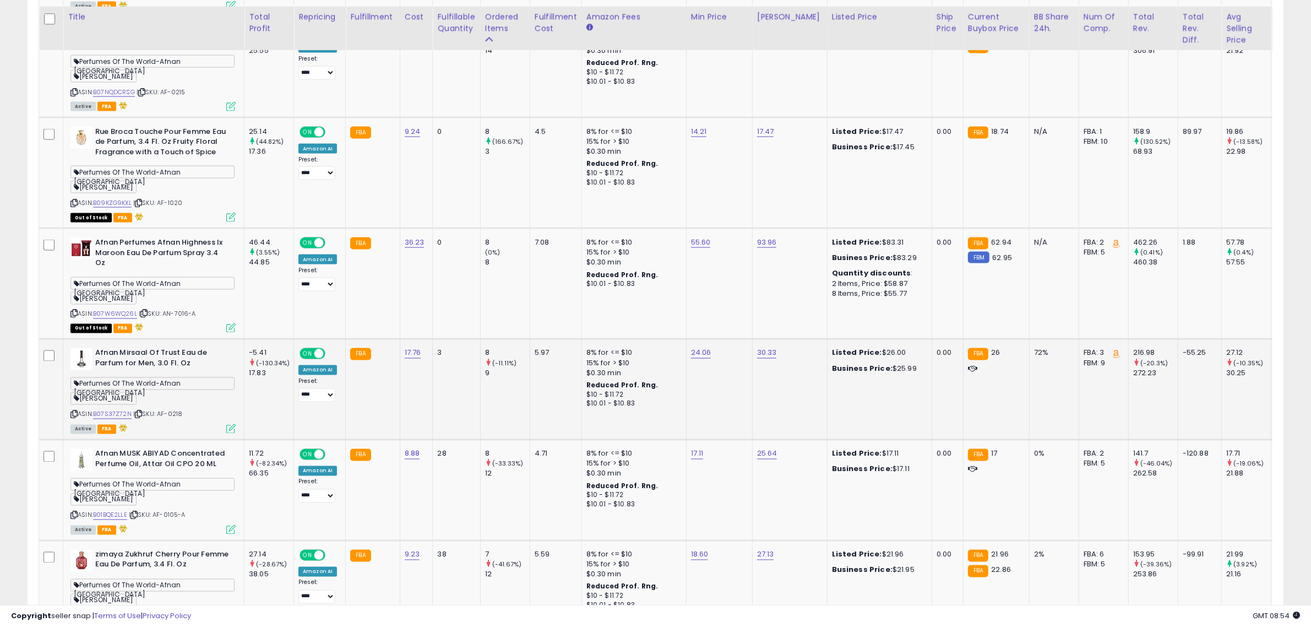
click at [141, 411] on icon at bounding box center [138, 414] width 7 height 6
click at [589, 348] on div "8% for <= $10" at bounding box center [631, 353] width 91 height 10
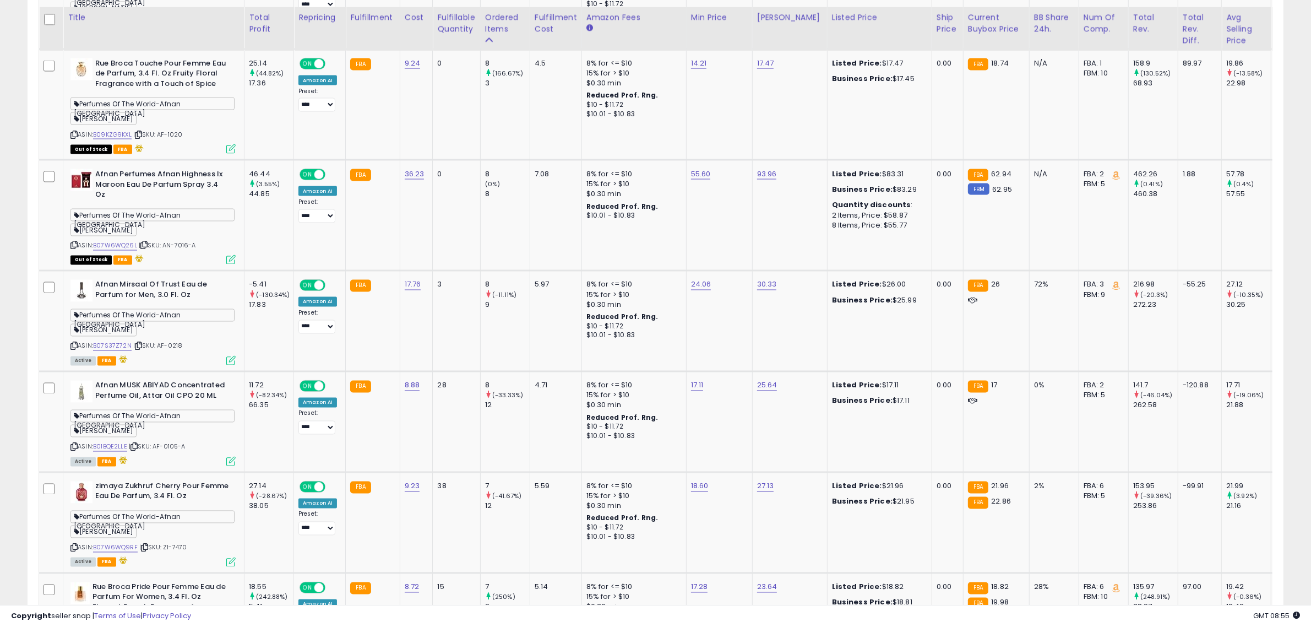
scroll to position [2383, 0]
click at [368, 407] on td "FBA" at bounding box center [373, 421] width 54 height 101
click at [134, 443] on icon at bounding box center [134, 446] width 7 height 6
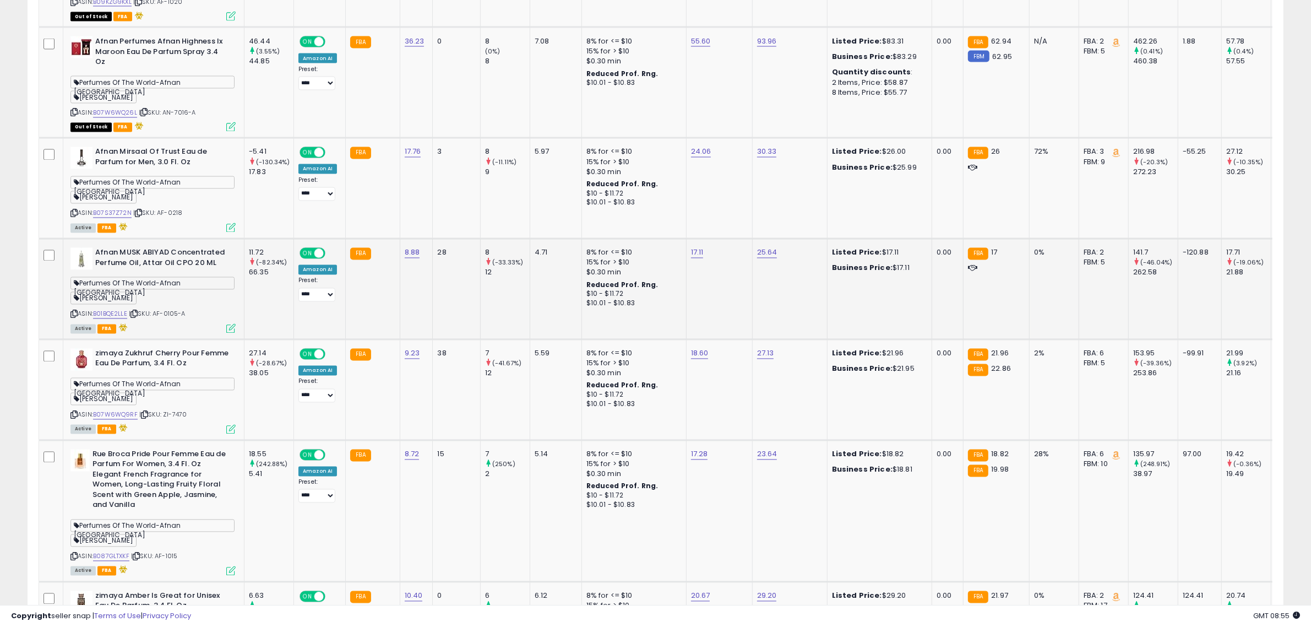
scroll to position [2520, 0]
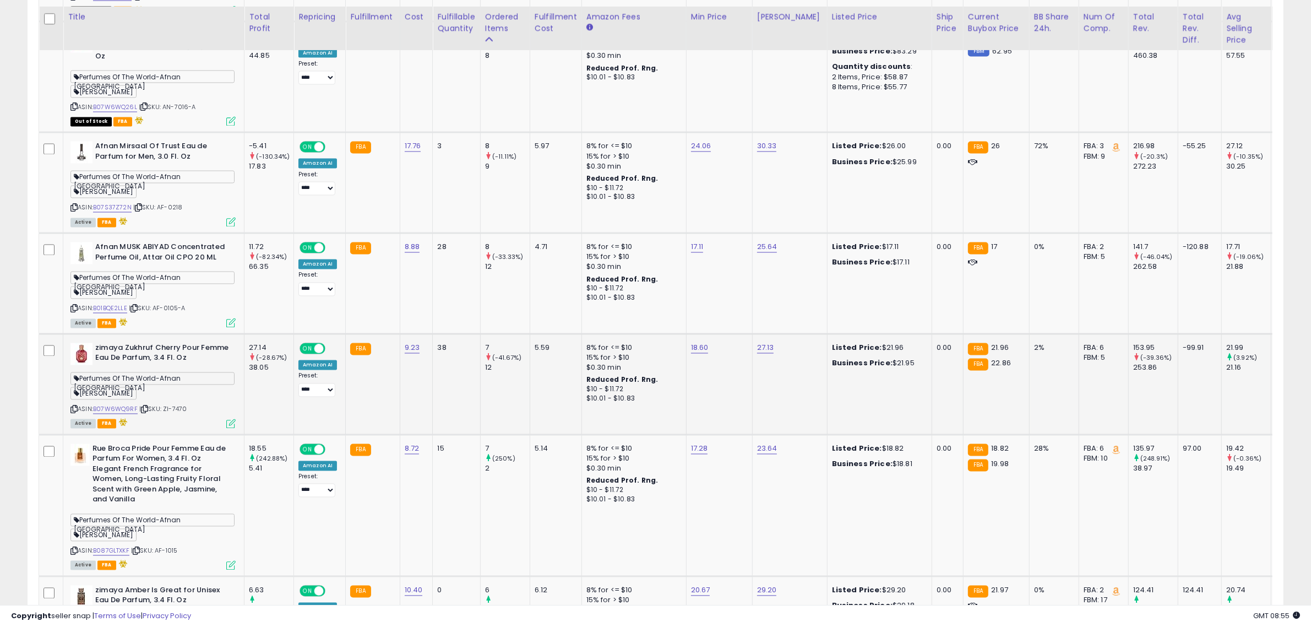
click at [148, 406] on icon at bounding box center [144, 409] width 7 height 6
click at [140, 548] on icon at bounding box center [136, 551] width 7 height 6
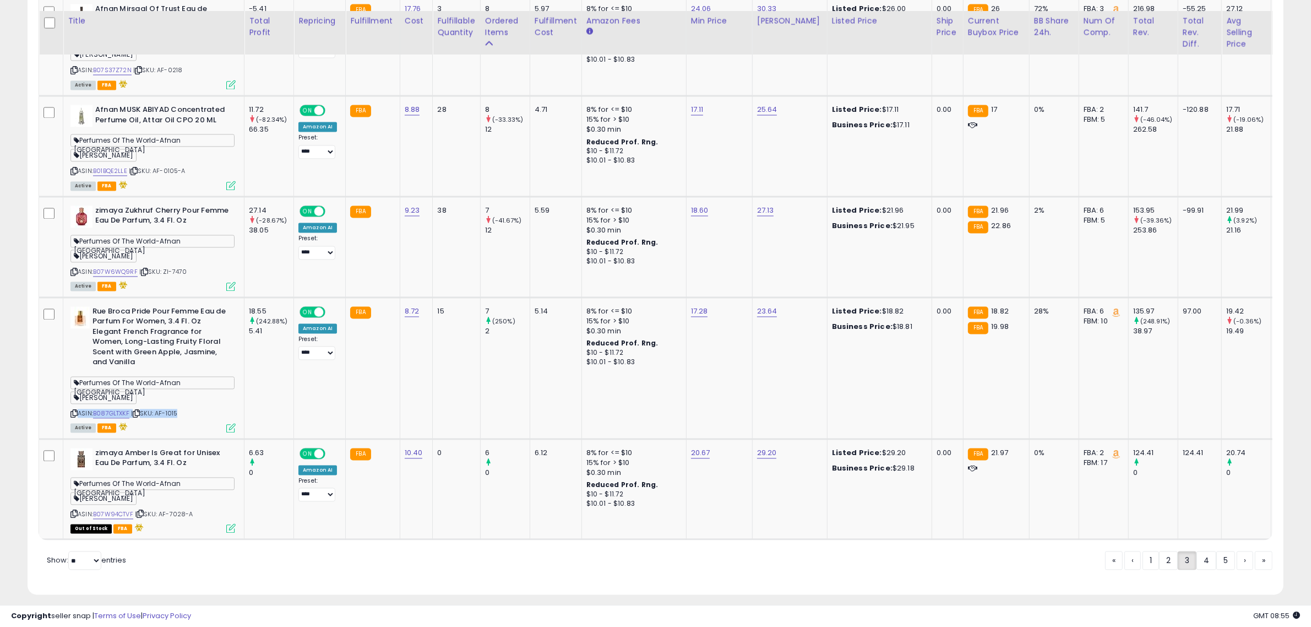
scroll to position [2663, 0]
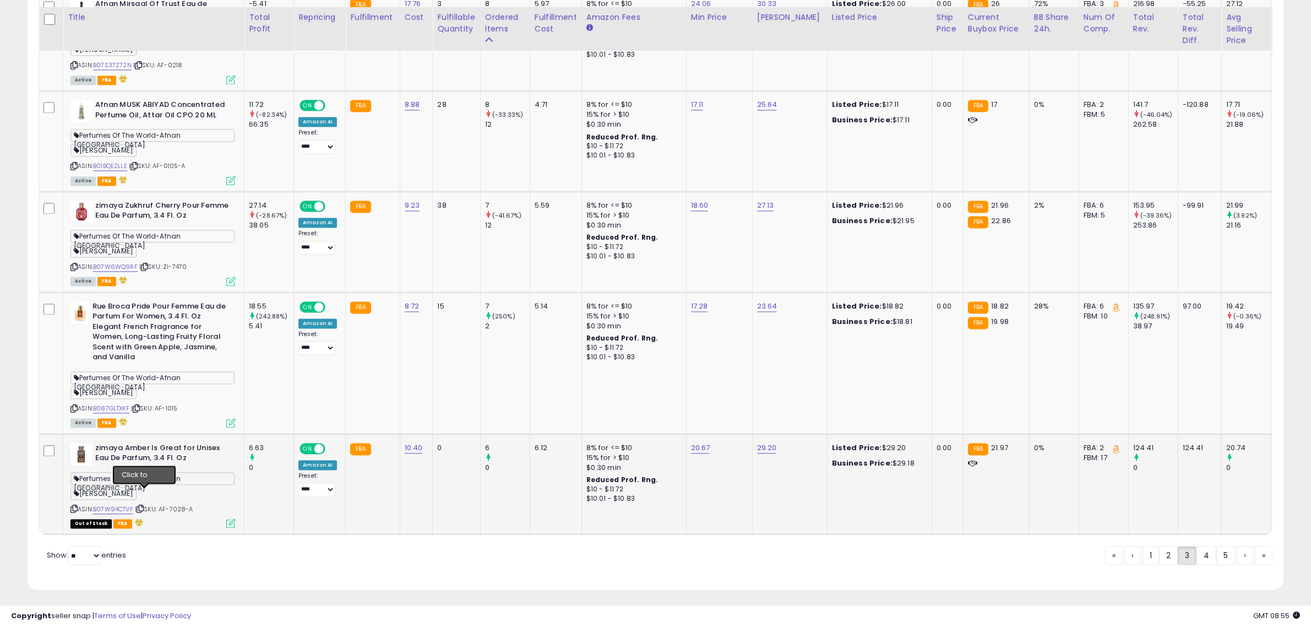
click at [142, 505] on icon at bounding box center [140, 508] width 7 height 6
click at [1199, 556] on link "4" at bounding box center [1207, 555] width 20 height 19
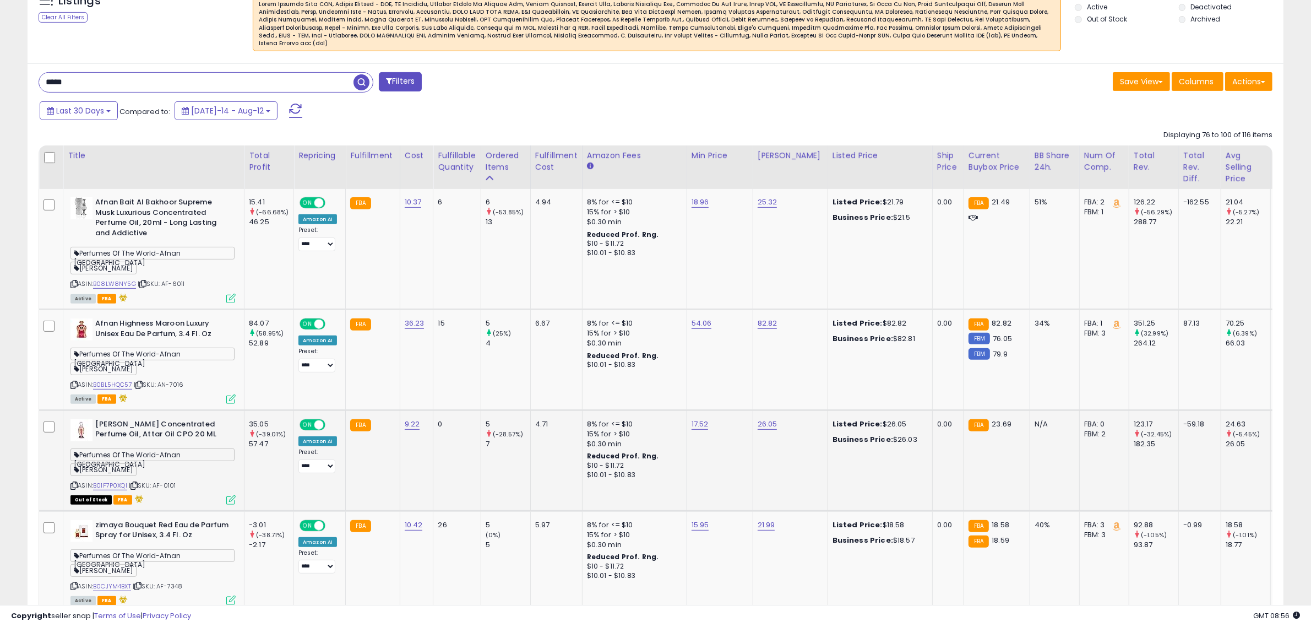
scroll to position [455, 0]
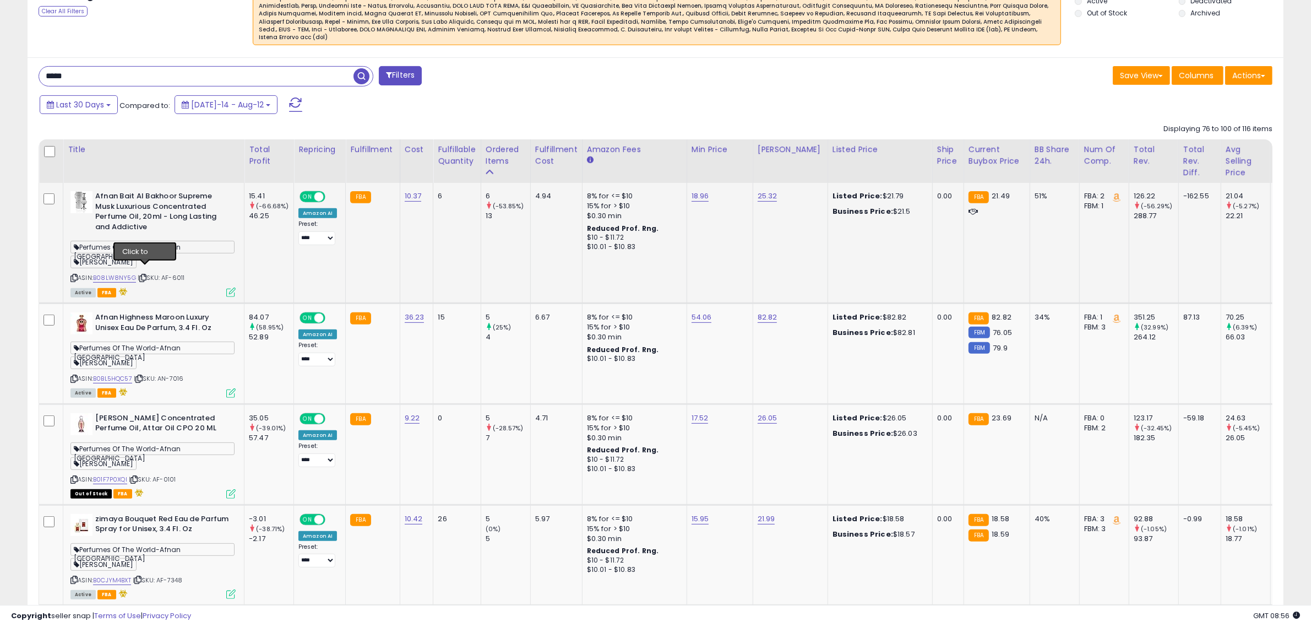
click at [142, 275] on icon at bounding box center [142, 278] width 7 height 6
drag, startPoint x: 425, startPoint y: 186, endPoint x: 389, endPoint y: 188, distance: 35.9
click at [389, 188] on tr "Afnan Bait Al Bakhoor Supreme Musk Luxurious Concentrated Perfume Oil, 20ml - L…" at bounding box center [835, 243] width 1592 height 120
copy tr "FBA 10.37"
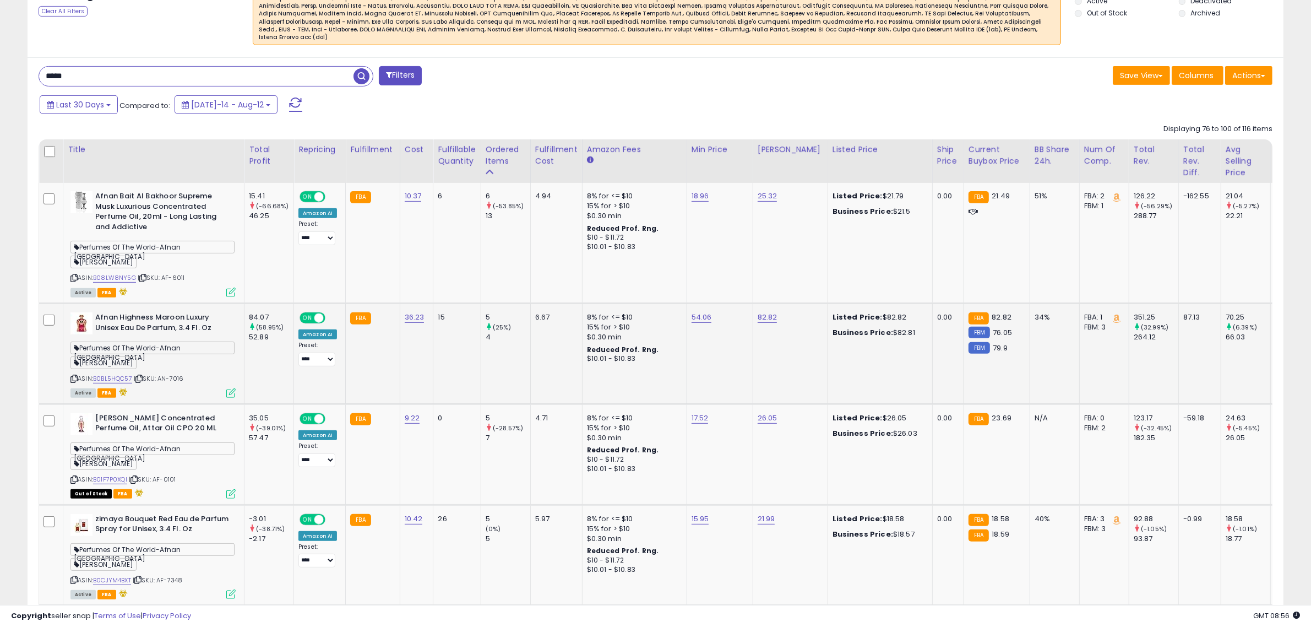
click at [142, 376] on icon at bounding box center [138, 379] width 7 height 6
click at [135, 476] on icon at bounding box center [134, 479] width 7 height 6
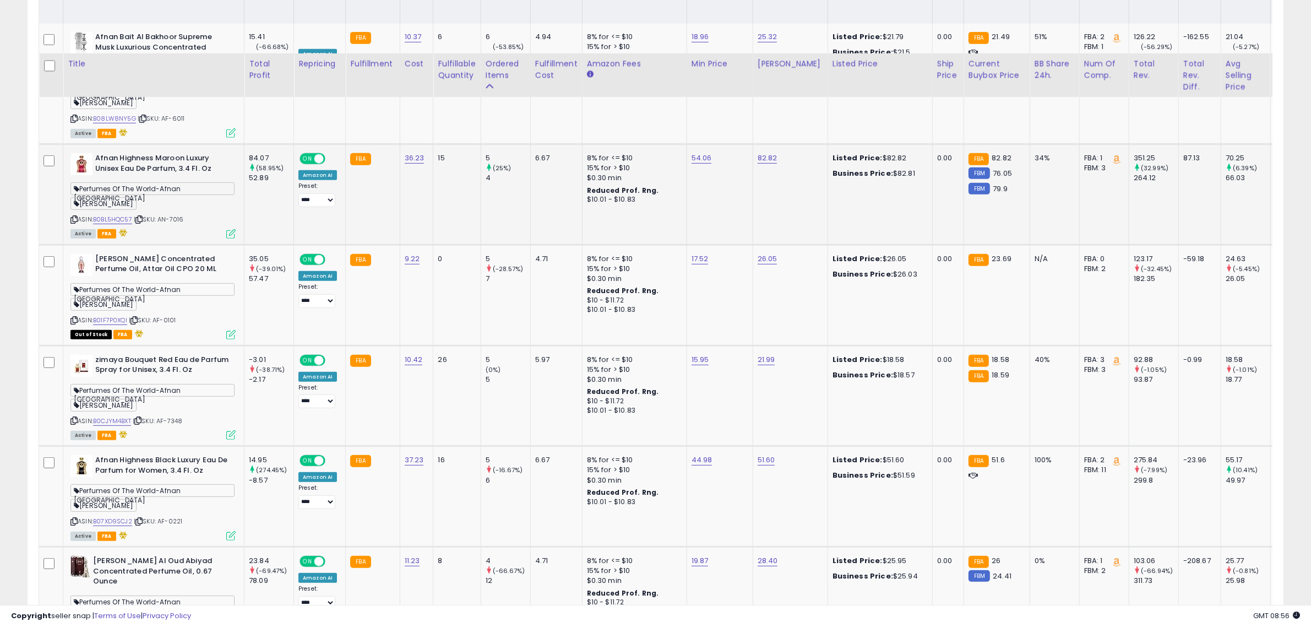
scroll to position [662, 0]
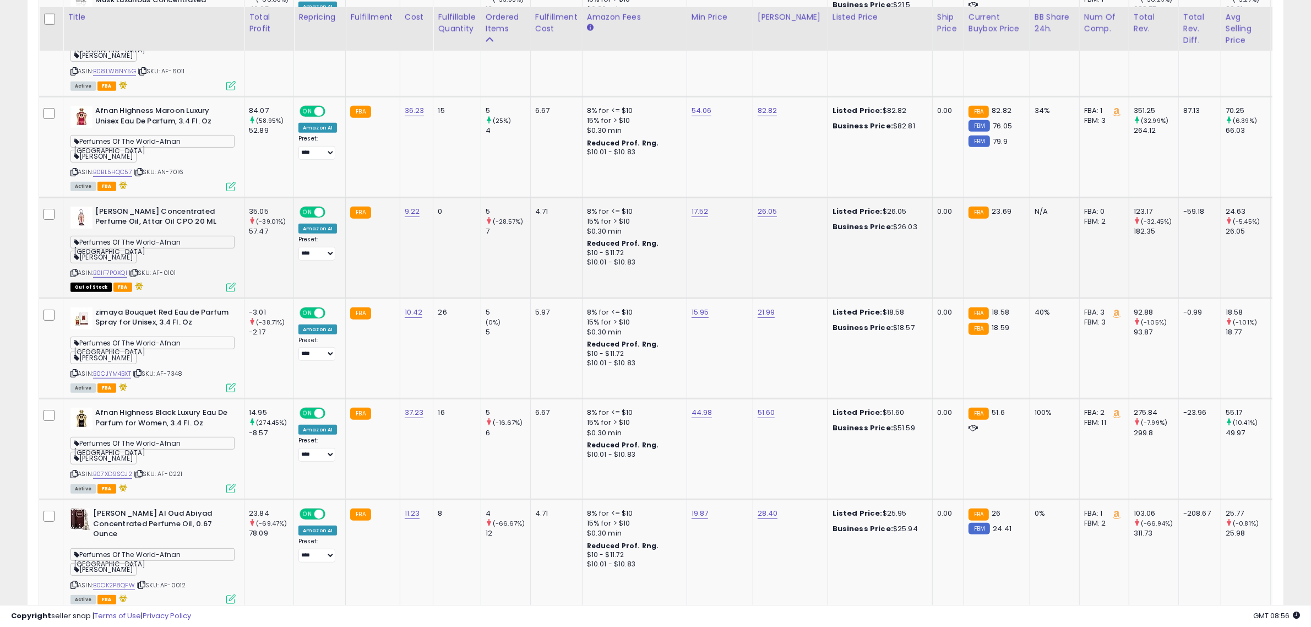
click at [410, 251] on td "9.22" at bounding box center [417, 247] width 34 height 101
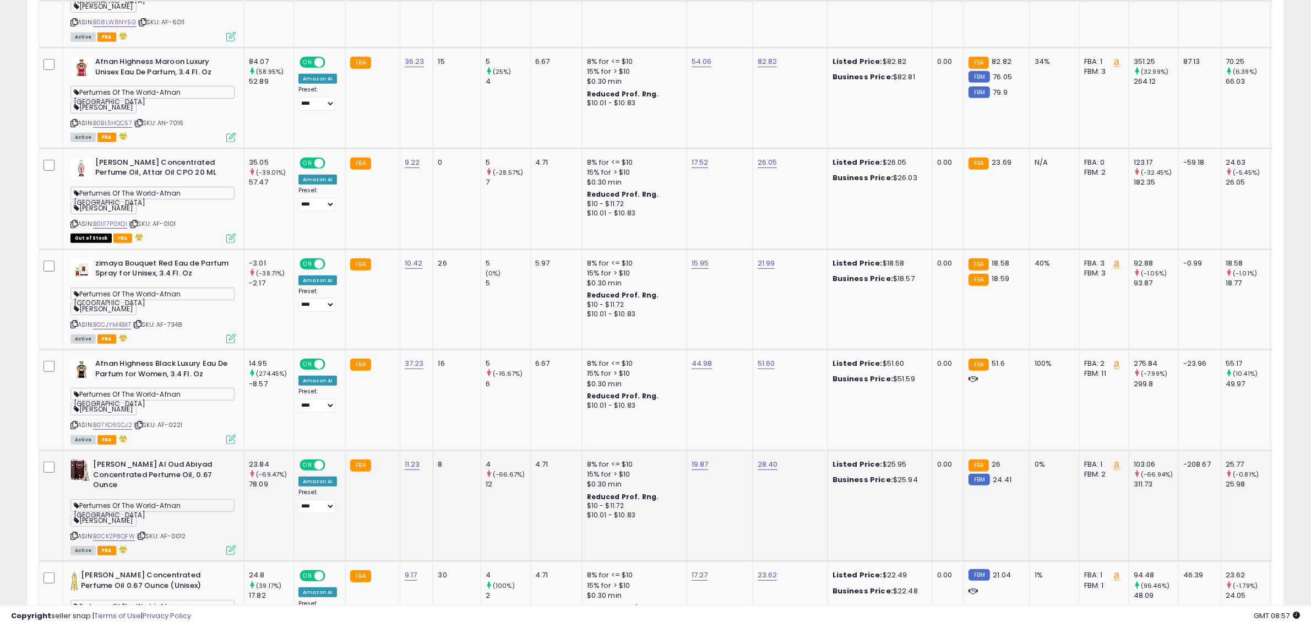
scroll to position [731, 0]
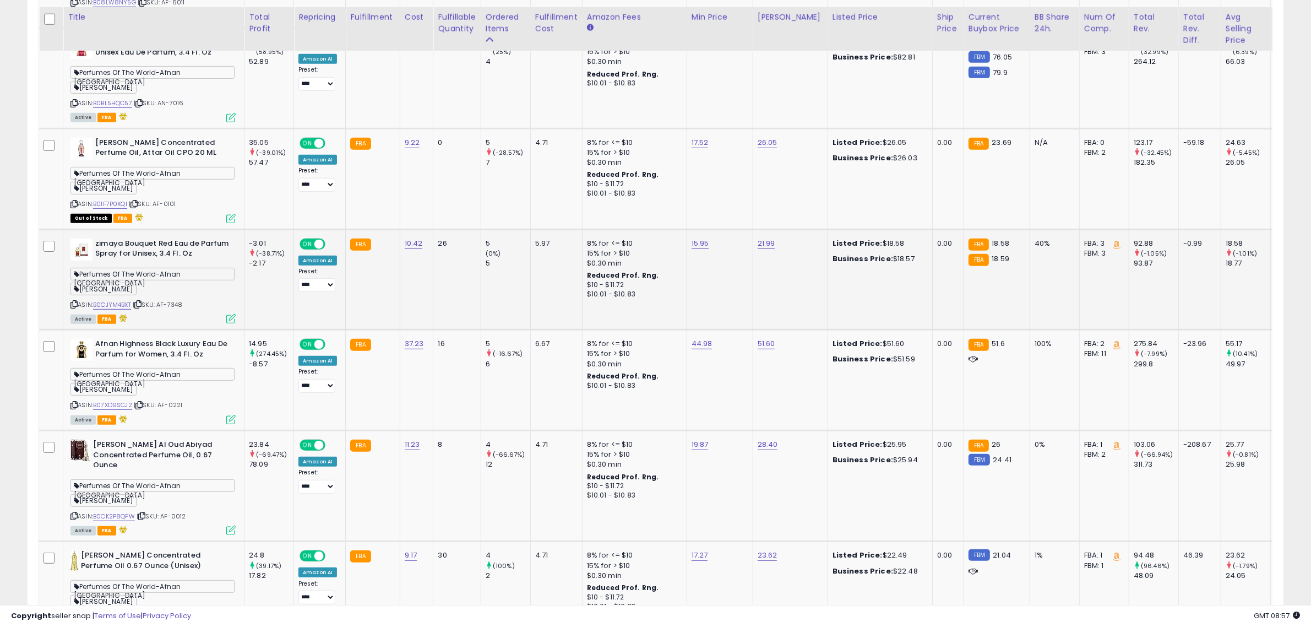
click at [142, 301] on icon at bounding box center [137, 304] width 7 height 6
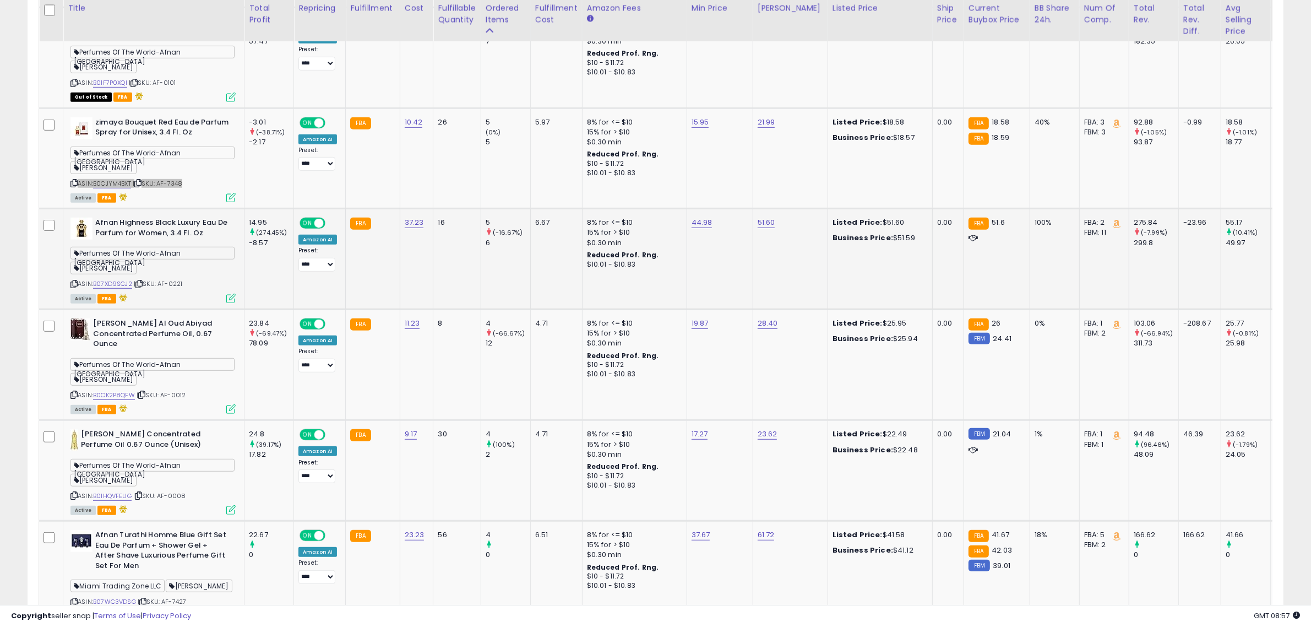
scroll to position [868, 0]
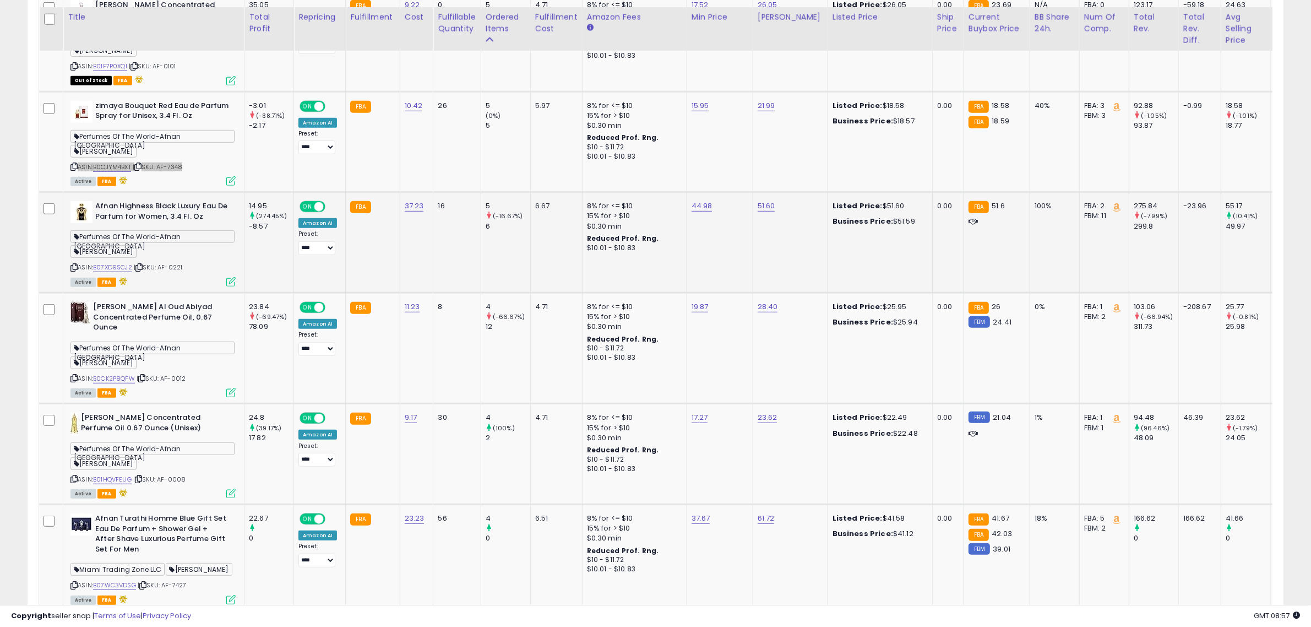
click at [142, 264] on icon at bounding box center [138, 267] width 7 height 6
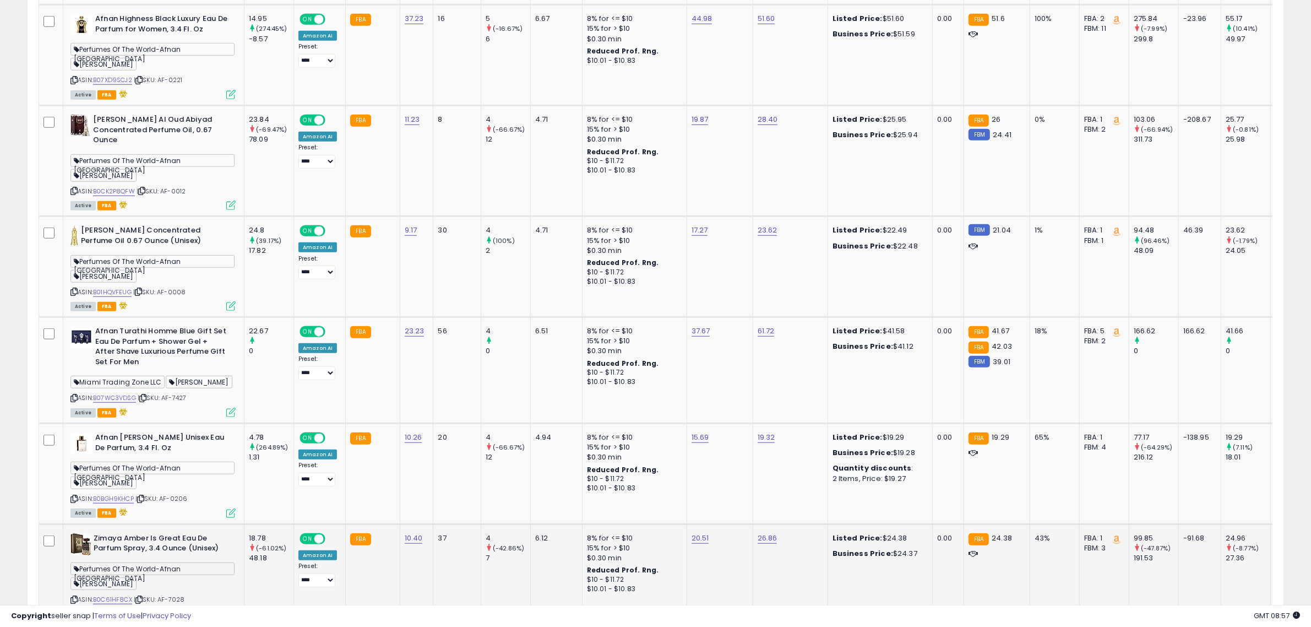
scroll to position [1144, 0]
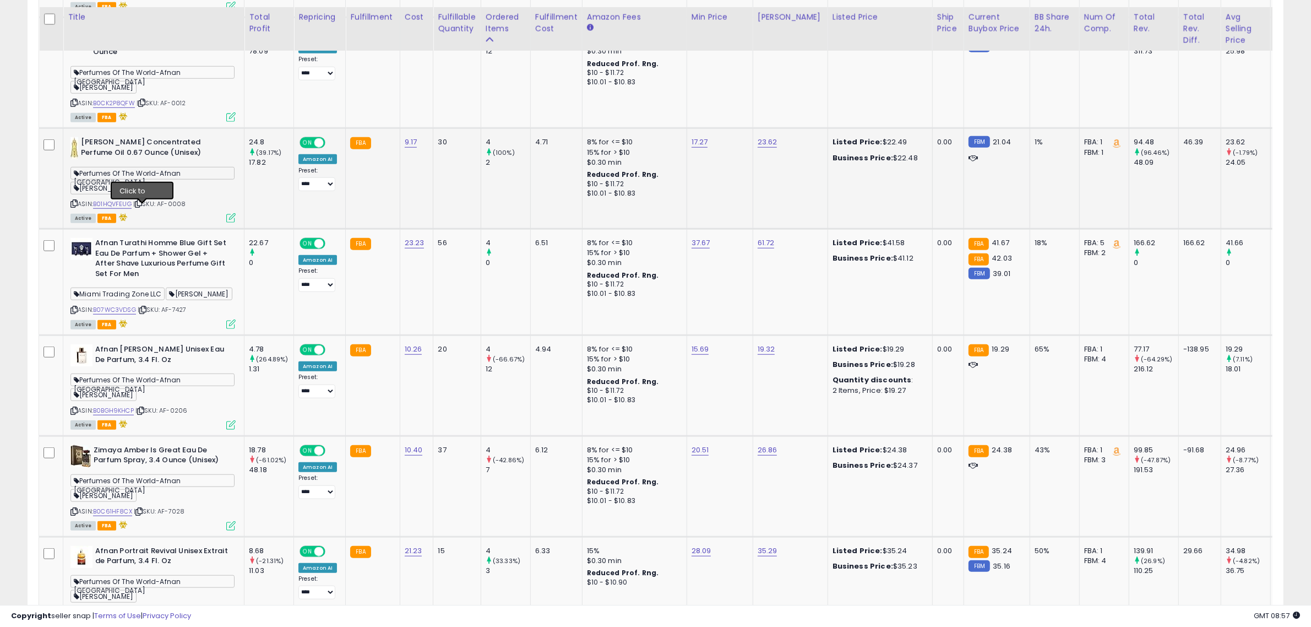
click at [139, 206] on icon at bounding box center [138, 203] width 7 height 6
click at [149, 320] on div "ASIN: B07WC3VDSG | SKU: AF-7427 Active FBA" at bounding box center [152, 283] width 165 height 90
click at [146, 313] on icon at bounding box center [142, 310] width 7 height 6
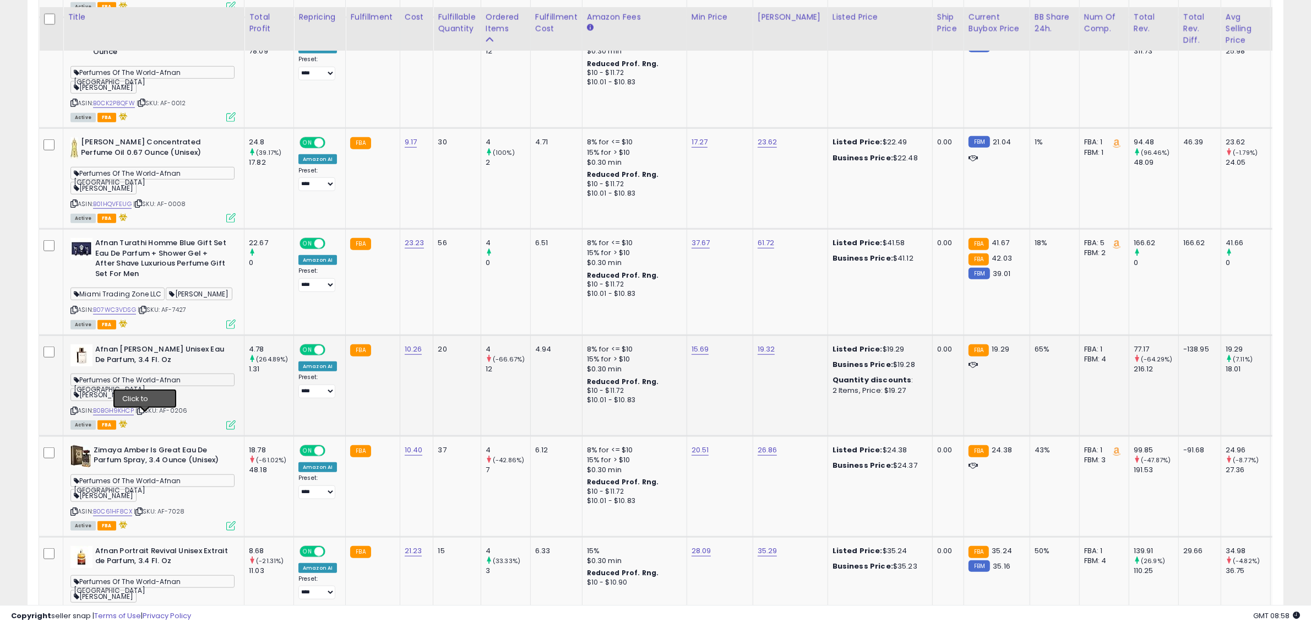
click at [142, 414] on icon at bounding box center [140, 410] width 7 height 6
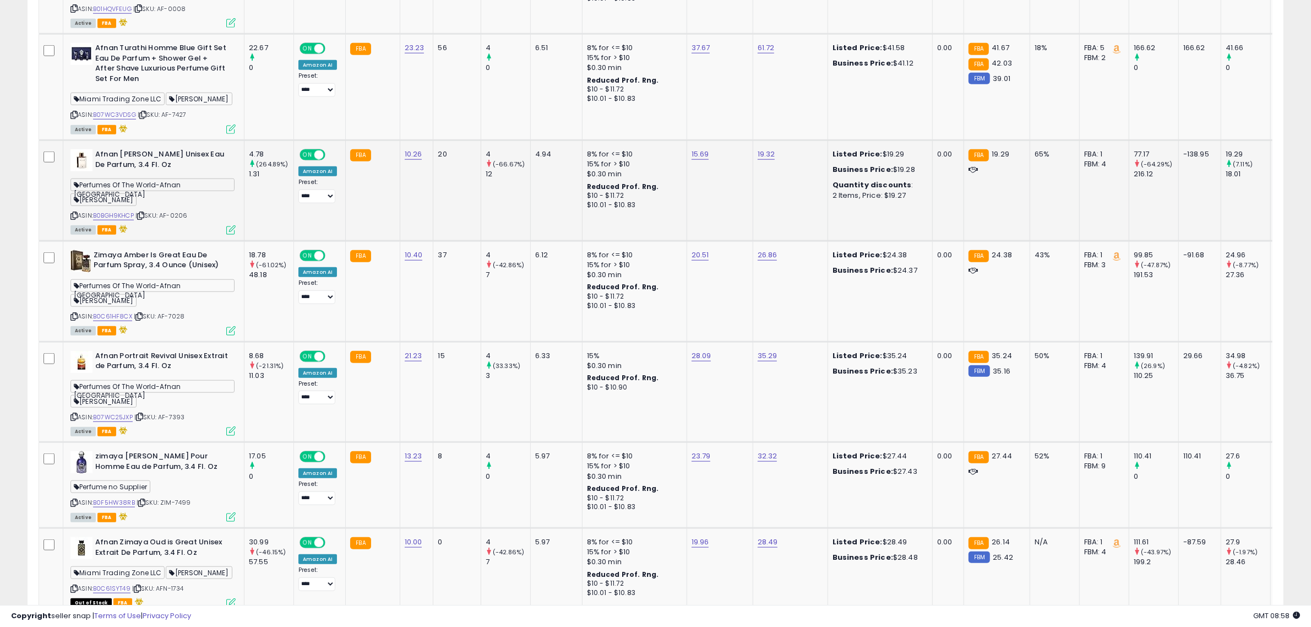
scroll to position [1350, 0]
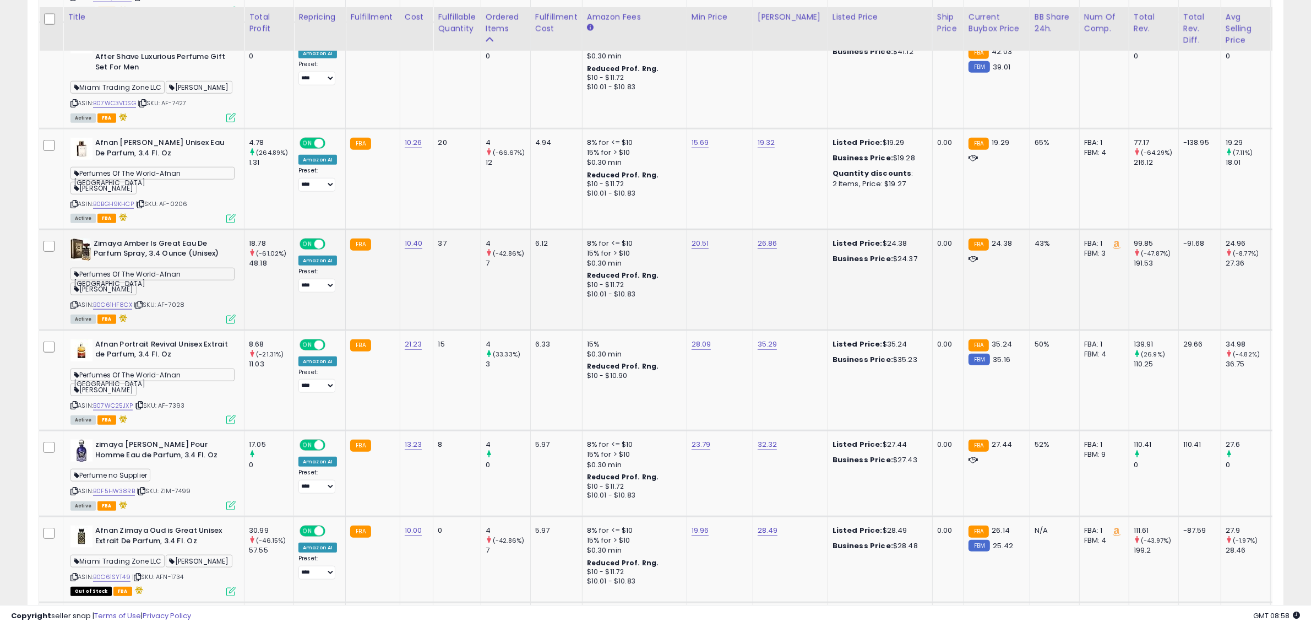
click at [143, 308] on icon at bounding box center [138, 305] width 7 height 6
click at [143, 408] on icon at bounding box center [139, 405] width 7 height 6
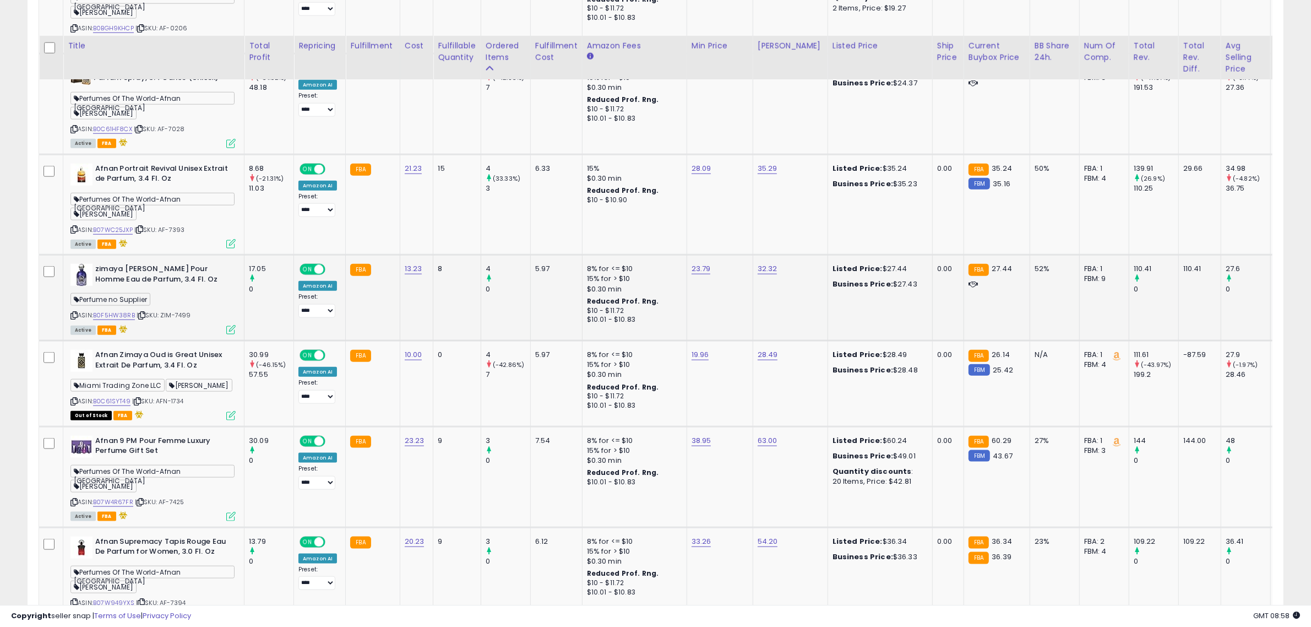
scroll to position [1557, 0]
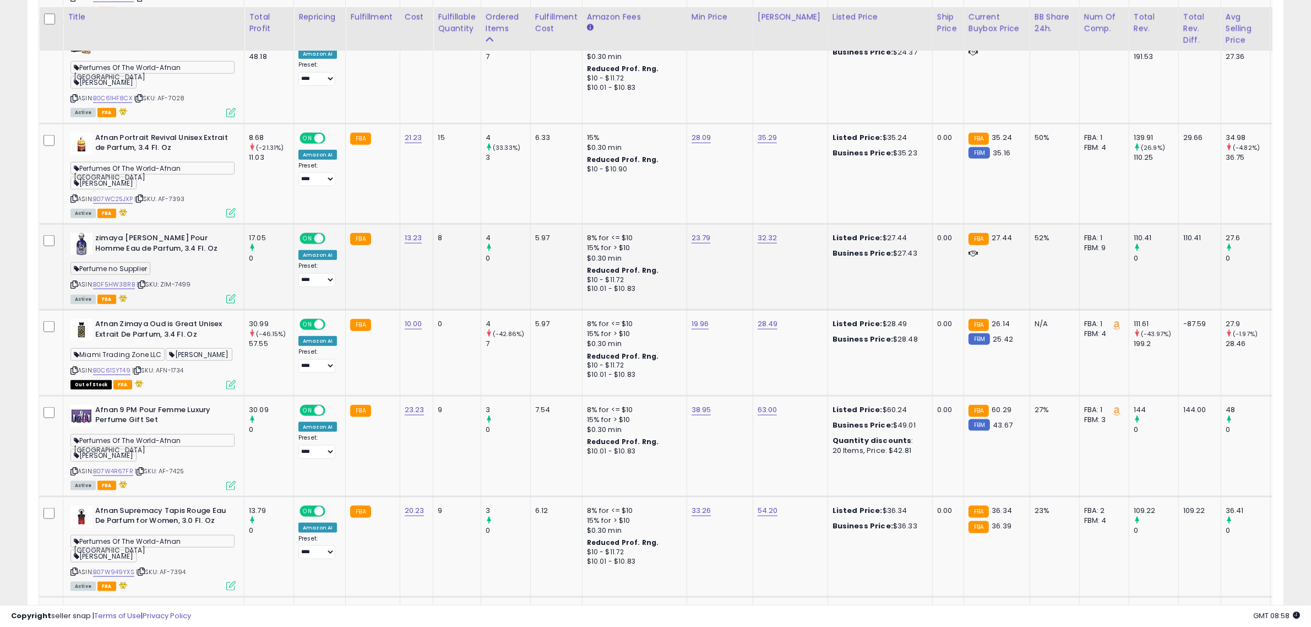
click at [145, 287] on icon at bounding box center [141, 284] width 7 height 6
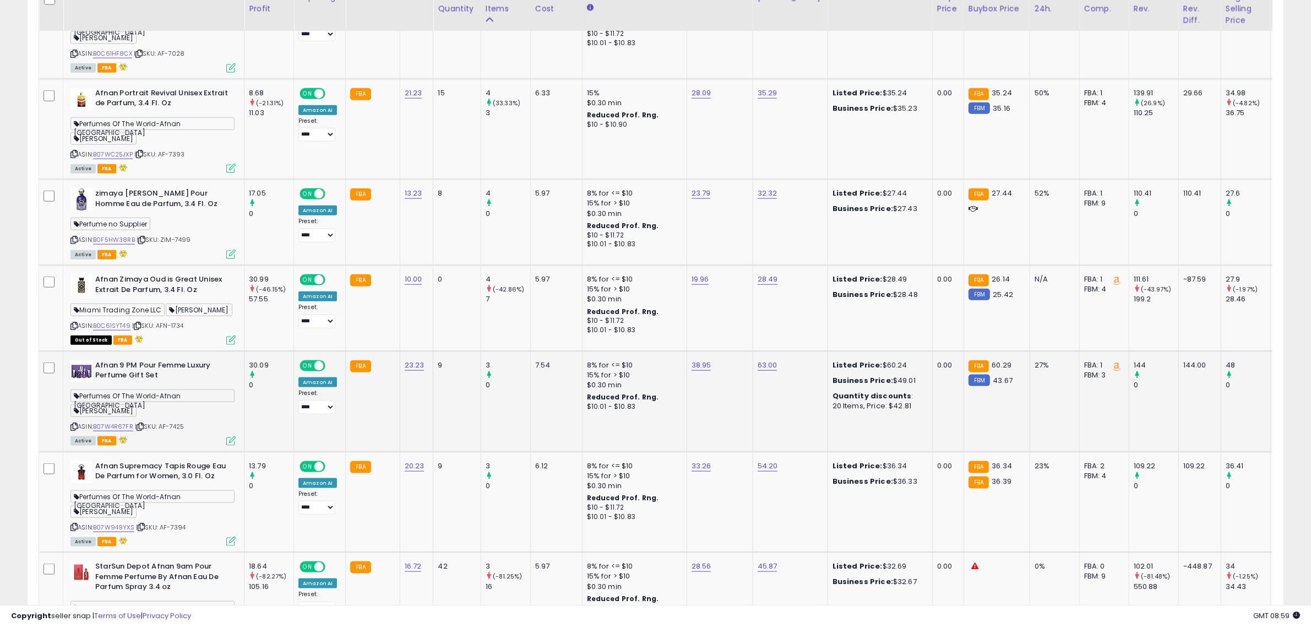
scroll to position [1626, 0]
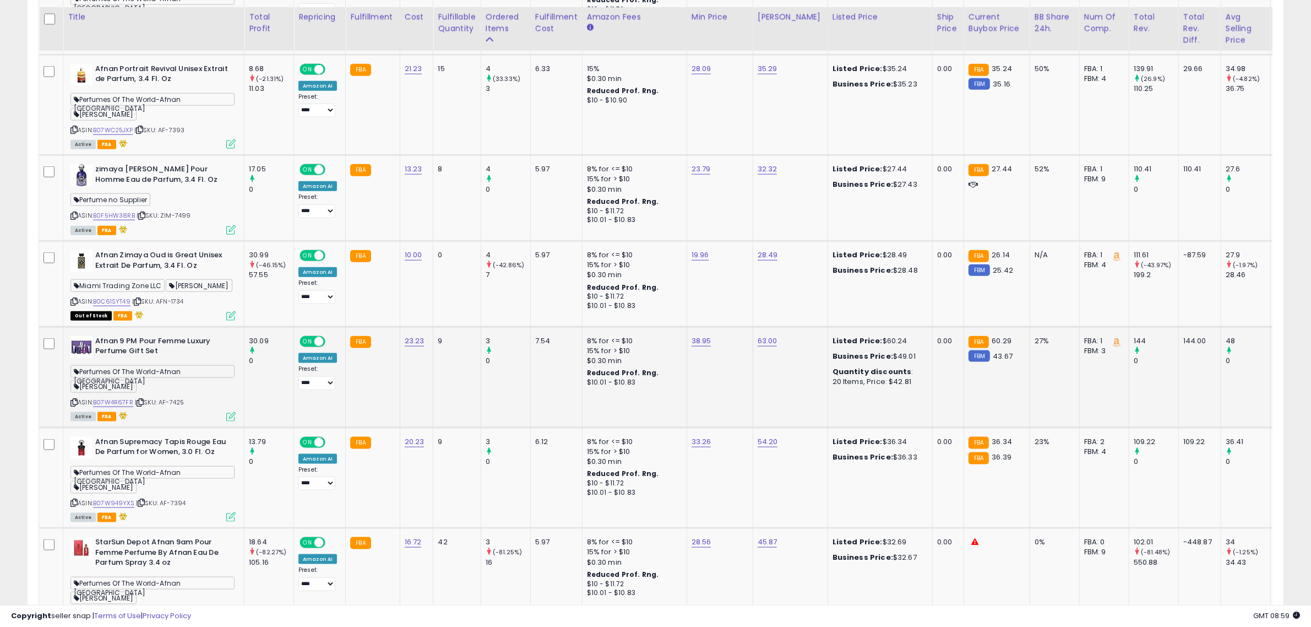
click at [142, 405] on icon at bounding box center [140, 402] width 7 height 6
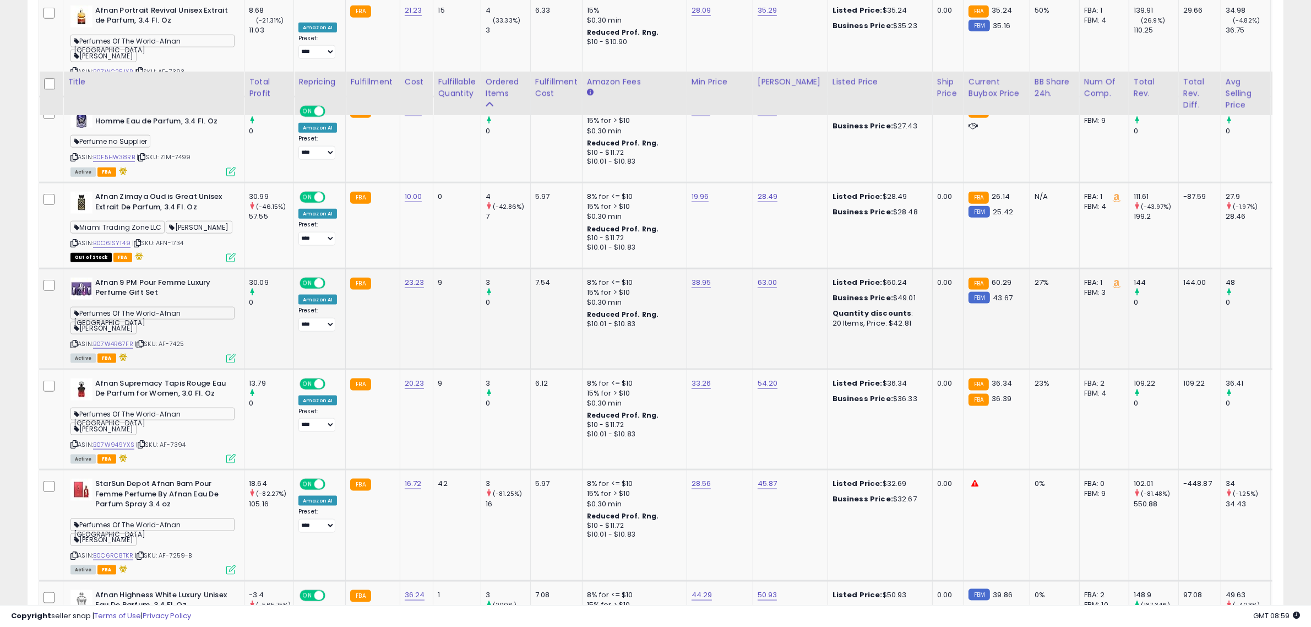
scroll to position [1763, 0]
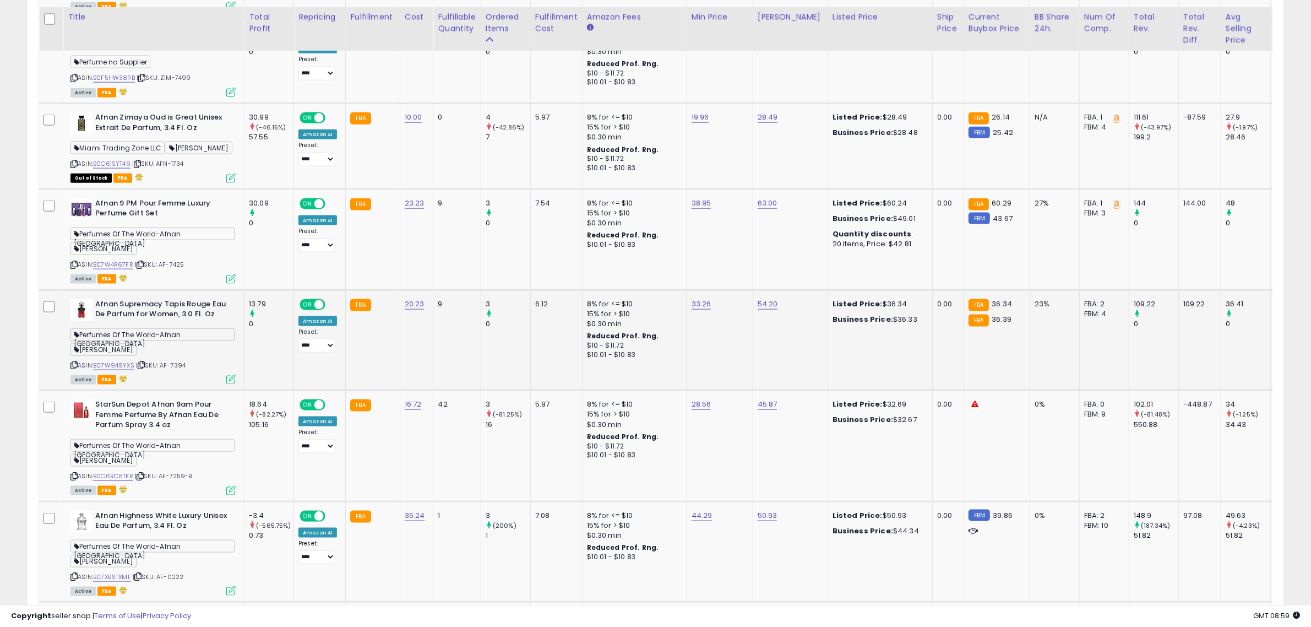
click at [143, 368] on icon at bounding box center [141, 365] width 7 height 6
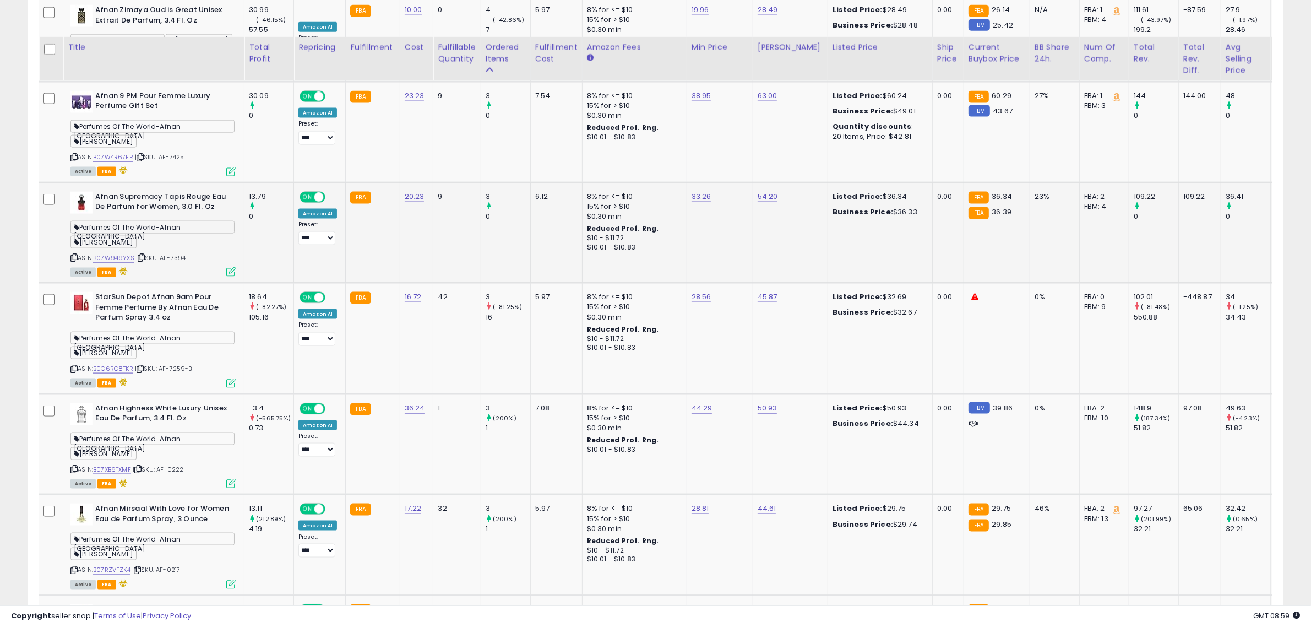
scroll to position [1901, 0]
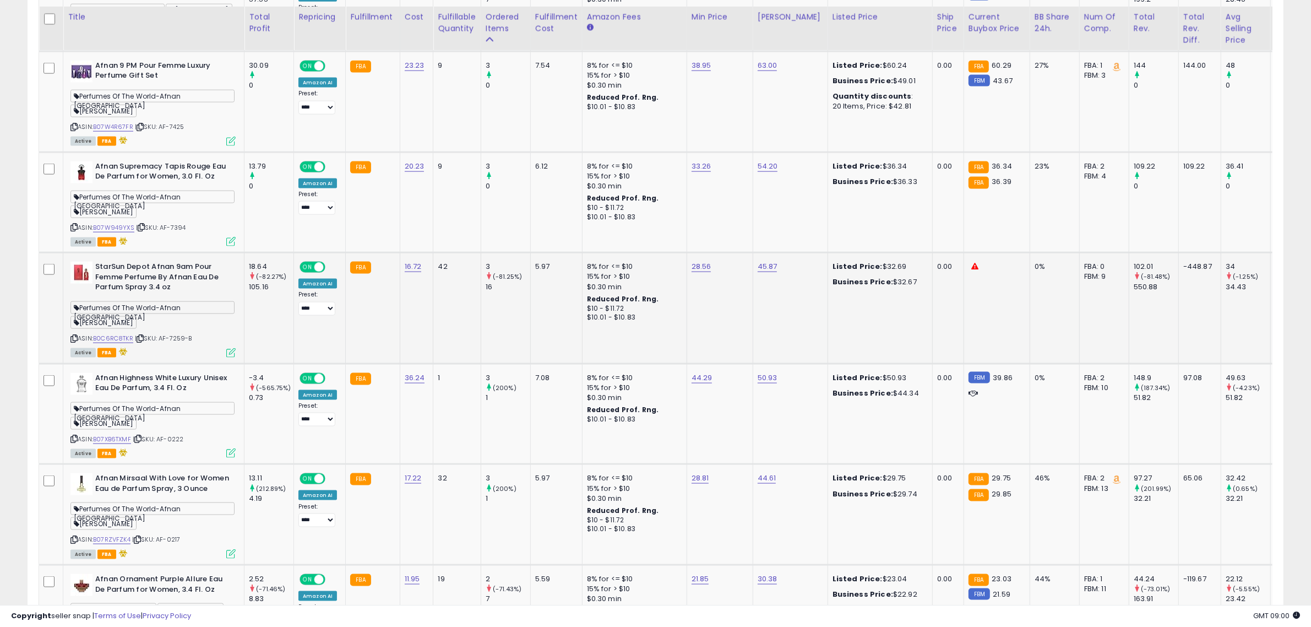
click at [144, 341] on icon at bounding box center [140, 338] width 7 height 6
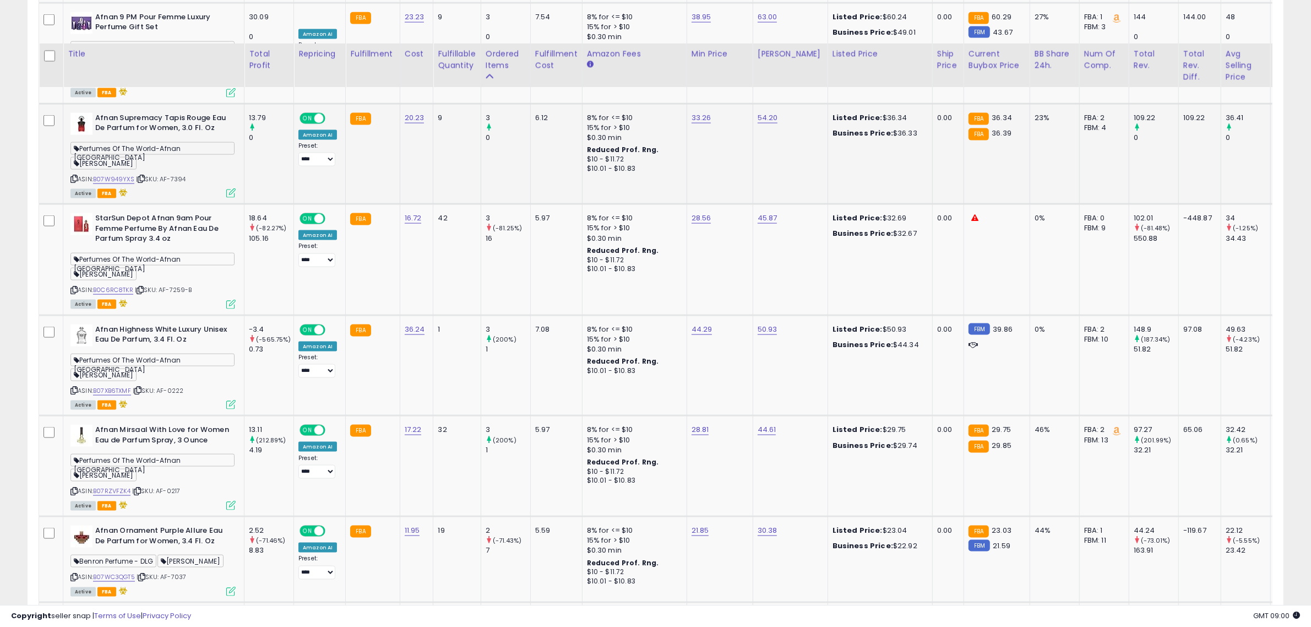
scroll to position [2038, 0]
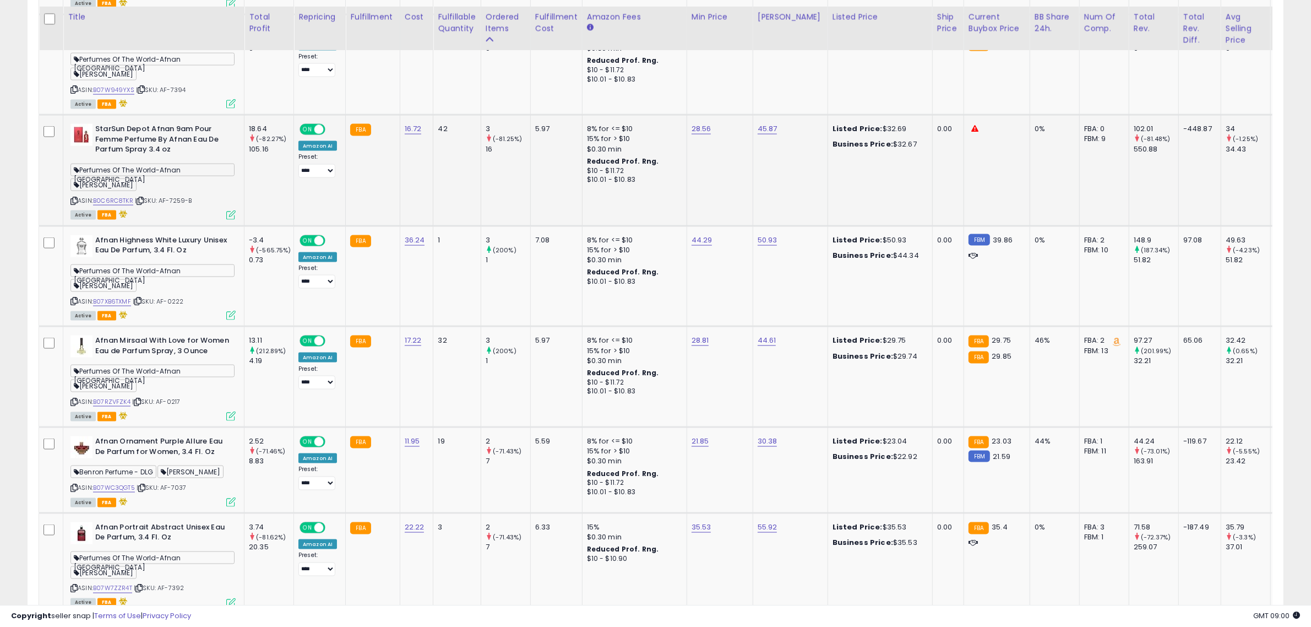
click at [143, 204] on icon at bounding box center [140, 201] width 7 height 6
click at [141, 405] on icon at bounding box center [137, 402] width 7 height 6
click at [142, 304] on icon at bounding box center [137, 301] width 7 height 6
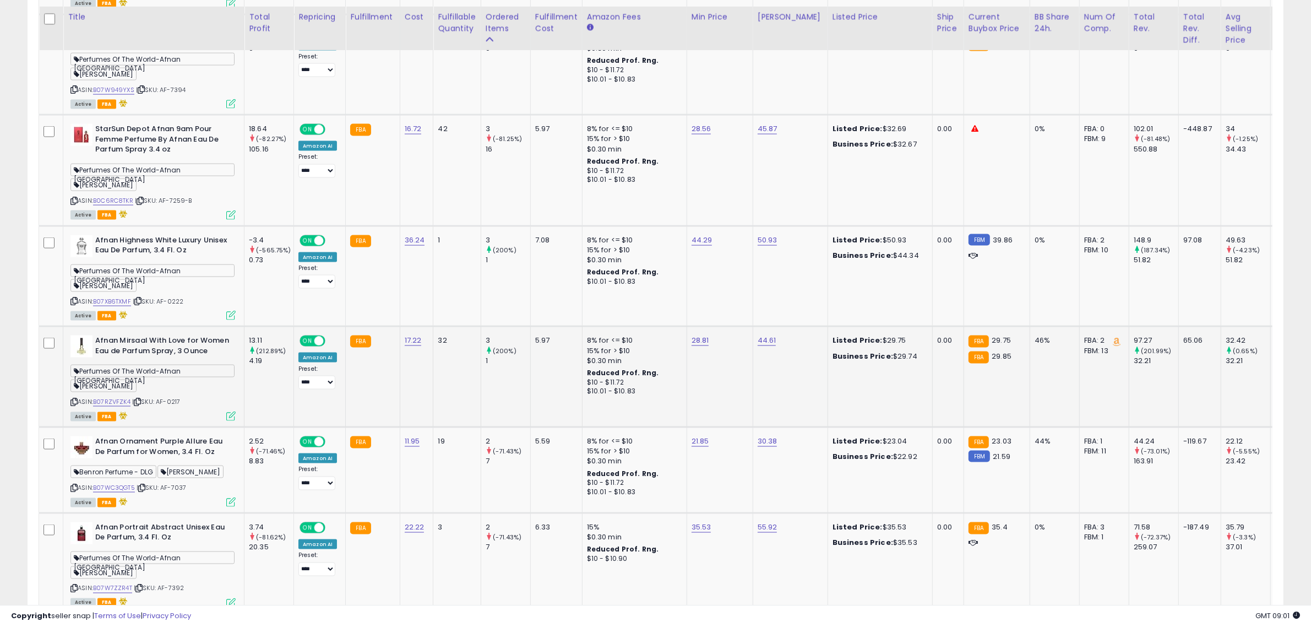
click at [141, 405] on icon at bounding box center [137, 402] width 7 height 6
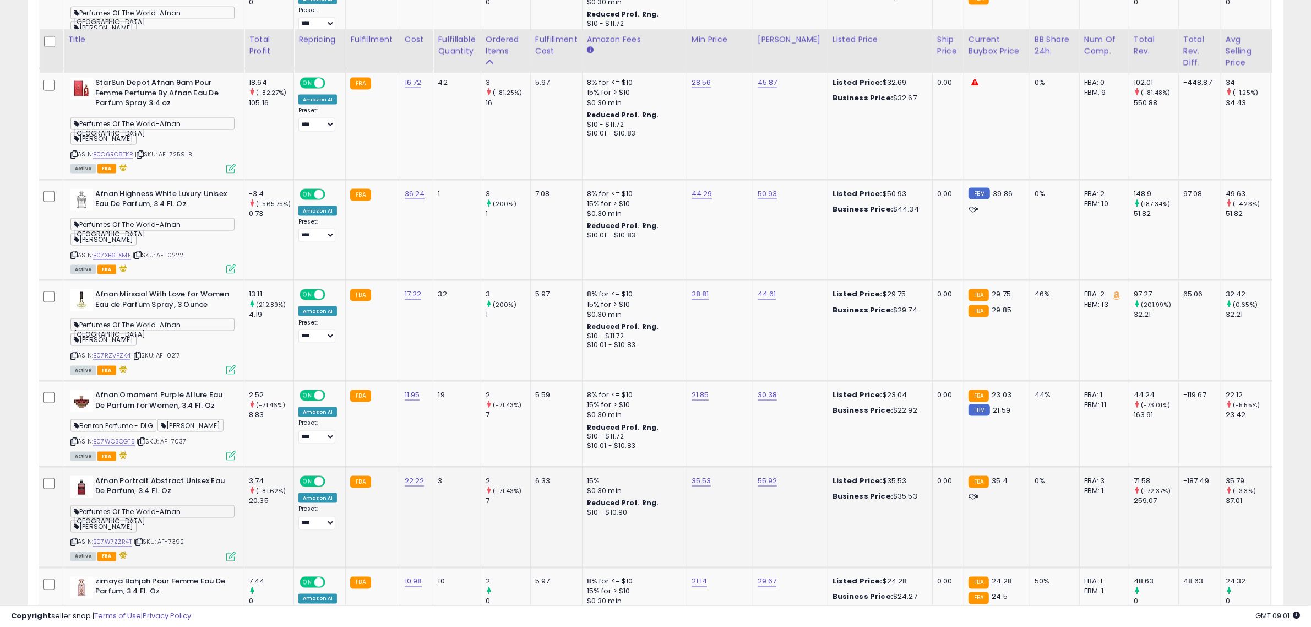
scroll to position [2107, 0]
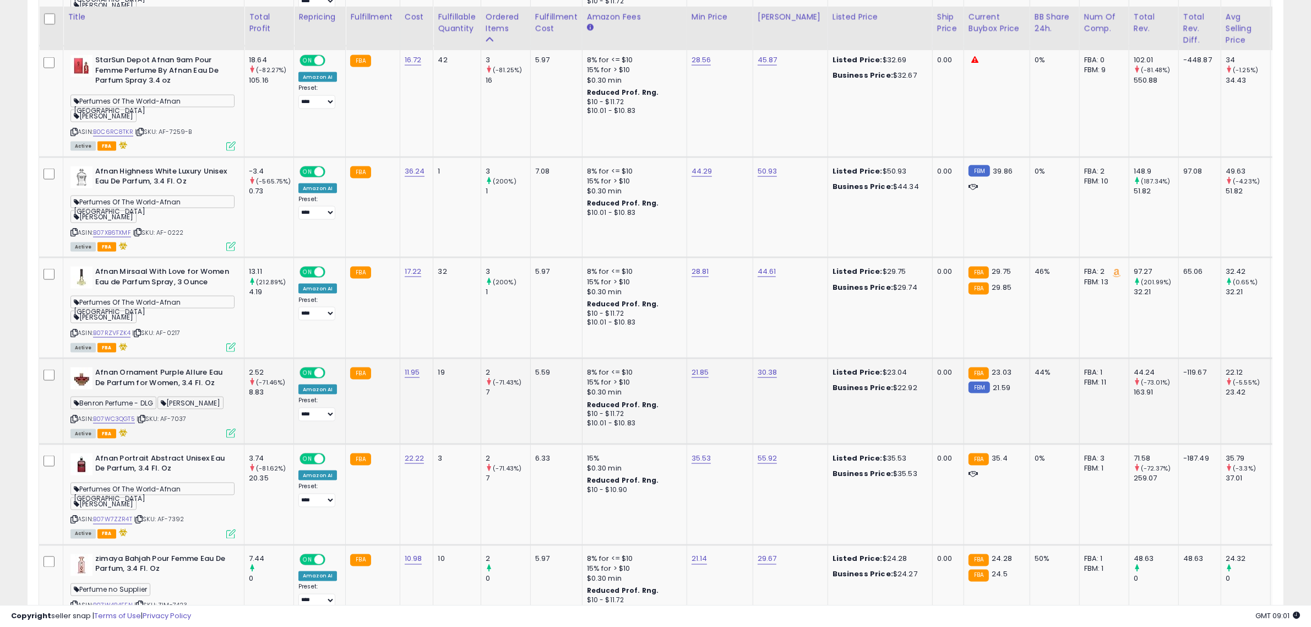
click at [143, 422] on icon at bounding box center [141, 419] width 7 height 6
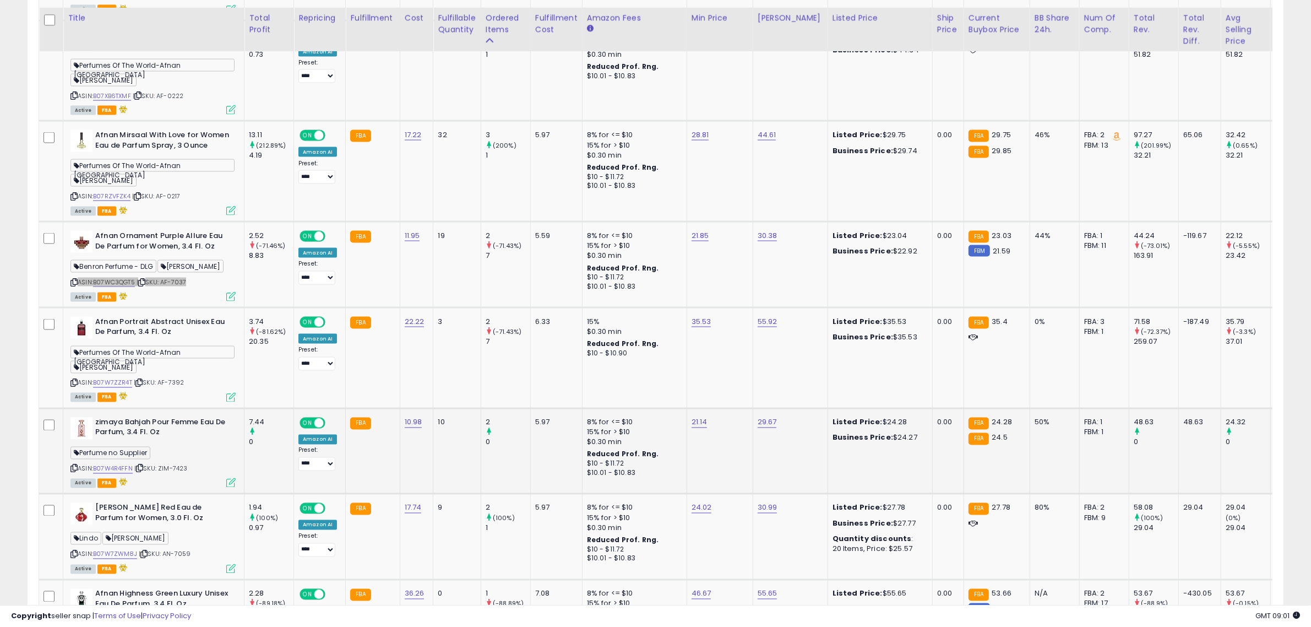
scroll to position [2245, 0]
click at [141, 385] on icon at bounding box center [138, 382] width 7 height 6
click at [235, 375] on div "Perfumes Of The World-Afnan USA Moshe Fogel" at bounding box center [152, 360] width 165 height 30
click at [142, 470] on icon at bounding box center [139, 467] width 7 height 6
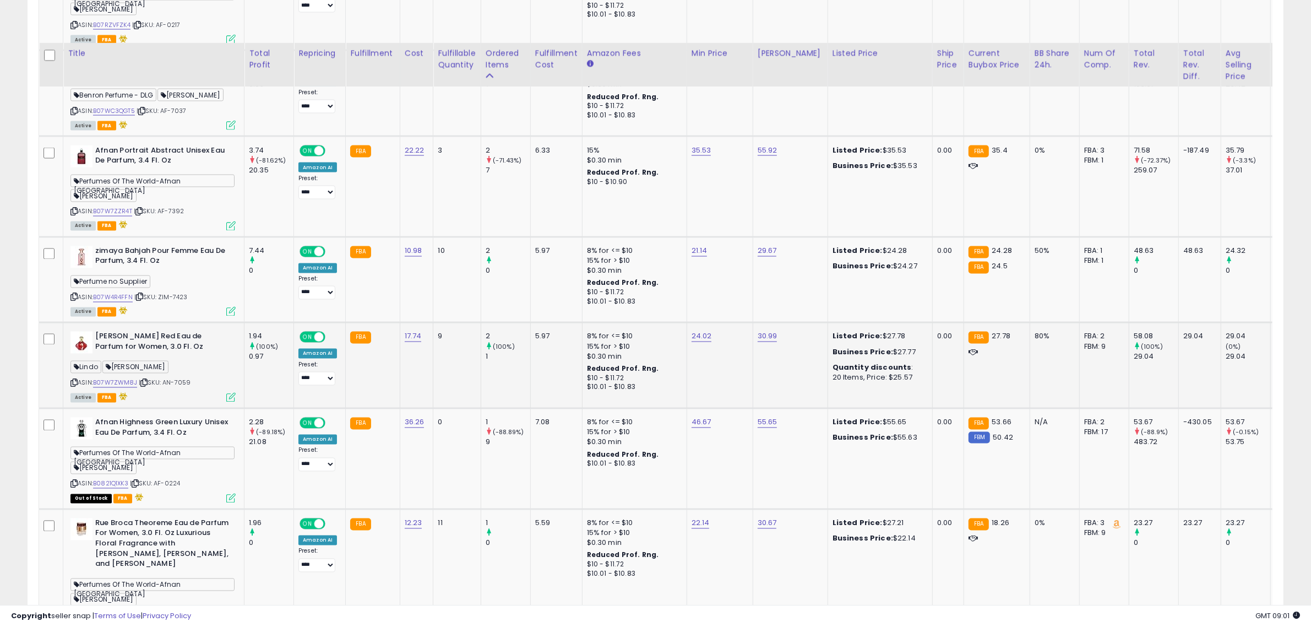
scroll to position [2451, 0]
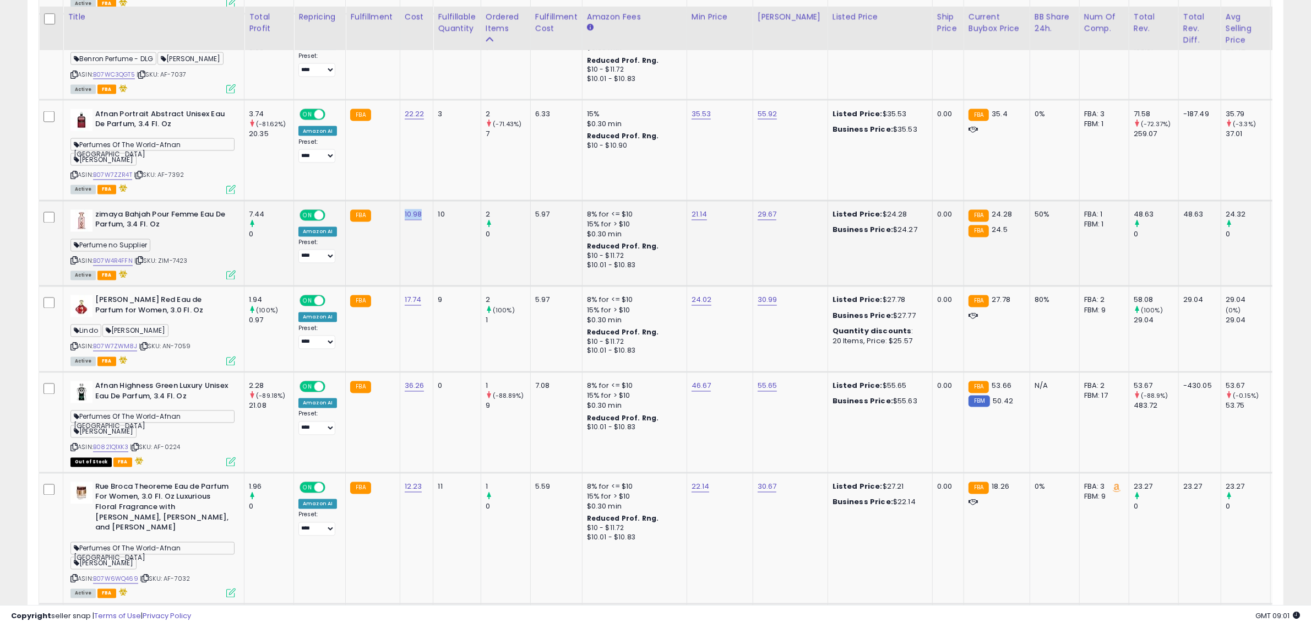
drag, startPoint x: 425, startPoint y: 230, endPoint x: 401, endPoint y: 224, distance: 24.4
click at [401, 224] on td "10.98" at bounding box center [417, 243] width 34 height 86
copy link "10.98"
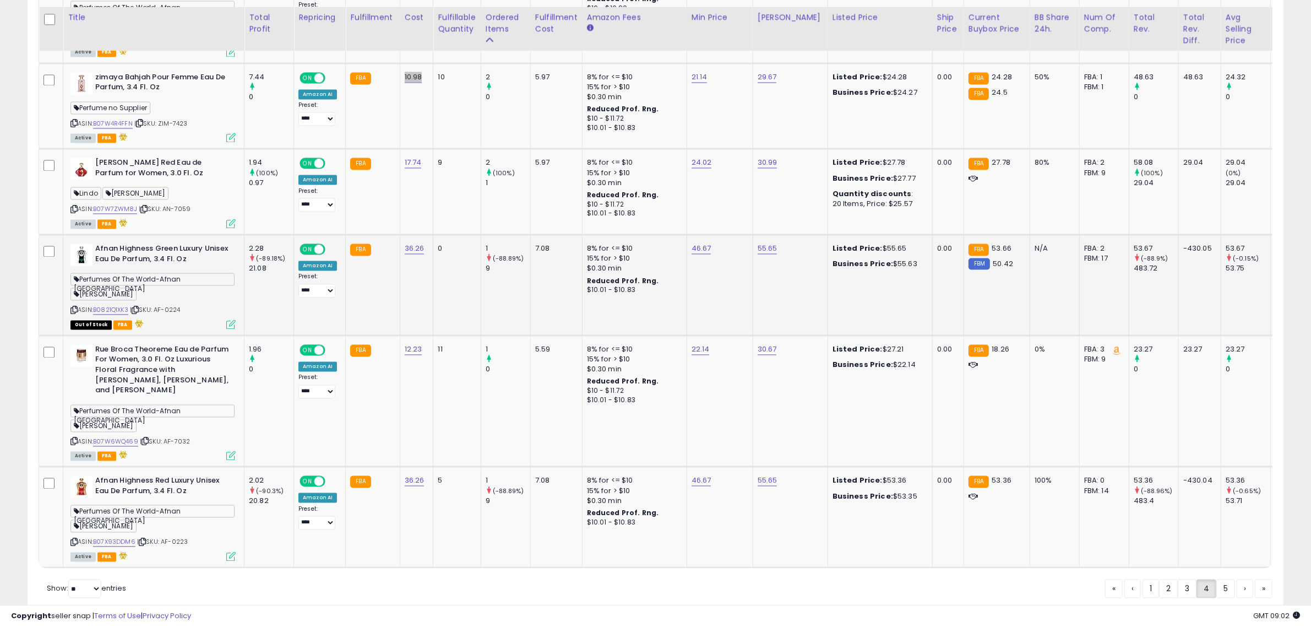
scroll to position [2589, 0]
click at [186, 216] on div "Afnan Turathi Red Eau de Parfum for Women, 3.0 Fl. Oz Lindo Moshe Fogel ASIN: B…" at bounding box center [152, 191] width 168 height 69
click at [146, 212] on icon at bounding box center [143, 209] width 7 height 6
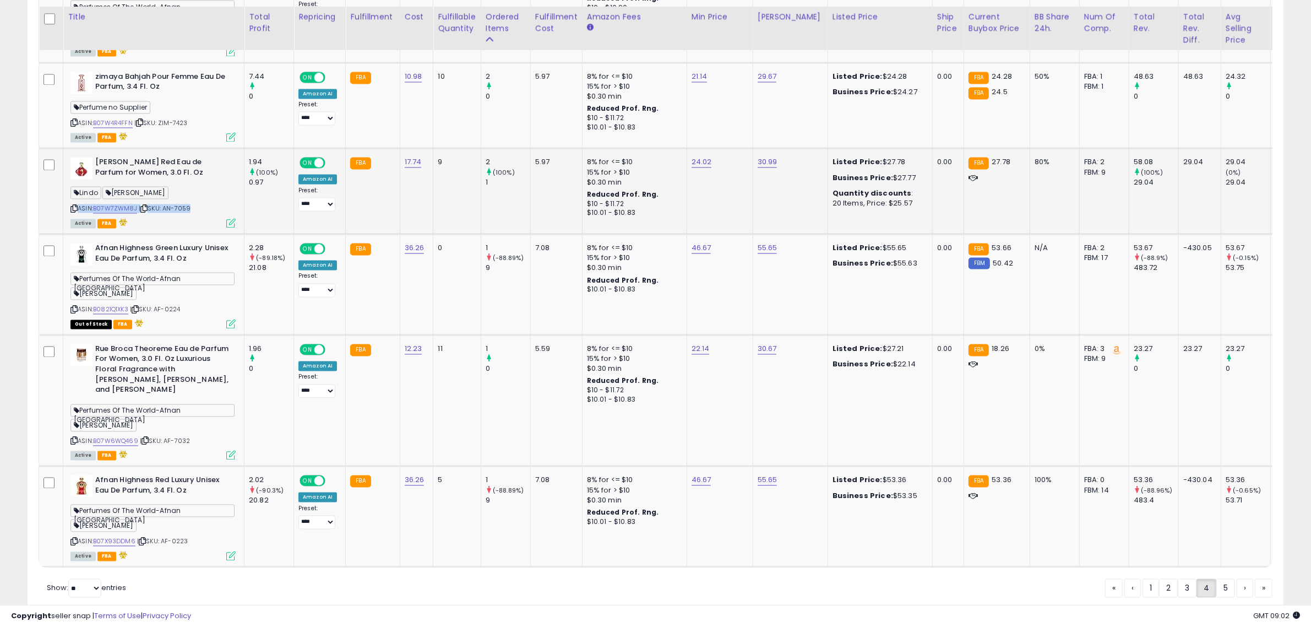
click at [204, 197] on div "ASIN: B07W7ZWM8J | SKU: AN-7059 Active FBA" at bounding box center [152, 191] width 165 height 69
click at [145, 212] on icon at bounding box center [143, 209] width 7 height 6
click at [138, 313] on icon at bounding box center [135, 310] width 7 height 6
click at [145, 444] on icon at bounding box center [145, 441] width 7 height 6
click at [145, 545] on icon at bounding box center [142, 542] width 7 height 6
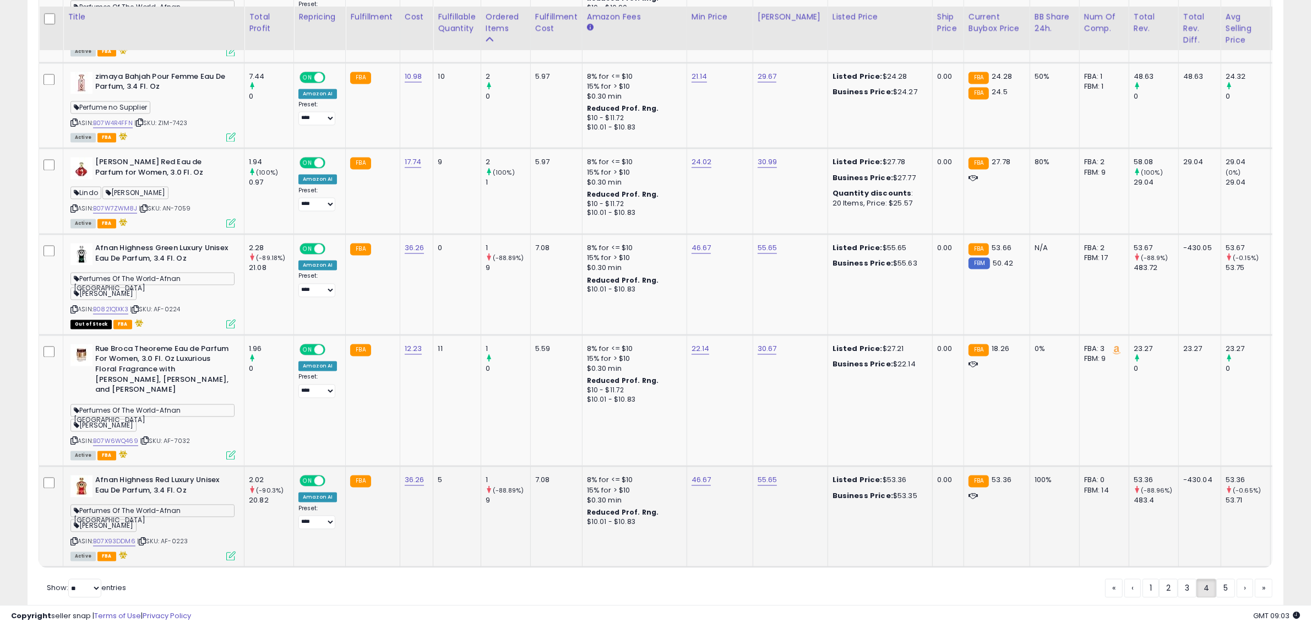
click at [145, 545] on icon at bounding box center [142, 542] width 7 height 6
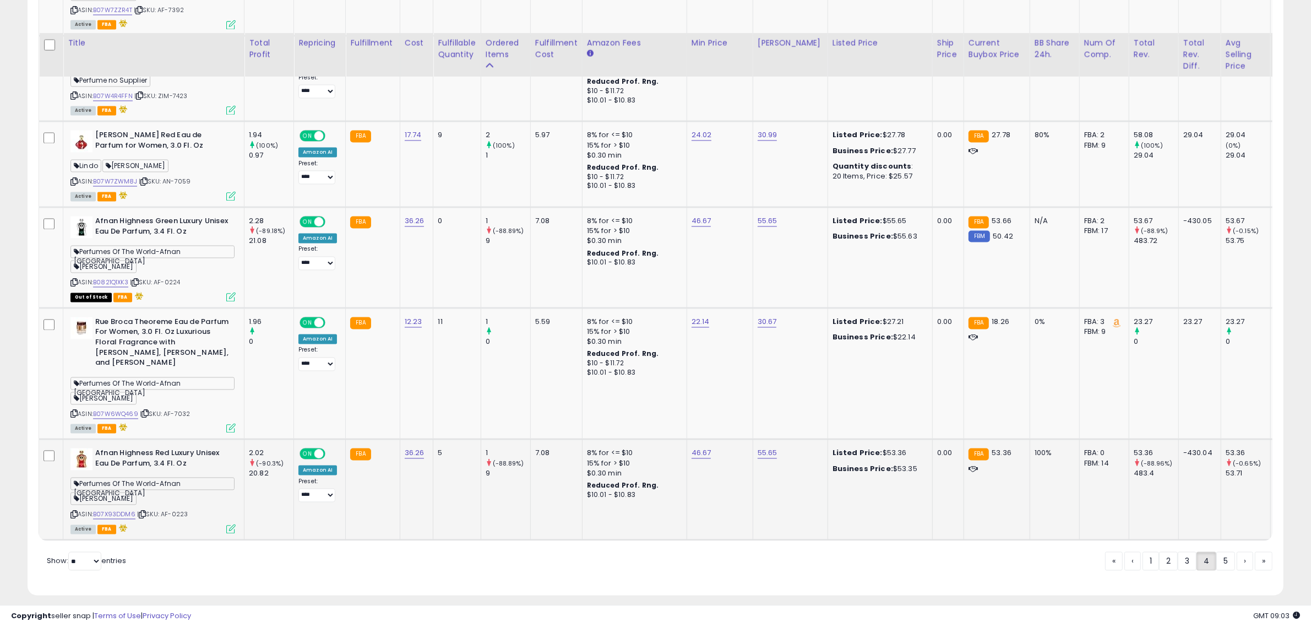
scroll to position [2642, 0]
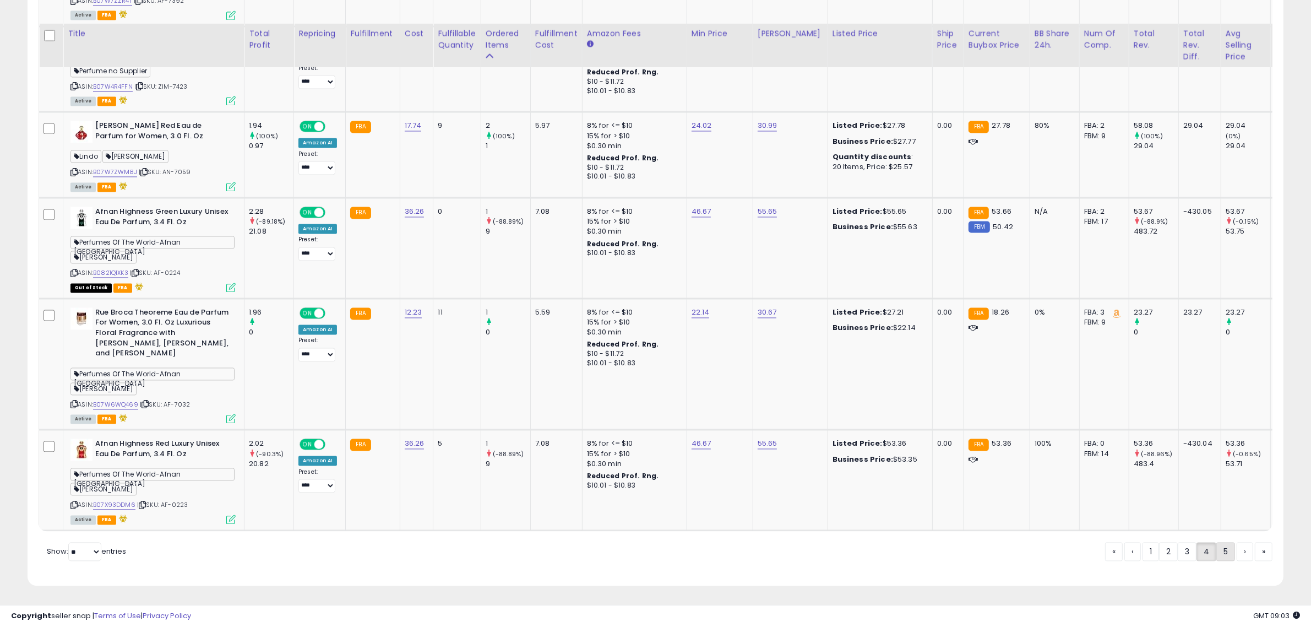
click at [1222, 556] on link "5" at bounding box center [1225, 551] width 19 height 19
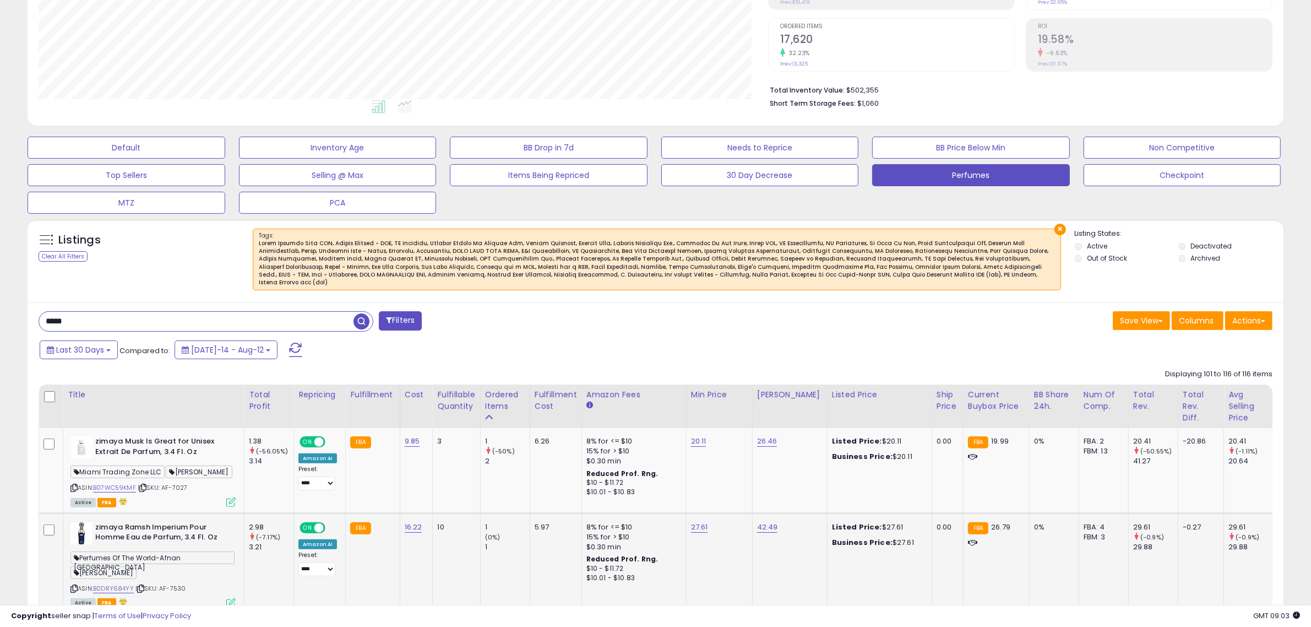
scroll to position [413, 0]
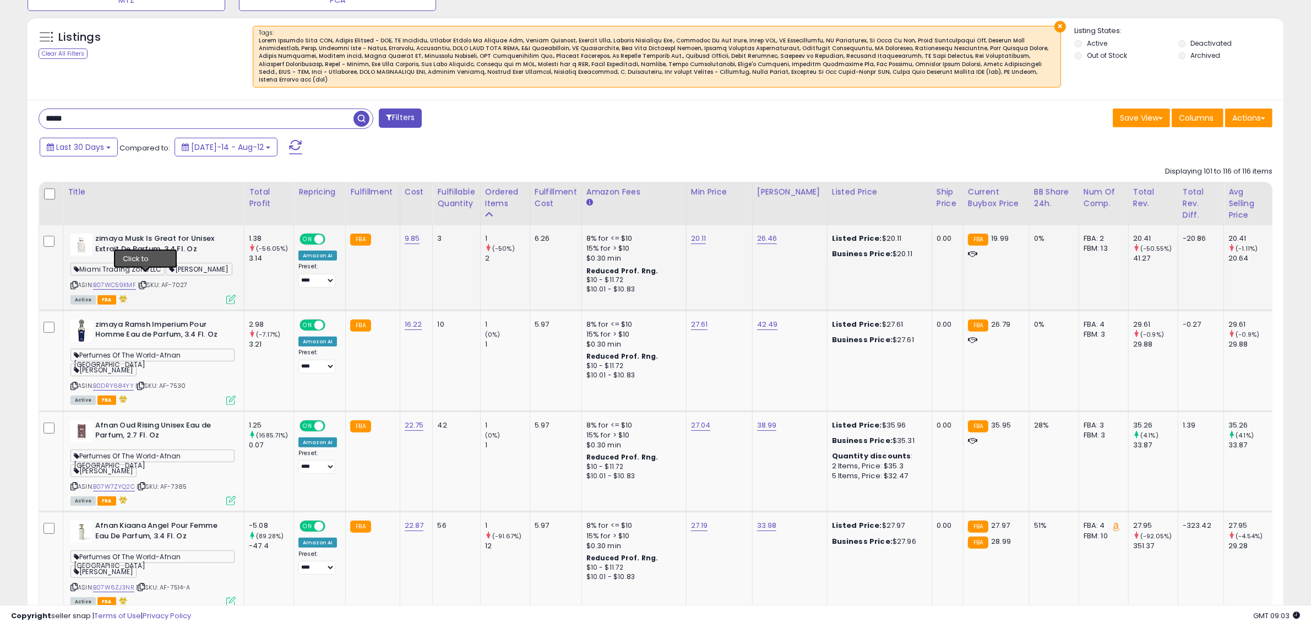
click at [146, 282] on icon at bounding box center [142, 285] width 7 height 6
click at [415, 277] on td "9.85" at bounding box center [416, 267] width 33 height 85
click at [142, 383] on icon at bounding box center [140, 386] width 7 height 6
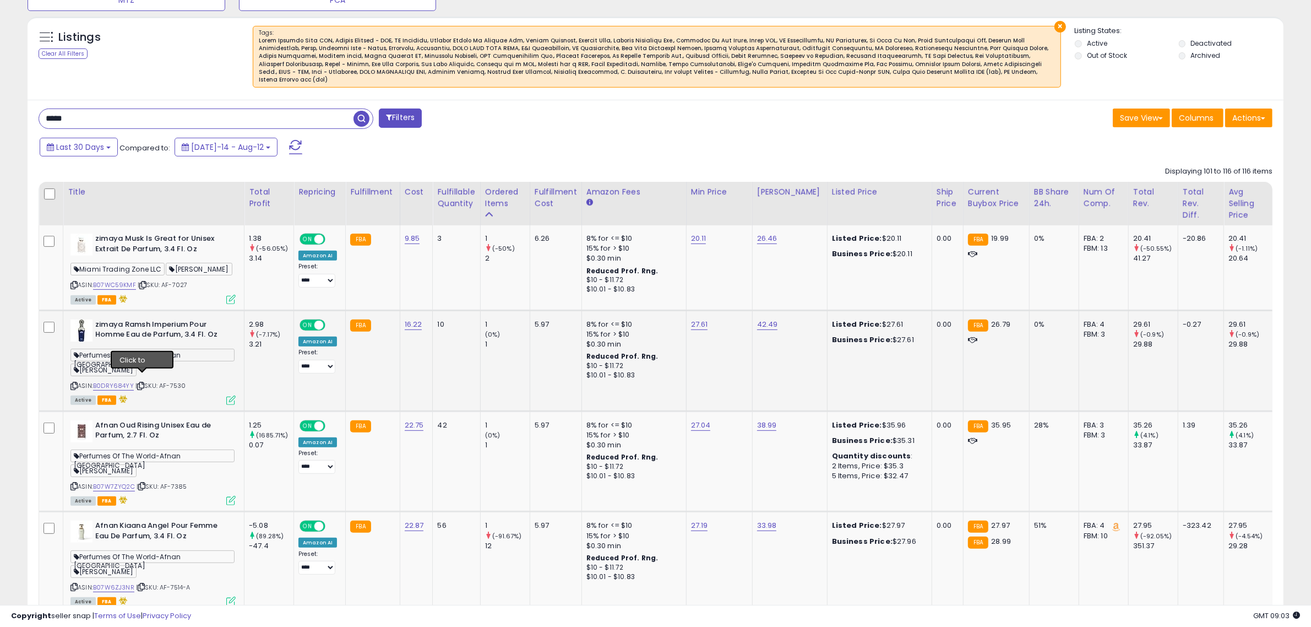
click at [142, 383] on icon at bounding box center [140, 386] width 7 height 6
click at [145, 483] on icon at bounding box center [141, 486] width 7 height 6
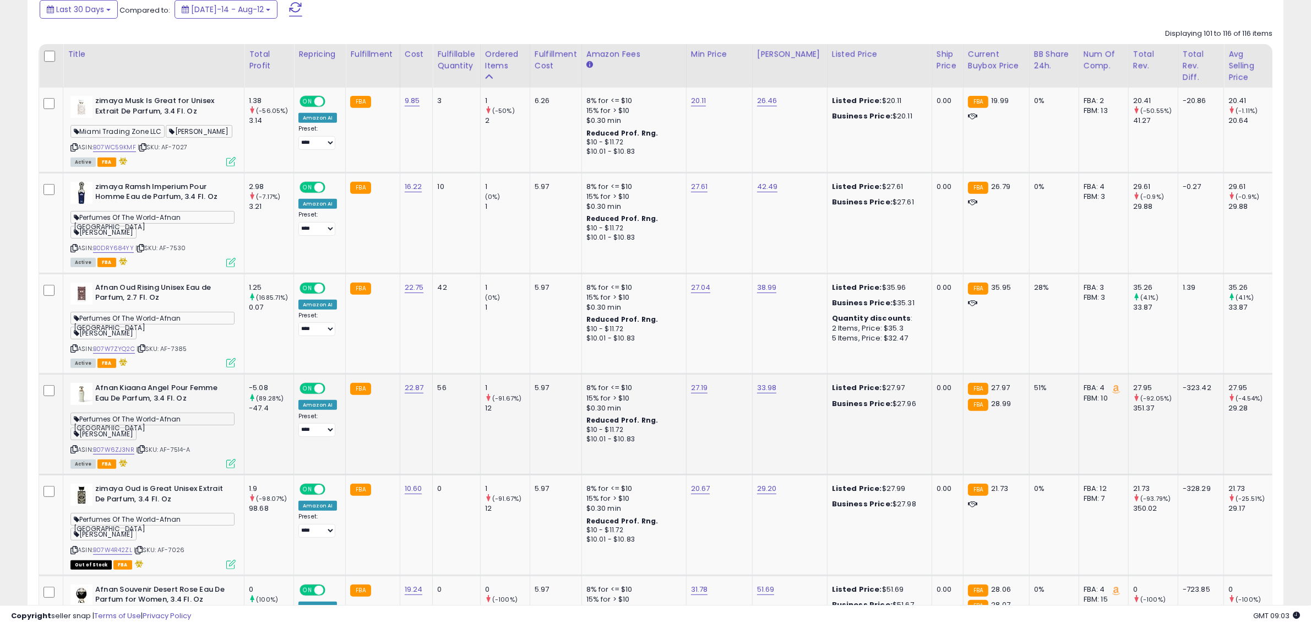
click at [142, 446] on icon at bounding box center [141, 449] width 7 height 6
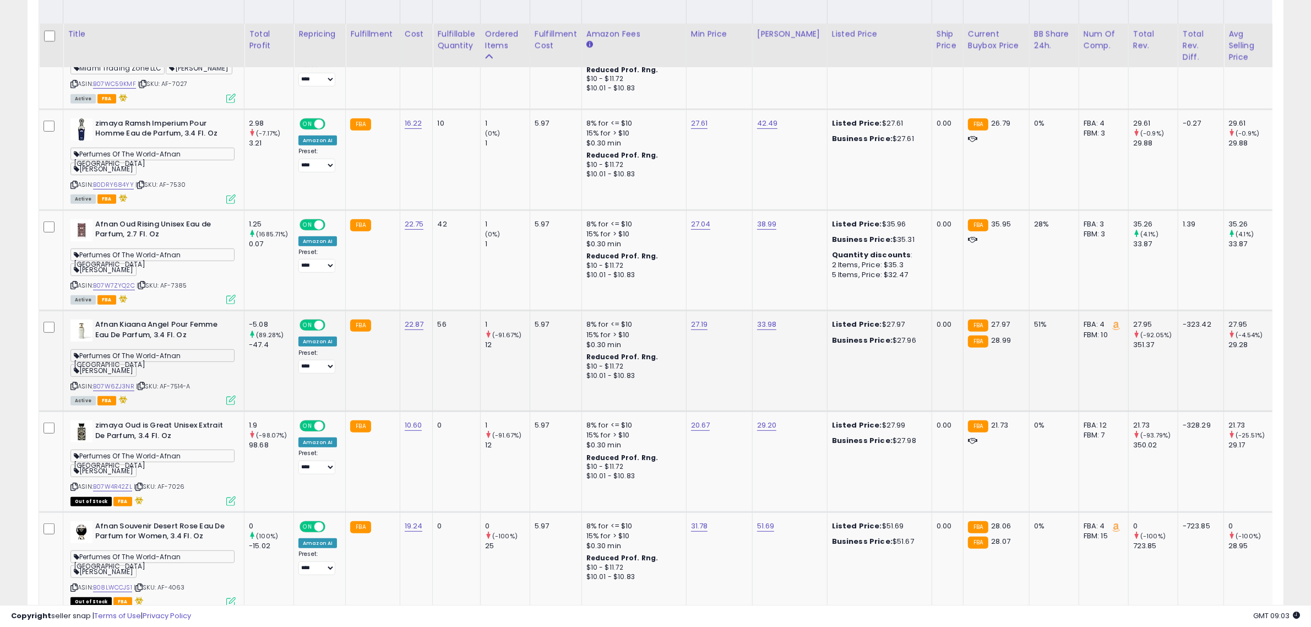
scroll to position [757, 0]
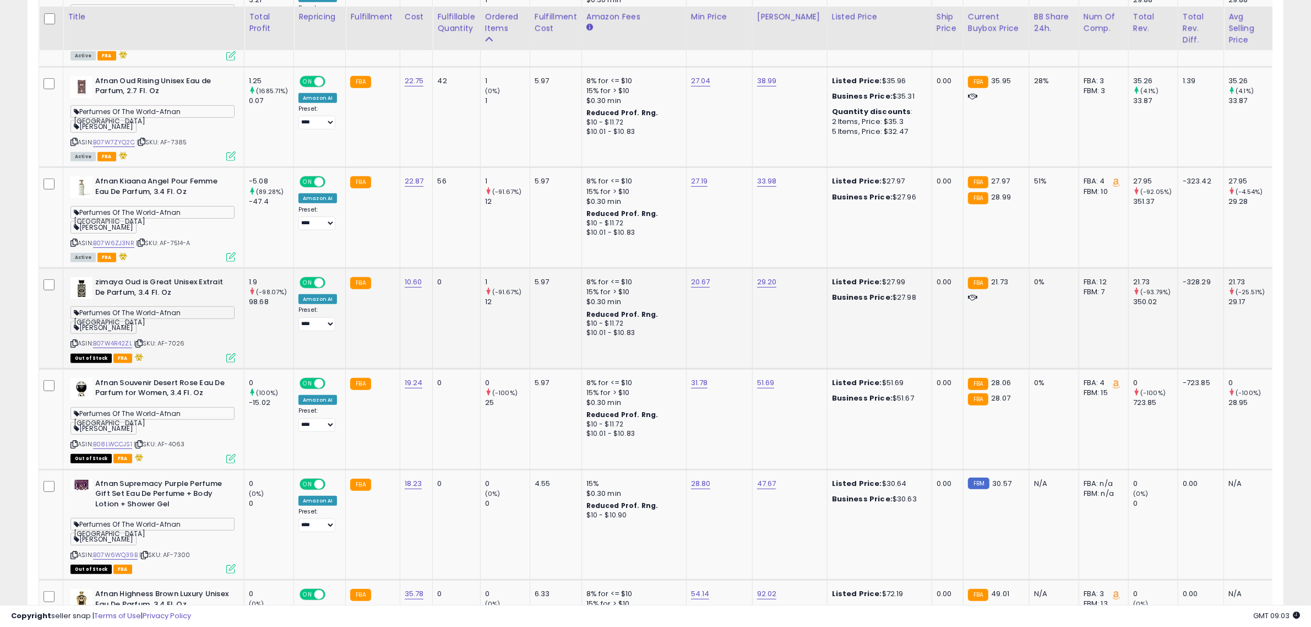
click at [141, 340] on icon at bounding box center [138, 343] width 7 height 6
click at [202, 224] on div "Perfumes Of The World-Afnan USA Moshe Fogel" at bounding box center [152, 221] width 165 height 30
click at [143, 441] on icon at bounding box center [138, 444] width 7 height 6
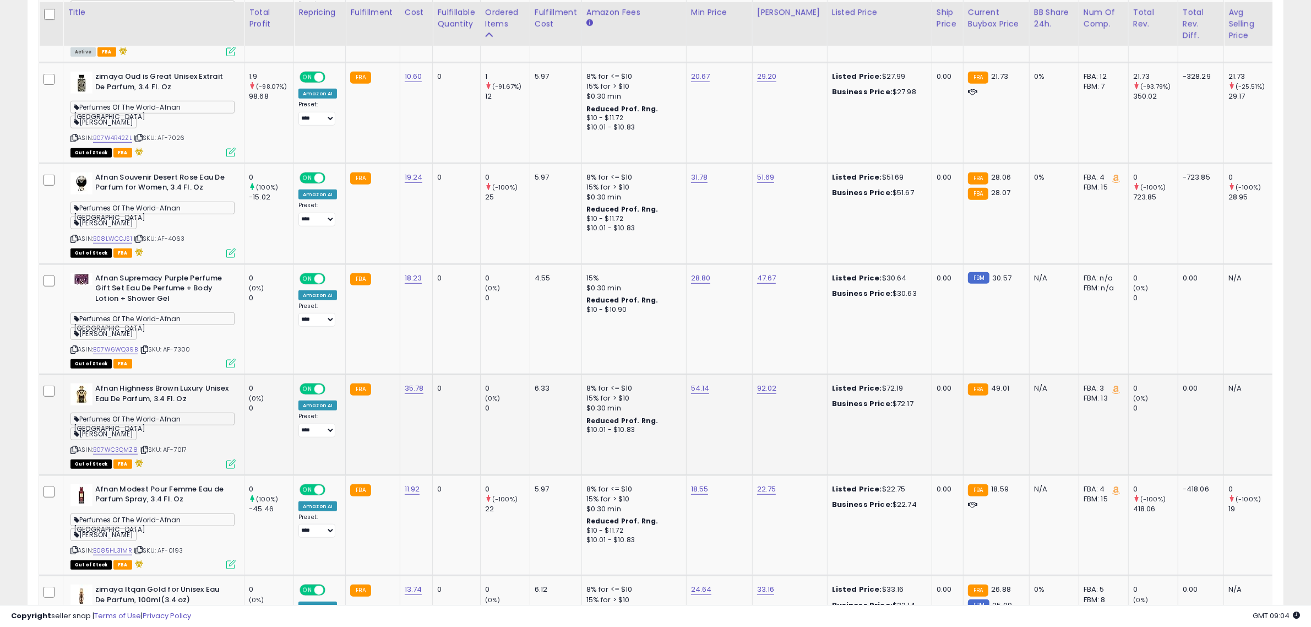
scroll to position [964, 0]
click at [144, 345] on icon at bounding box center [144, 348] width 7 height 6
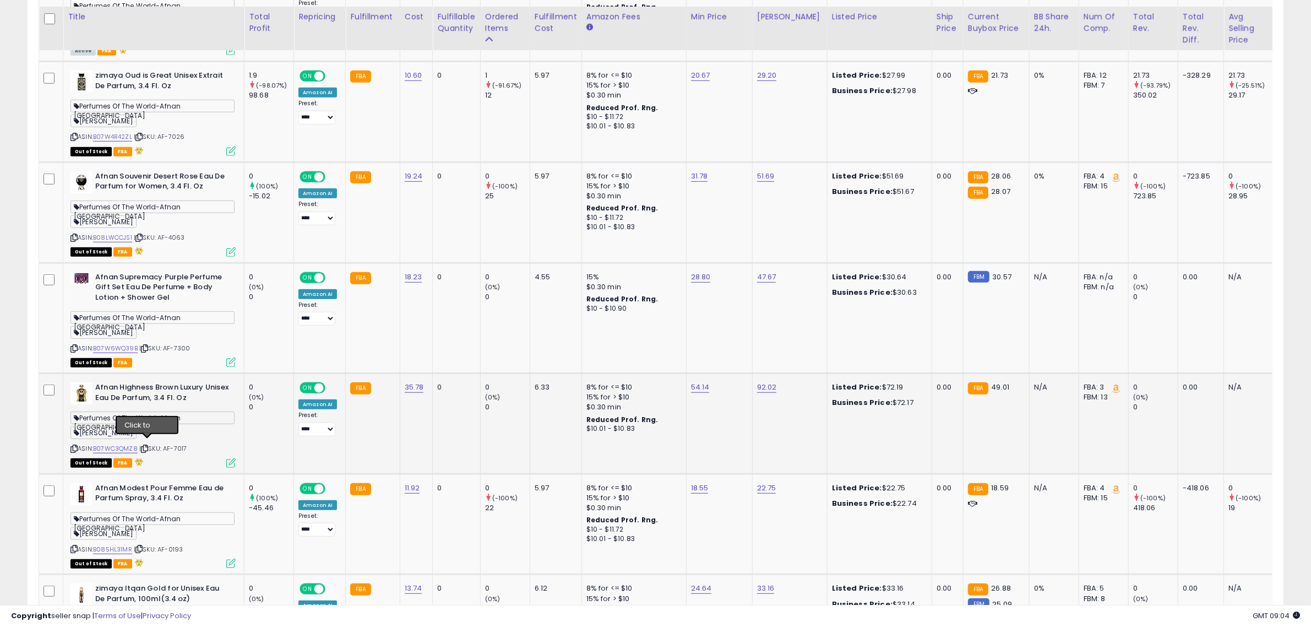
click at [148, 445] on icon at bounding box center [144, 448] width 7 height 6
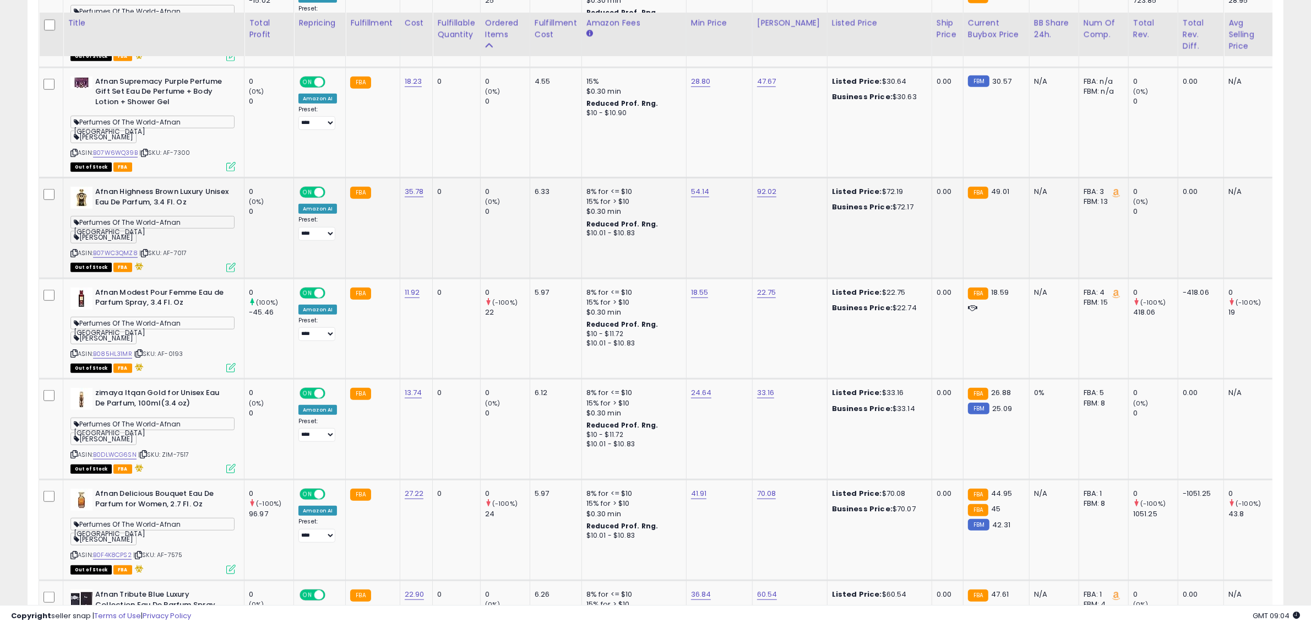
scroll to position [1170, 0]
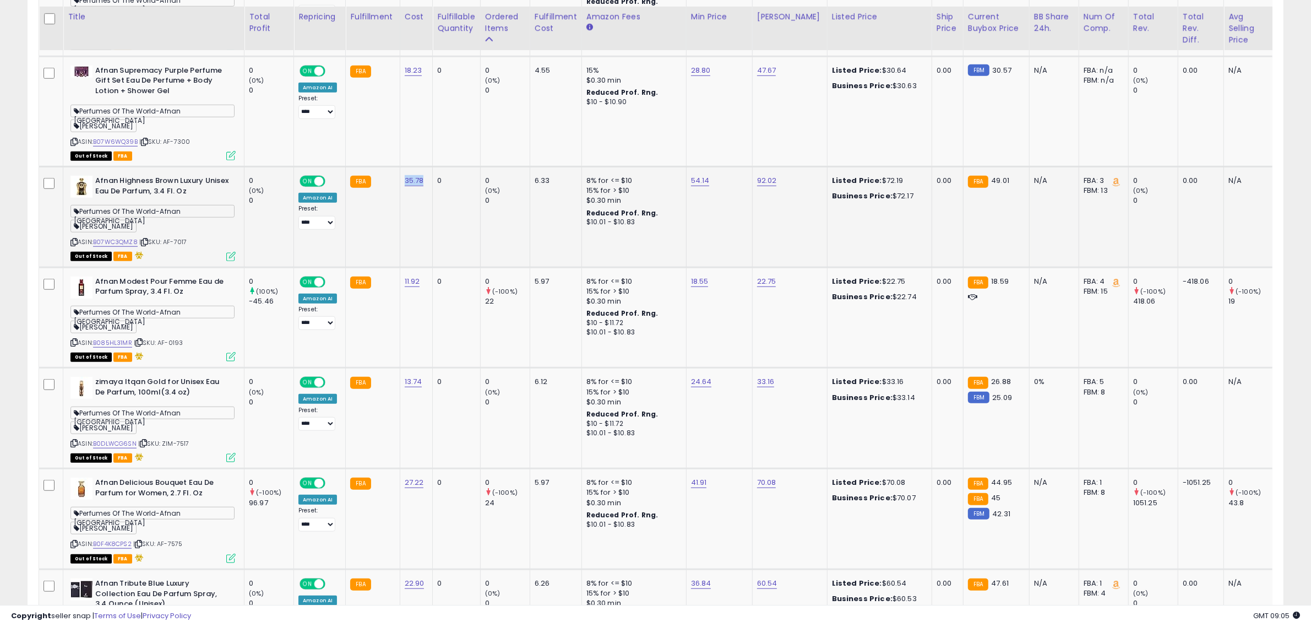
drag, startPoint x: 425, startPoint y: 175, endPoint x: 402, endPoint y: 170, distance: 23.7
click at [402, 170] on td "35.78" at bounding box center [416, 216] width 33 height 101
copy link "35.78"
click at [137, 339] on icon at bounding box center [138, 342] width 7 height 6
click at [140, 339] on icon at bounding box center [138, 342] width 7 height 6
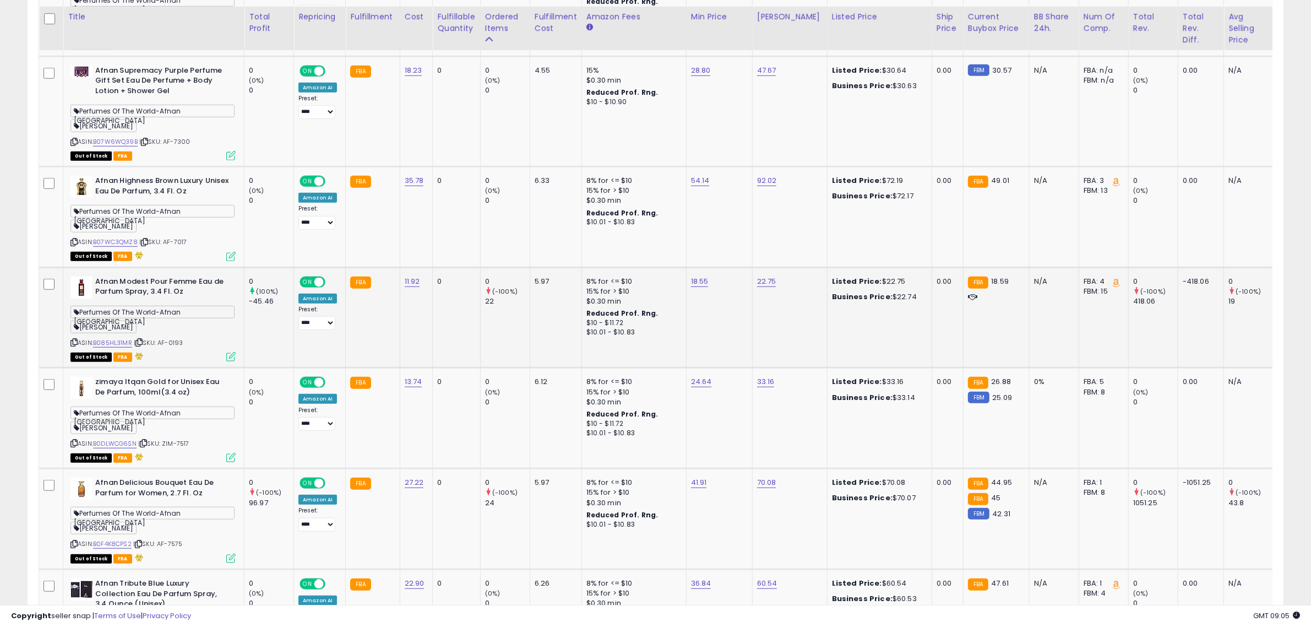
click at [140, 339] on icon at bounding box center [138, 342] width 7 height 6
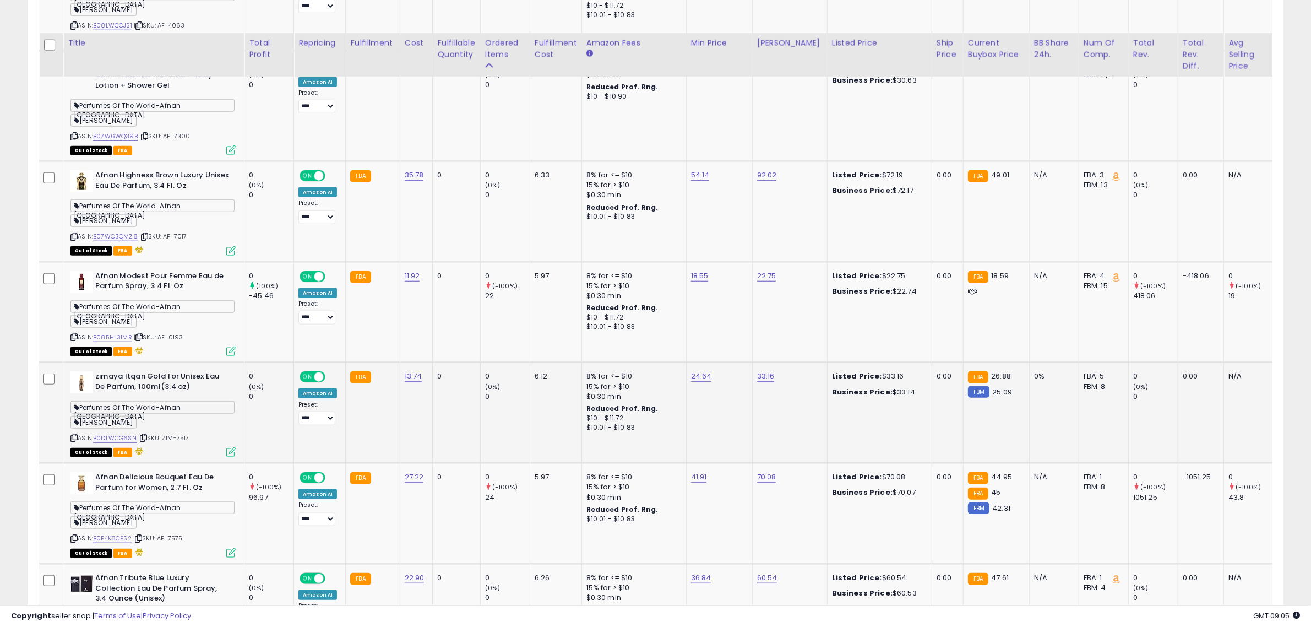
scroll to position [1244, 0]
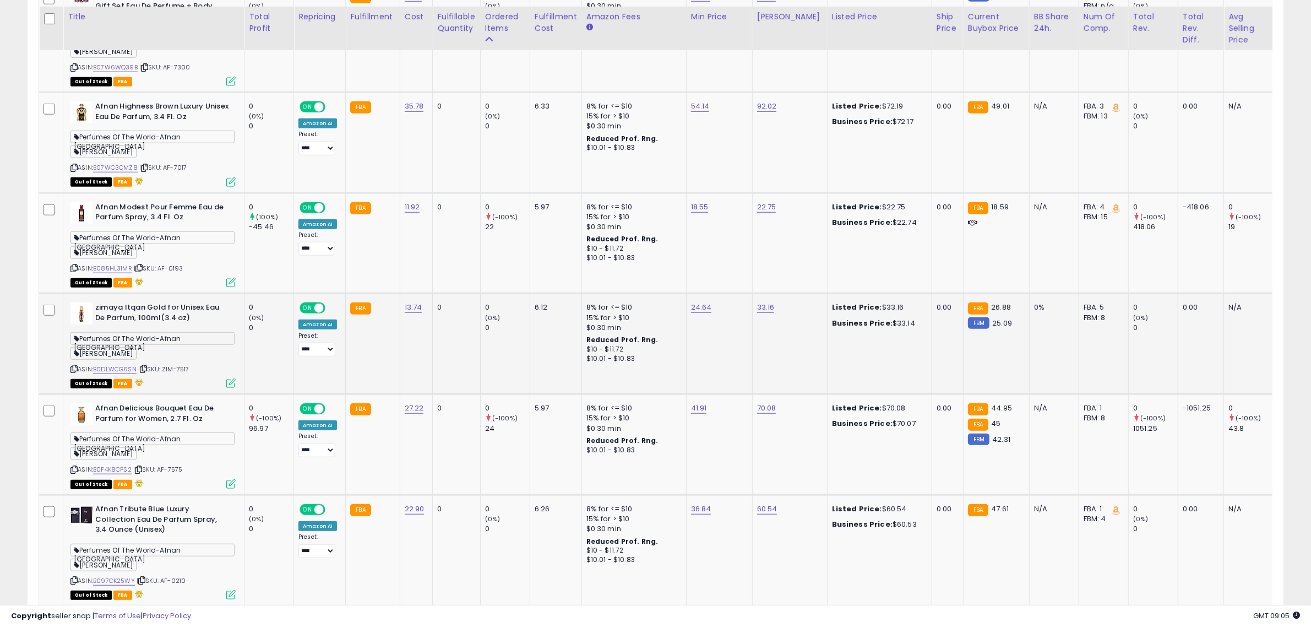
click at [150, 365] on span "| SKU: ZIM-7517" at bounding box center [163, 369] width 51 height 9
click at [147, 366] on icon at bounding box center [143, 369] width 7 height 6
click at [469, 356] on td "0" at bounding box center [456, 343] width 47 height 101
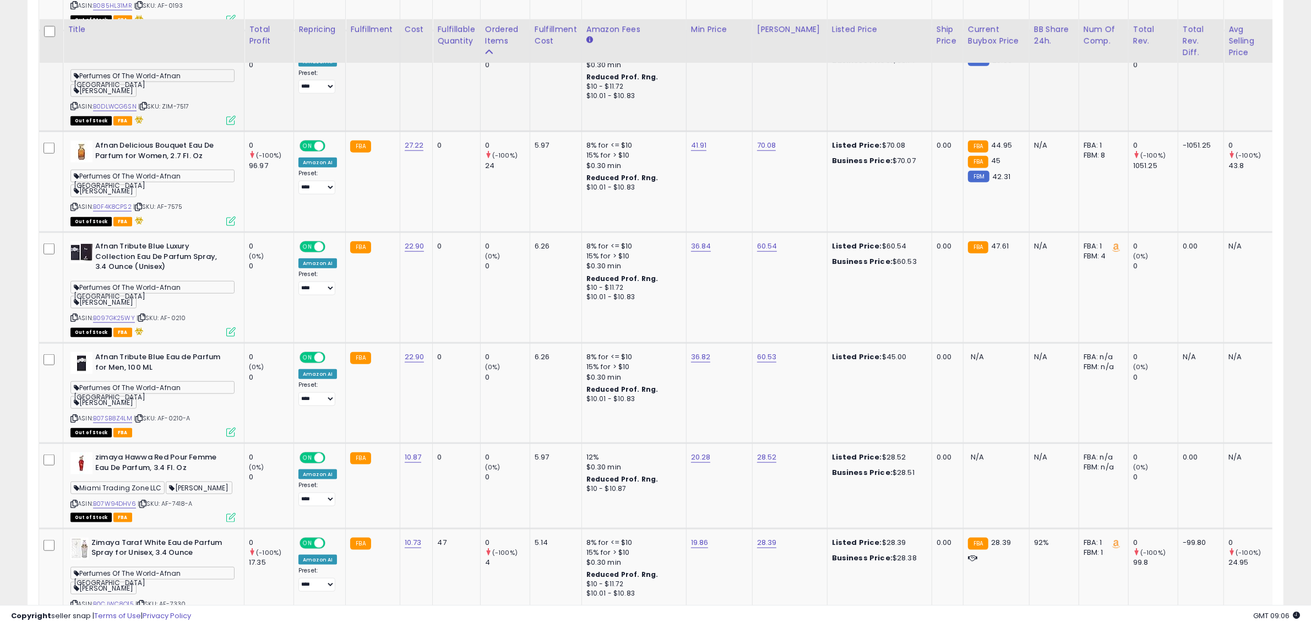
scroll to position [1520, 0]
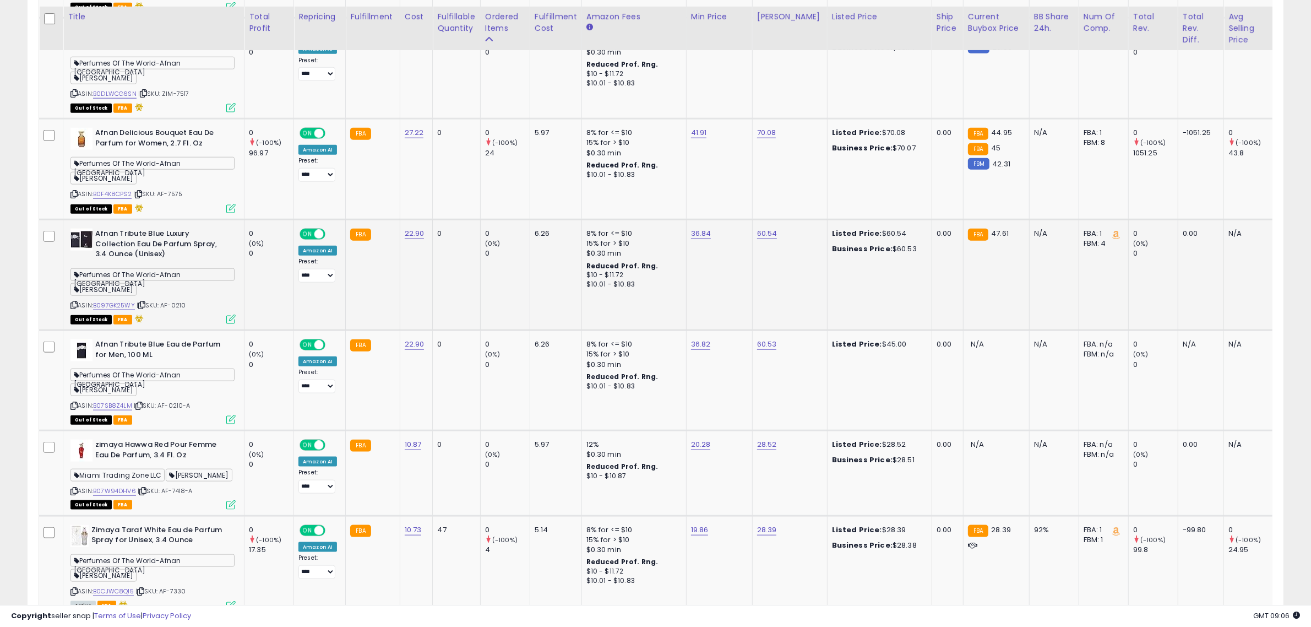
click at [144, 302] on icon at bounding box center [141, 305] width 7 height 6
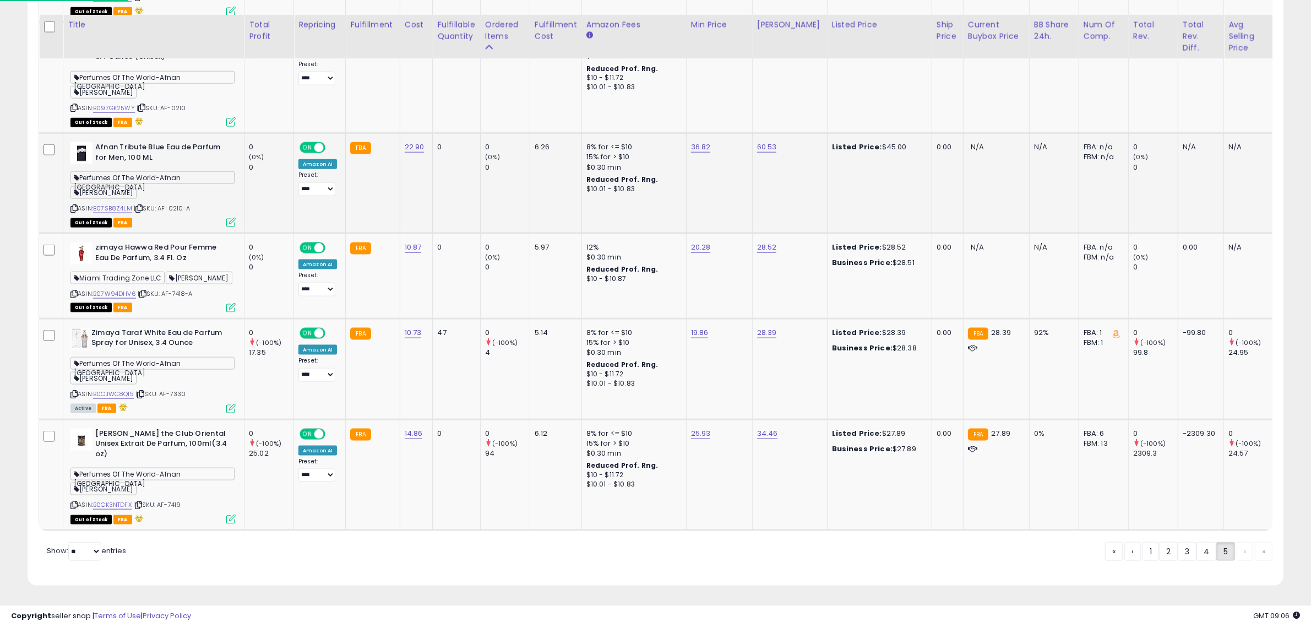
scroll to position [1726, 0]
click at [143, 291] on icon at bounding box center [142, 294] width 7 height 6
click at [142, 502] on icon at bounding box center [138, 505] width 7 height 6
